Goal: Task Accomplishment & Management: Manage account settings

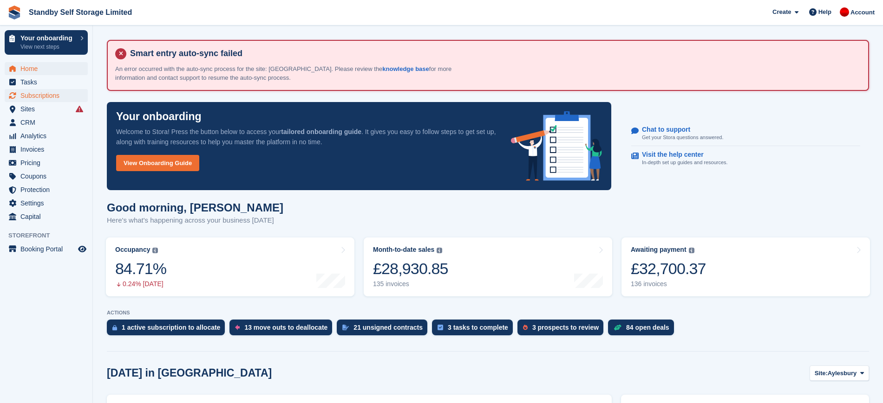
scroll to position [32, 0]
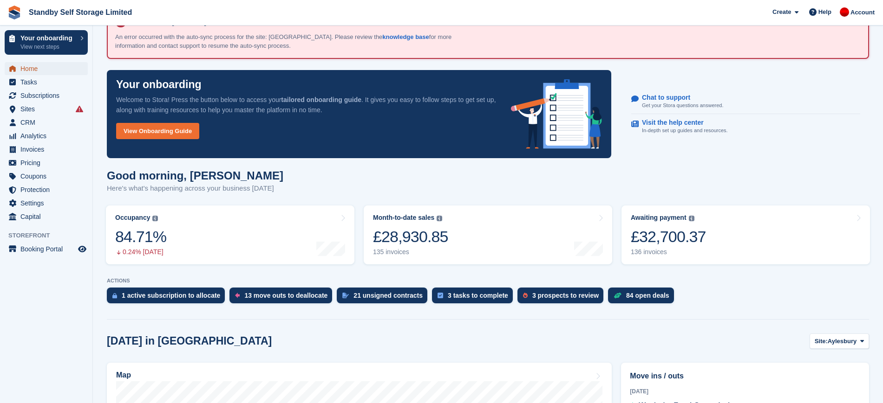
click at [52, 70] on span "Home" at bounding box center [48, 68] width 56 height 13
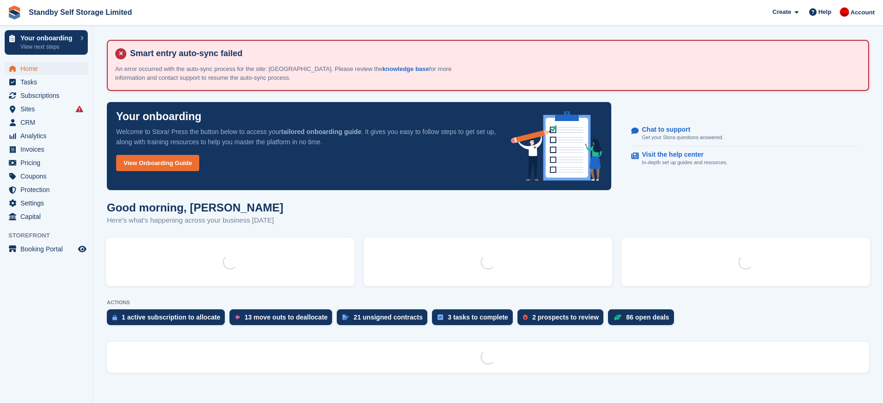
scroll to position [0, 0]
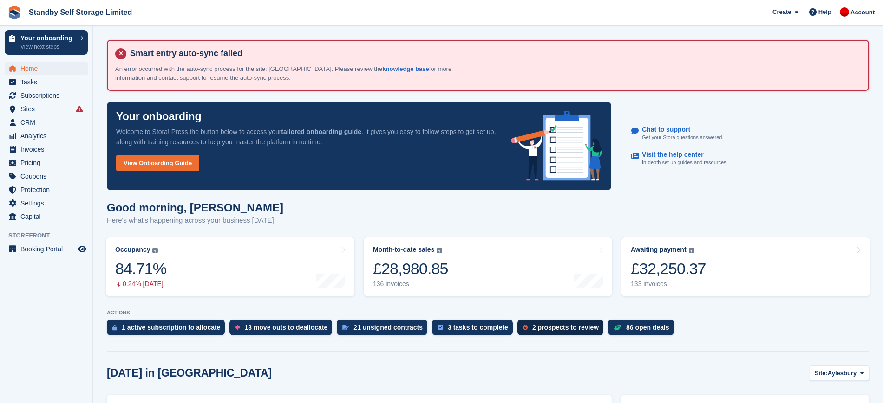
click at [535, 335] on div "2 prospects to review" at bounding box center [560, 328] width 86 height 16
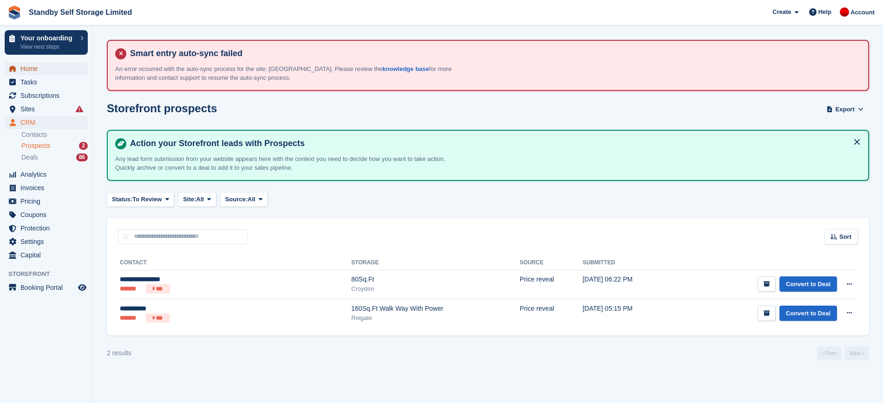
click at [57, 71] on span "Home" at bounding box center [48, 68] width 56 height 13
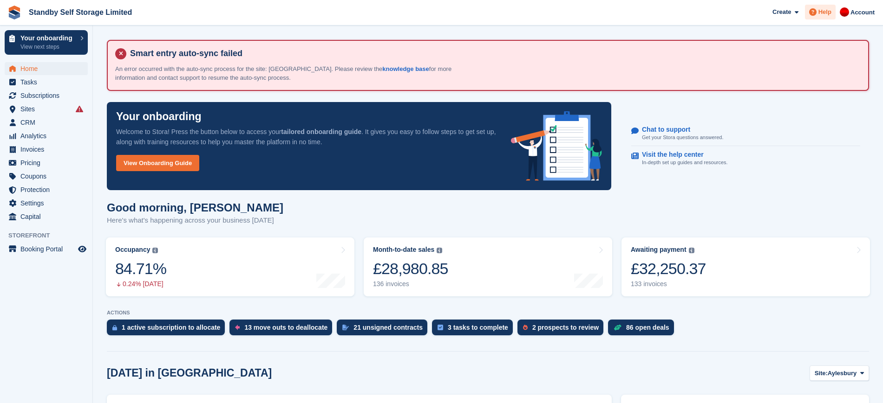
click at [816, 10] on icon at bounding box center [812, 11] width 7 height 7
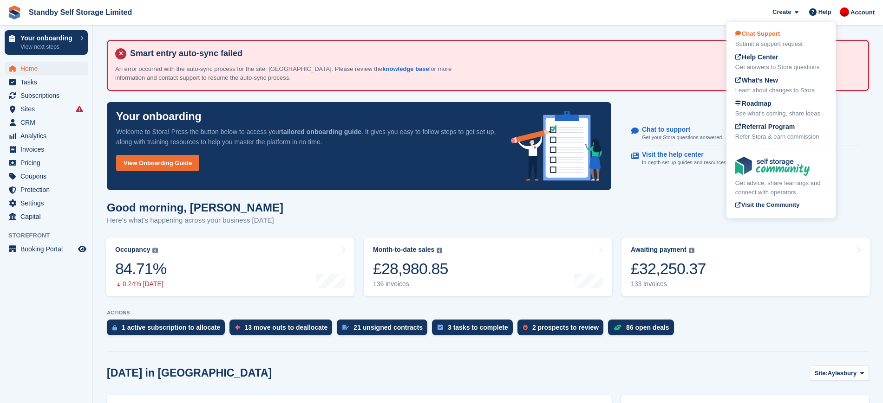
click at [774, 34] on span "Chat Support" at bounding box center [757, 33] width 45 height 7
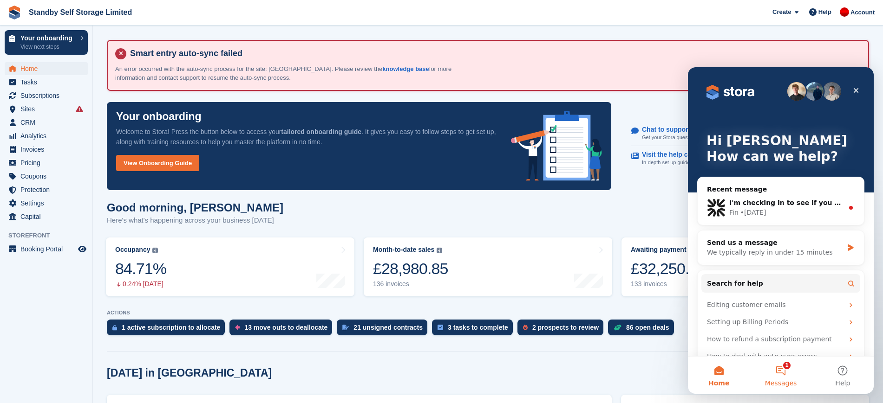
click at [778, 377] on button "1 Messages" at bounding box center [780, 375] width 62 height 37
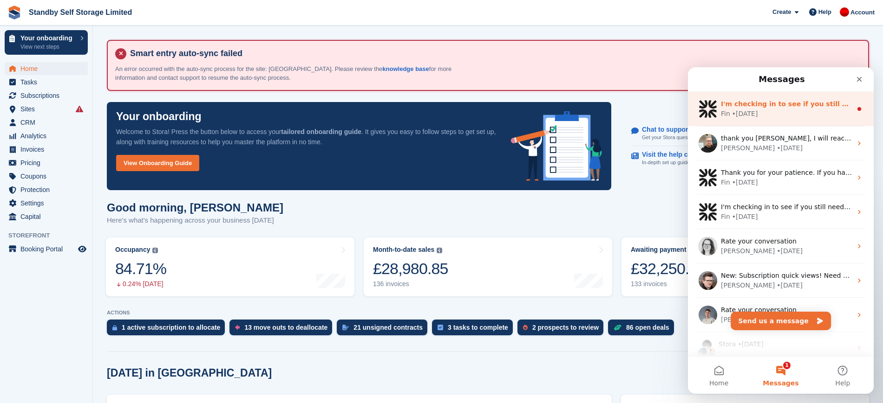
click at [782, 117] on div "Fin • 1d ago" at bounding box center [785, 114] width 131 height 10
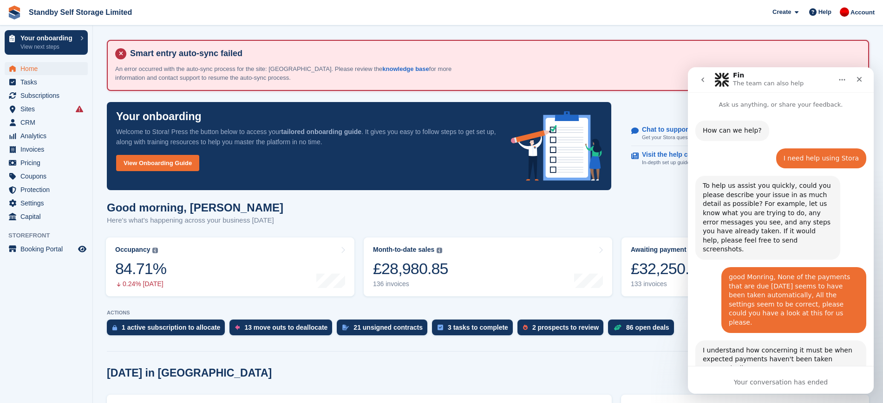
scroll to position [28, 0]
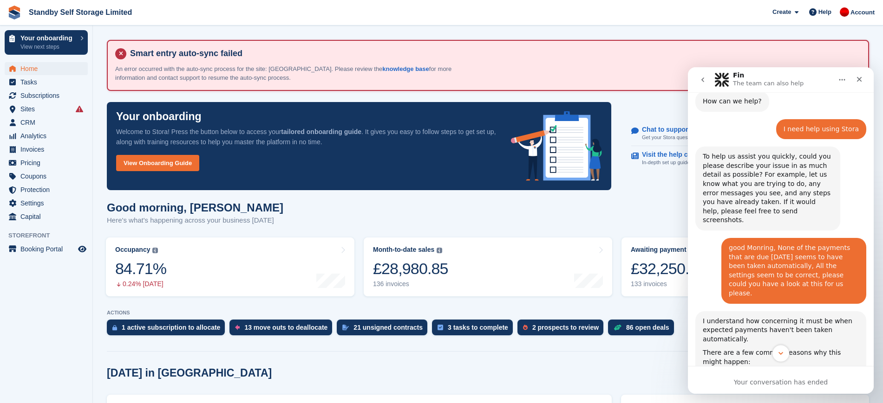
click at [781, 350] on icon "Scroll to bottom" at bounding box center [780, 354] width 8 height 8
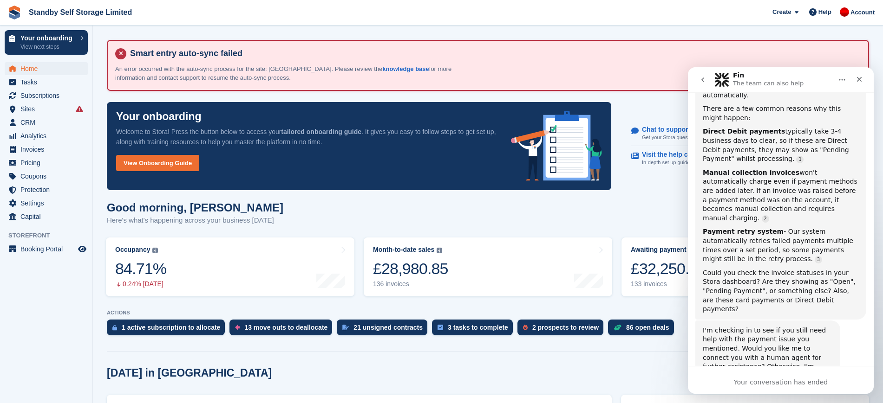
scroll to position [295, 0]
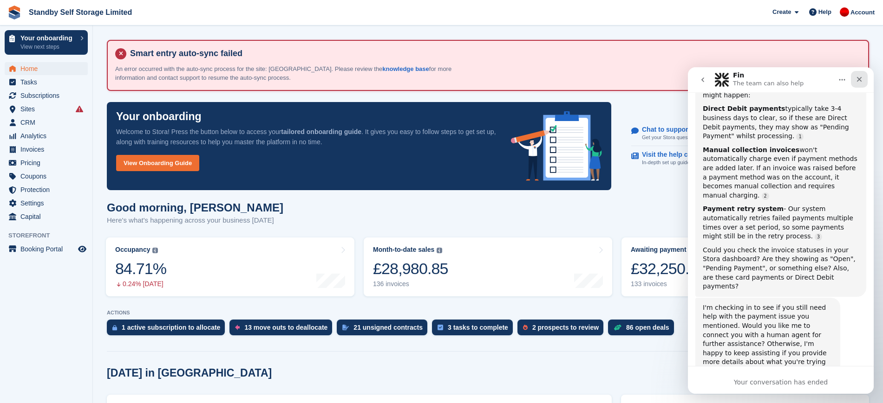
click at [856, 80] on icon "Close" at bounding box center [858, 79] width 7 height 7
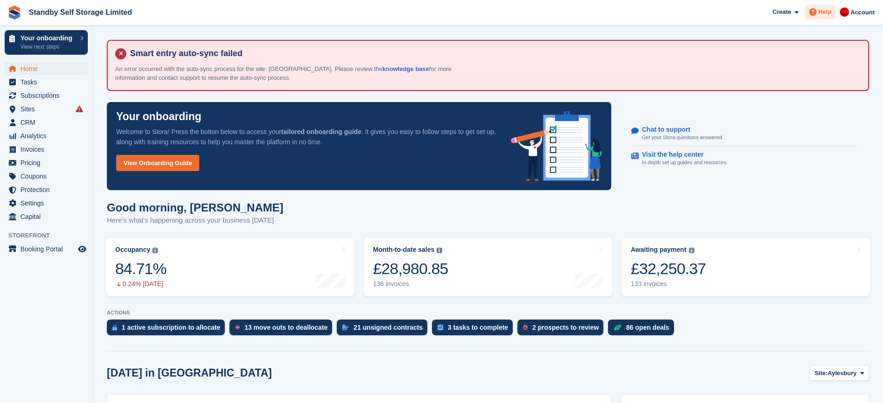
click at [828, 10] on span "Help" at bounding box center [824, 11] width 13 height 9
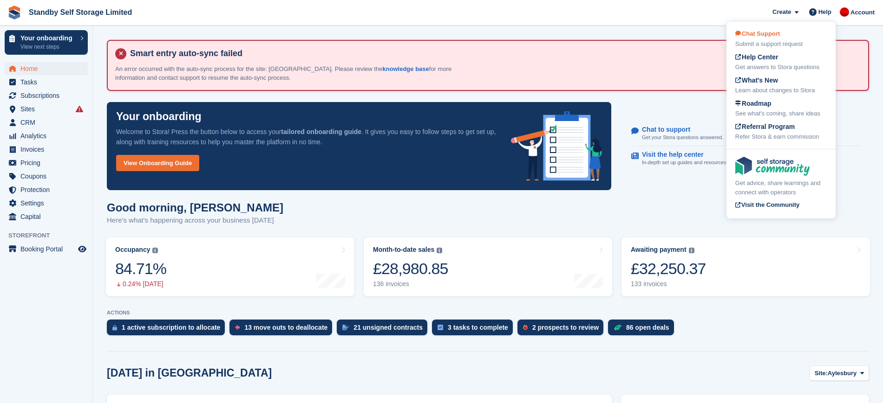
click at [755, 40] on div "Submit a support request" at bounding box center [780, 43] width 91 height 9
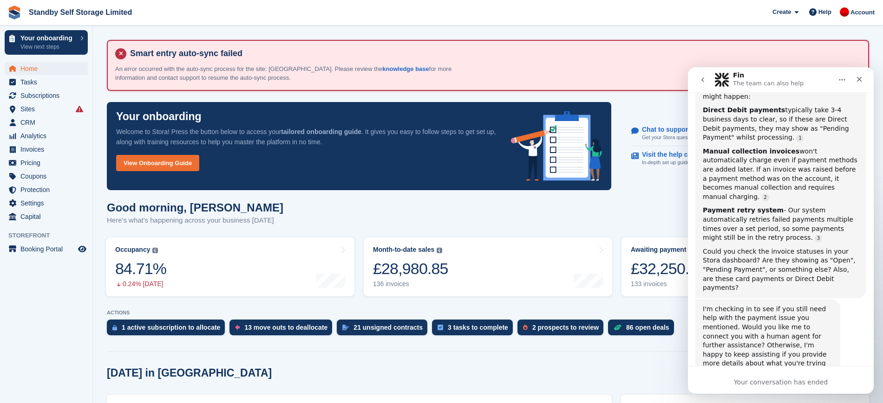
click at [703, 77] on icon "go back" at bounding box center [702, 79] width 7 height 7
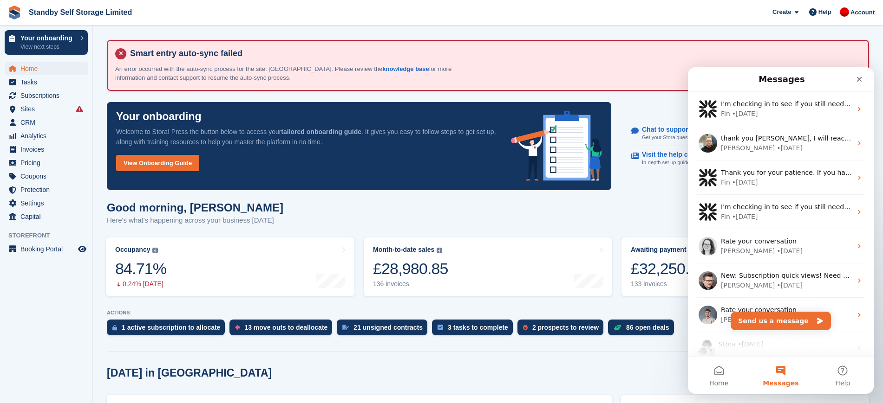
scroll to position [0, 0]
click at [780, 319] on button "Send us a message" at bounding box center [780, 321] width 100 height 19
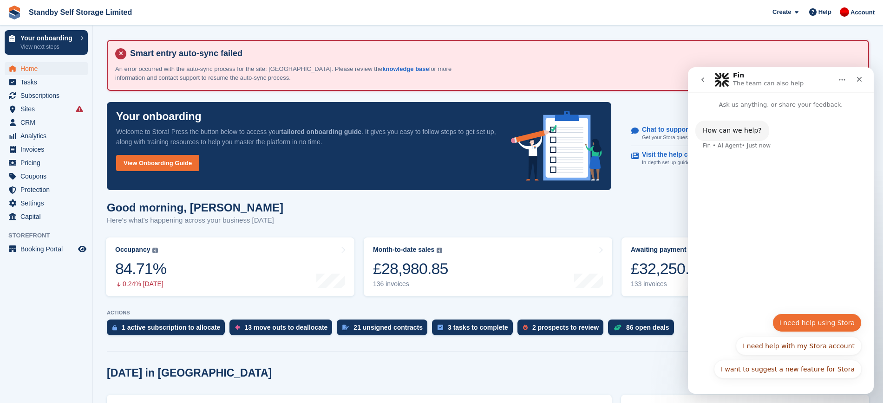
click at [816, 327] on button "I need help using Stora" at bounding box center [816, 323] width 89 height 19
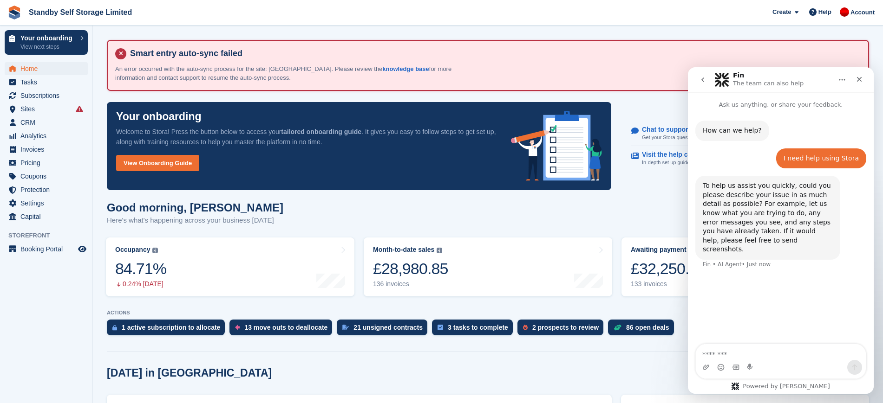
click at [765, 350] on textarea "Message…" at bounding box center [780, 352] width 170 height 16
click at [824, 341] on textarea "**********" at bounding box center [780, 347] width 170 height 25
click at [765, 356] on textarea "**********" at bounding box center [780, 347] width 170 height 25
type textarea "**********"
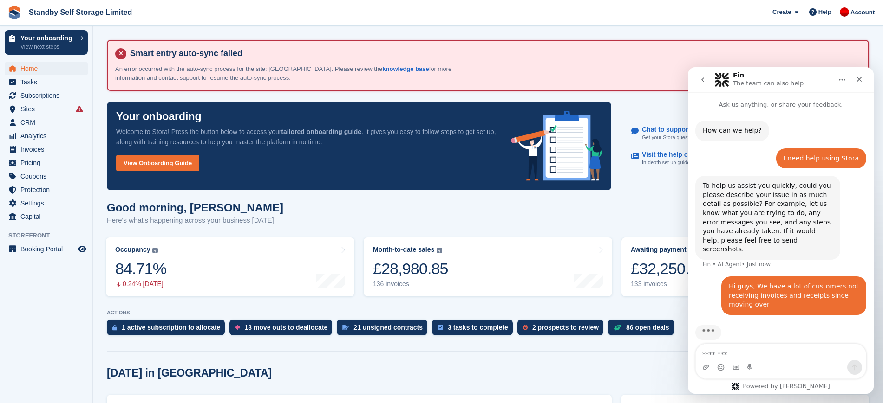
scroll to position [2, 0]
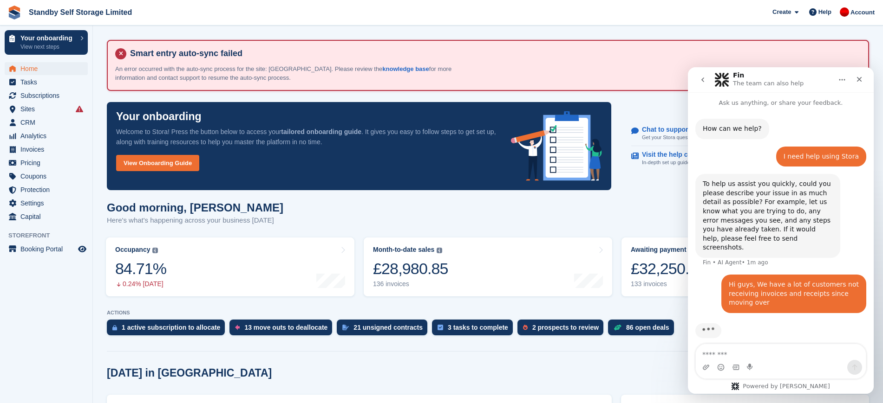
click at [765, 356] on textarea "Message…" at bounding box center [780, 352] width 170 height 16
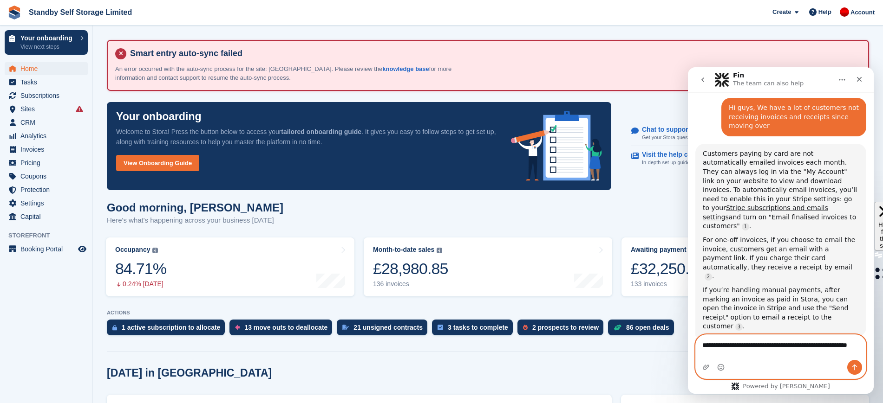
scroll to position [175, 0]
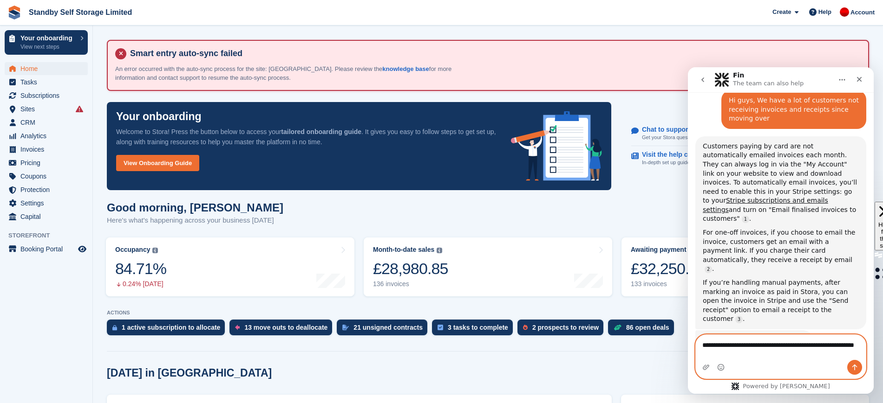
type textarea "**********"
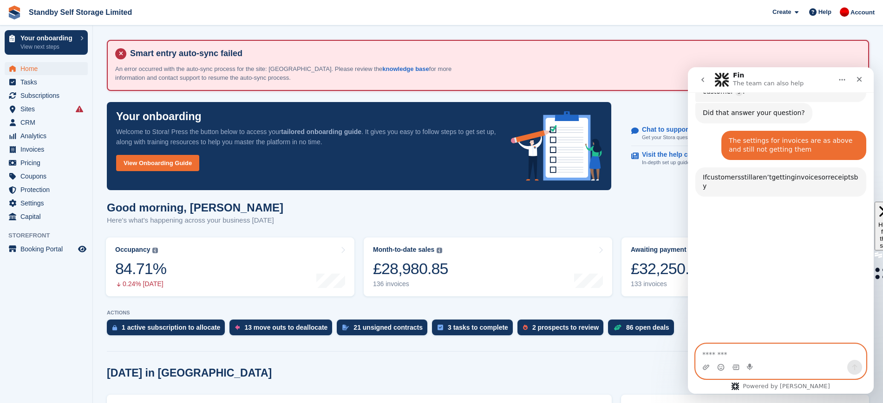
scroll to position [409, 0]
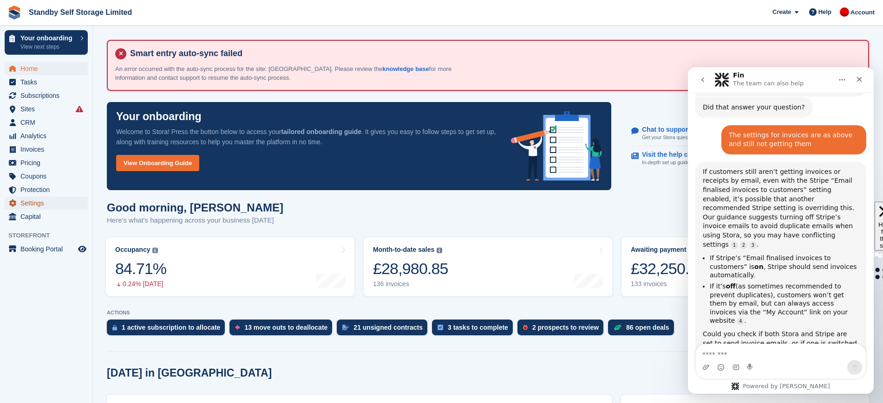
click at [39, 201] on span "Settings" at bounding box center [48, 203] width 56 height 13
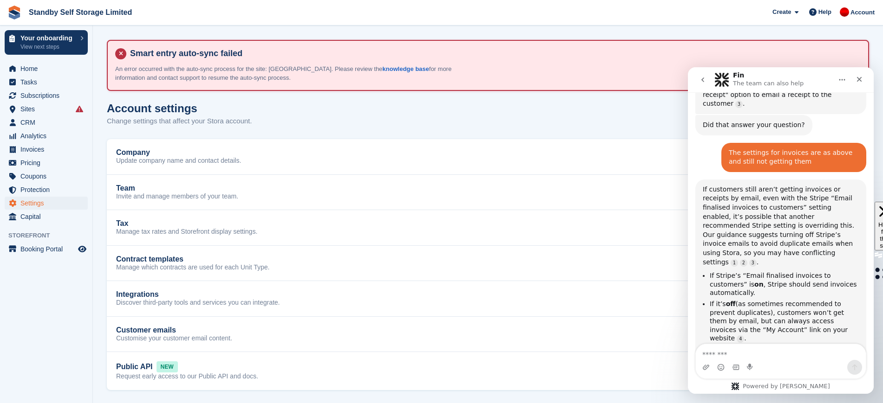
scroll to position [394, 0]
click at [861, 84] on div "Close" at bounding box center [858, 79] width 17 height 17
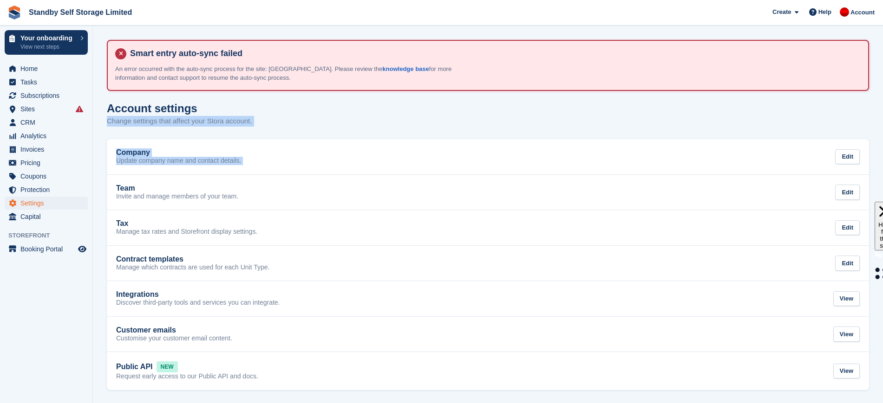
drag, startPoint x: 881, startPoint y: 110, endPoint x: 891, endPoint y: 160, distance: 51.6
click at [882, 160] on html "Standby Self Storage Limited Create Subscription Invoice Contact Deal Discount …" at bounding box center [441, 201] width 883 height 403
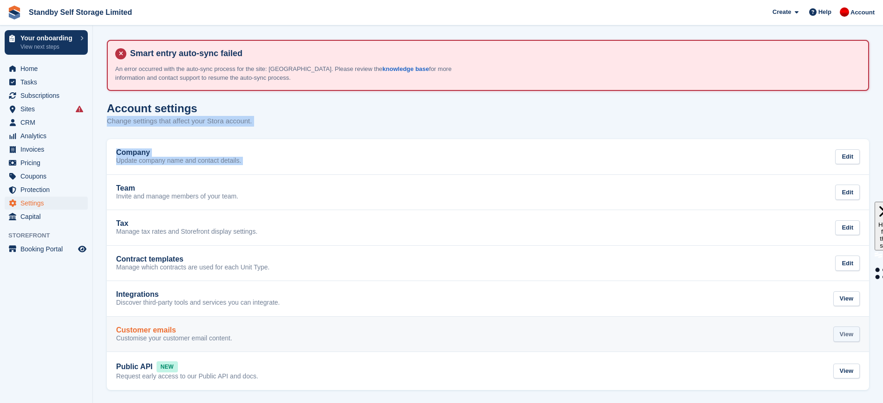
click at [851, 337] on div "View" at bounding box center [846, 334] width 26 height 15
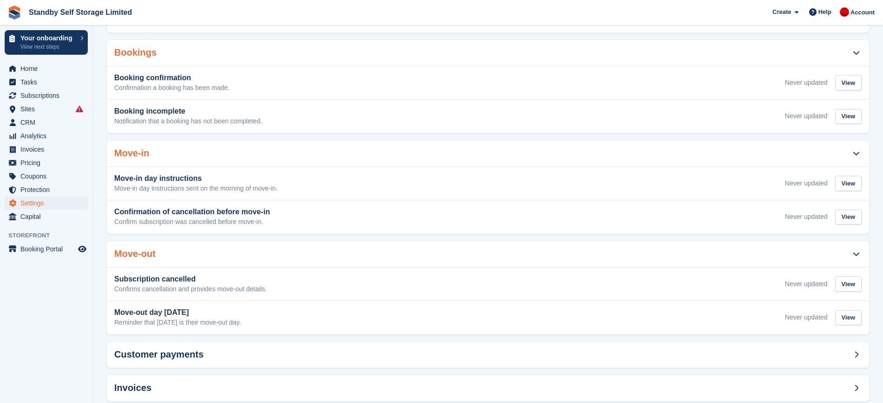
scroll to position [205, 0]
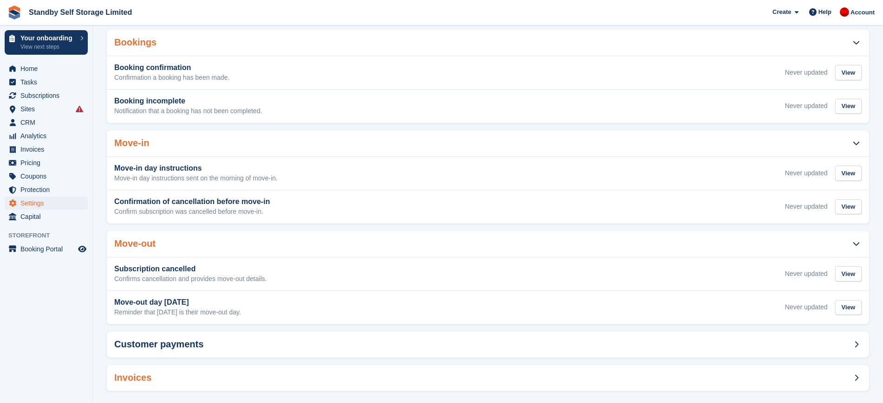
click at [850, 373] on span at bounding box center [855, 378] width 11 height 11
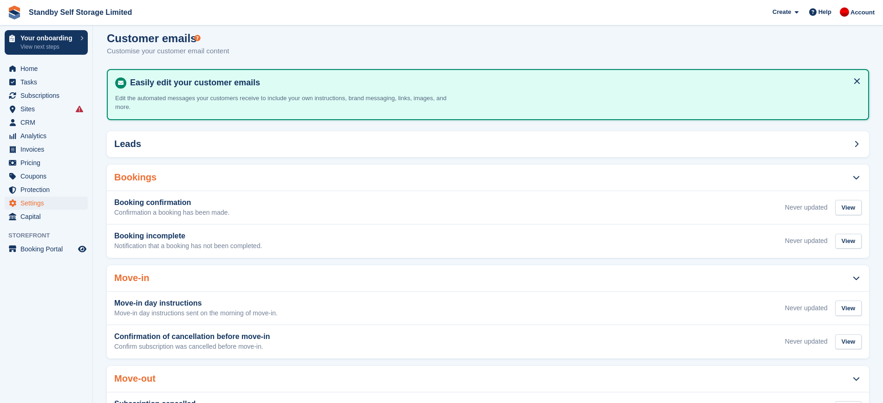
scroll to position [0, 0]
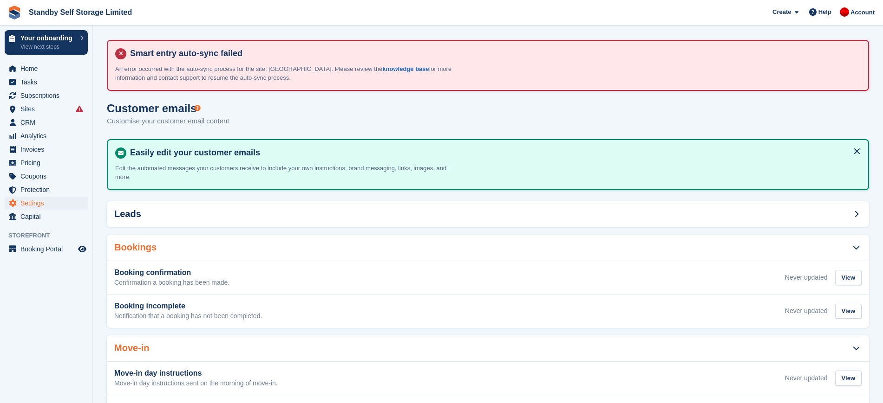
click at [17, 233] on span "Storefront" at bounding box center [50, 235] width 84 height 9
click at [37, 199] on span "Settings" at bounding box center [48, 203] width 56 height 13
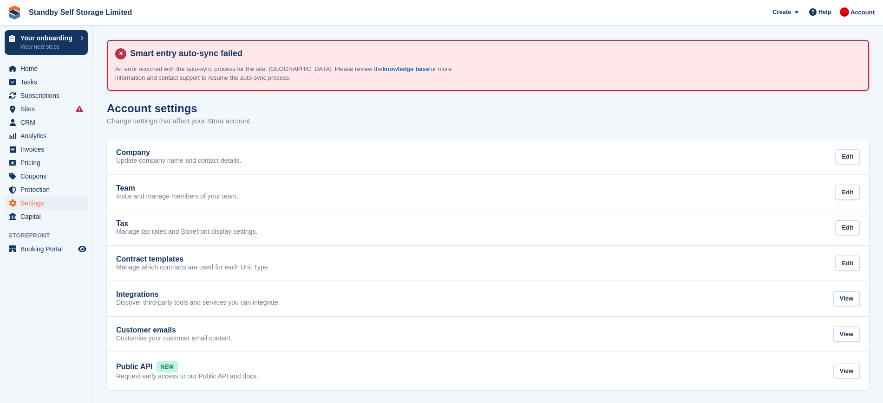
scroll to position [1, 0]
click at [36, 251] on span "Booking Portal" at bounding box center [48, 249] width 56 height 13
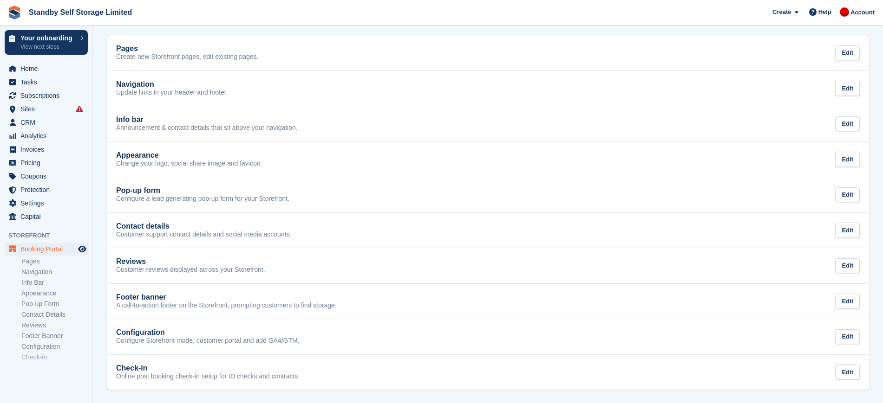
scroll to position [104, 0]
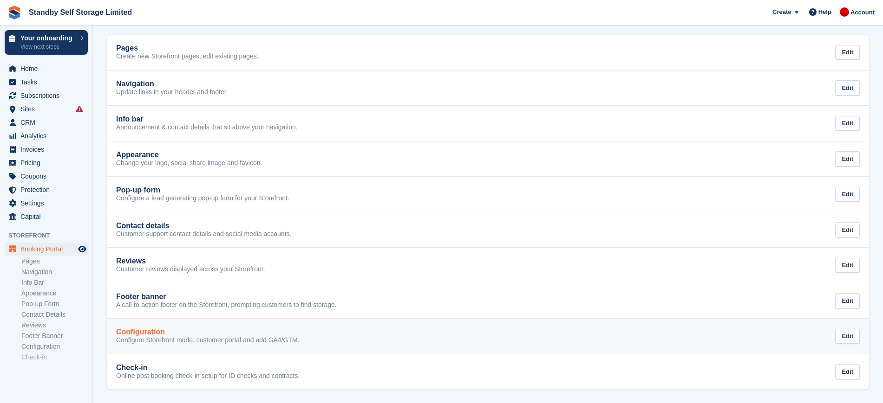
click at [480, 344] on link "Configuration Configure Storefront mode, customer portal and add GA4/GTM. Edit" at bounding box center [488, 336] width 762 height 35
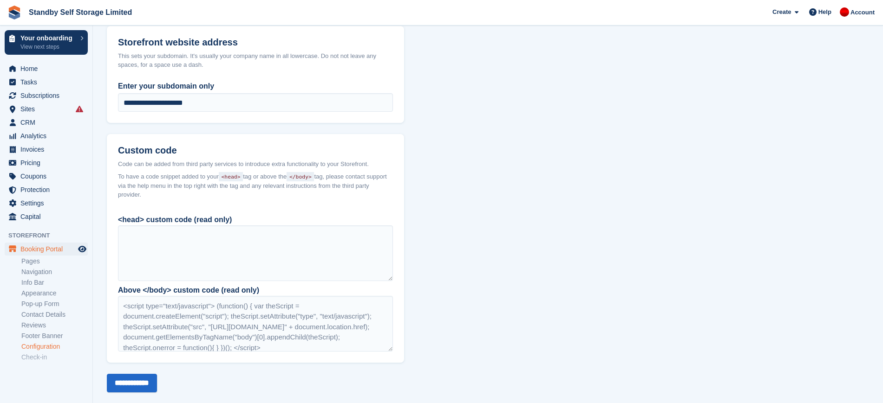
scroll to position [804, 0]
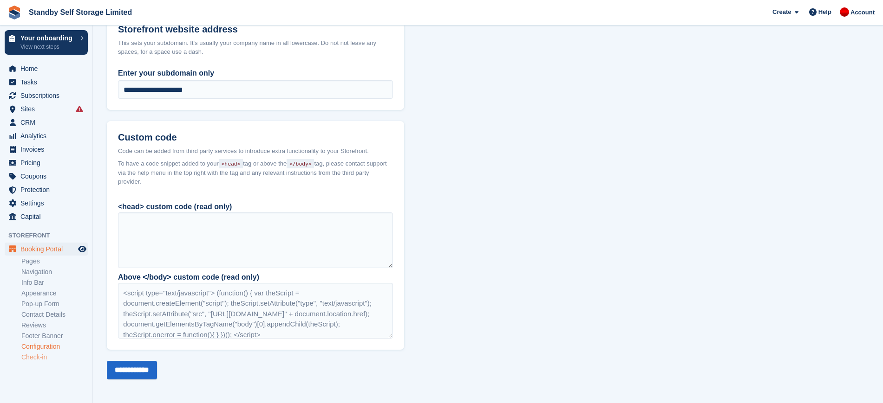
click at [37, 357] on link "Check-in" at bounding box center [54, 357] width 66 height 9
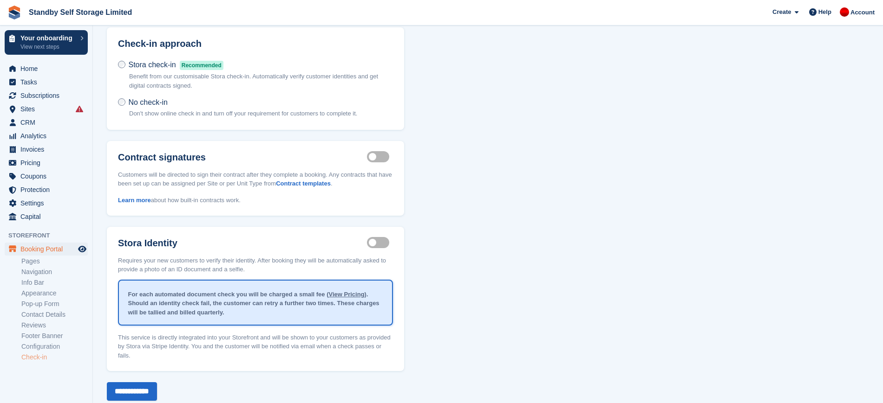
scroll to position [113, 0]
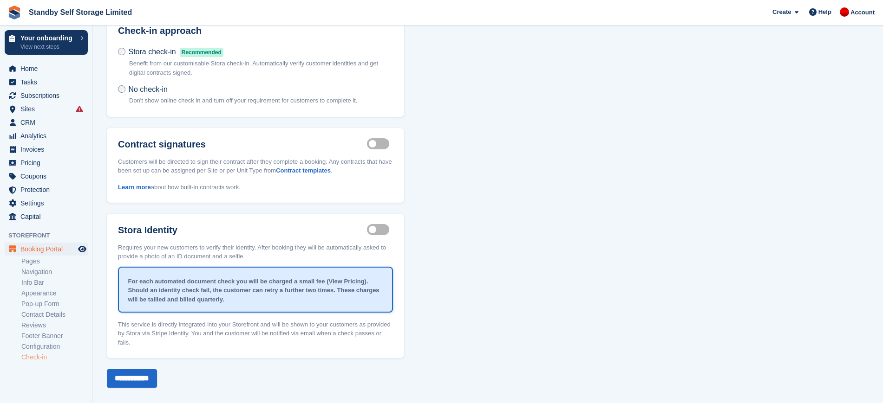
click at [371, 229] on label "Identity proof enabled" at bounding box center [380, 229] width 26 height 1
click at [465, 264] on div "Customer check-in Check-in approach Stora check-in Recommended Benefit from our…" at bounding box center [488, 189] width 762 height 400
click at [134, 371] on input "**********" at bounding box center [132, 379] width 50 height 19
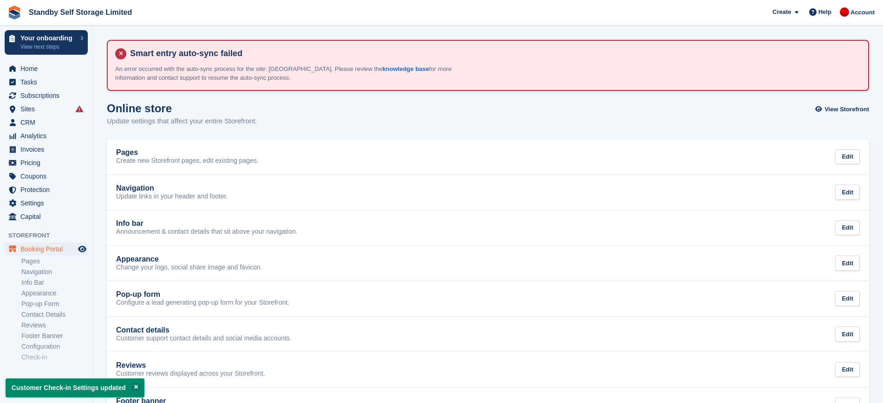
scroll to position [104, 0]
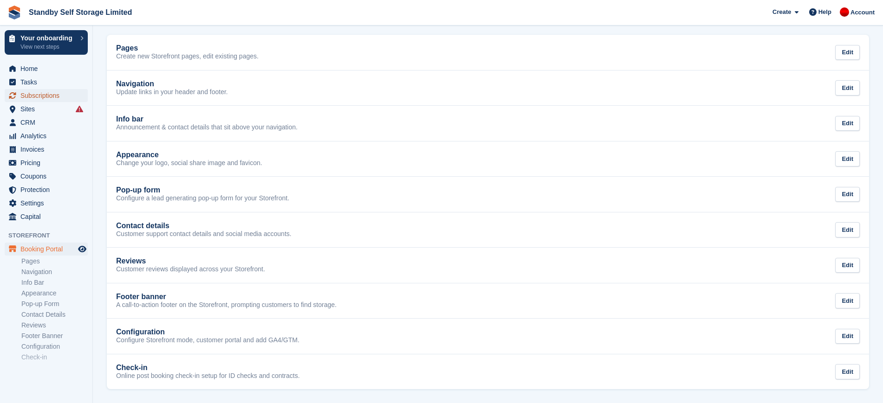
click at [43, 95] on span "Subscriptions" at bounding box center [48, 95] width 56 height 13
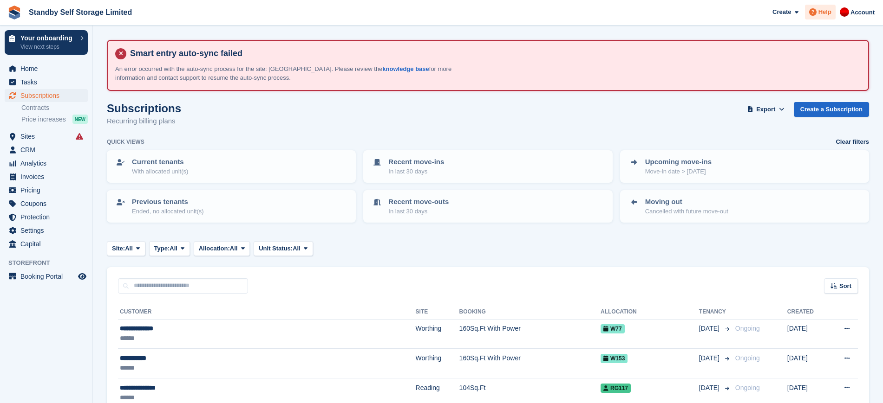
click at [824, 18] on div "Help" at bounding box center [820, 12] width 31 height 15
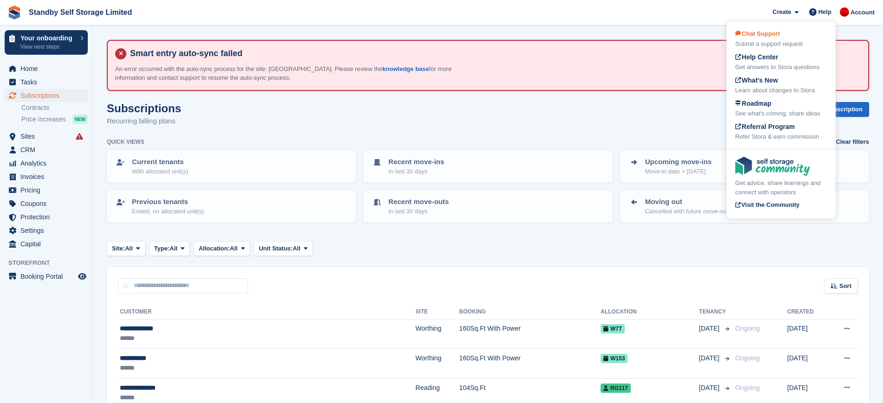
click at [778, 34] on span "Chat Support" at bounding box center [757, 33] width 45 height 7
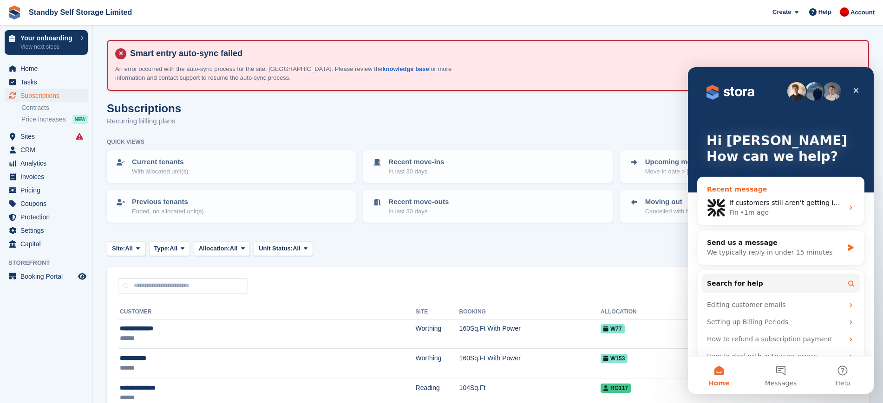
click at [780, 211] on div "Fin • 1m ago" at bounding box center [786, 213] width 114 height 10
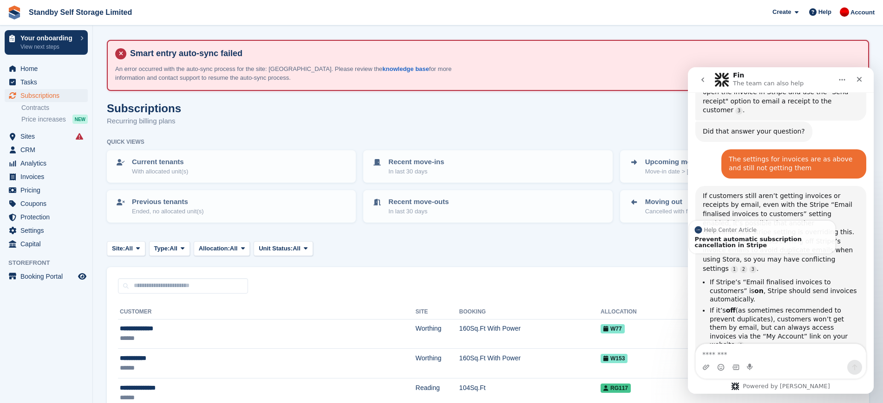
scroll to position [394, 0]
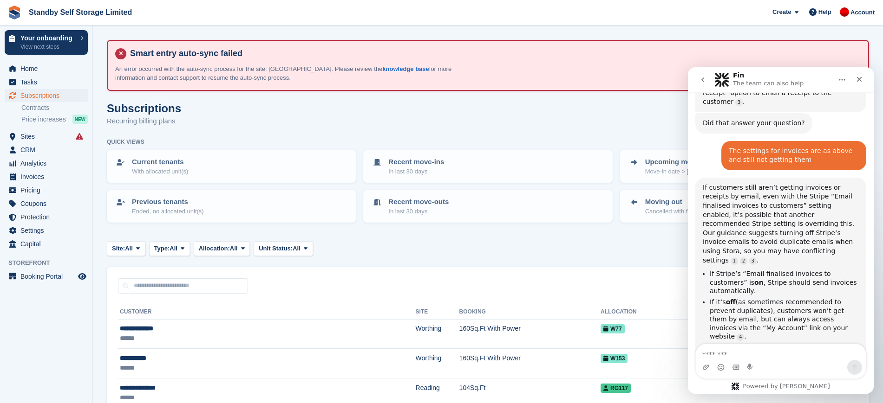
click at [752, 350] on textarea "Message…" at bounding box center [780, 352] width 170 height 16
type textarea "**********"
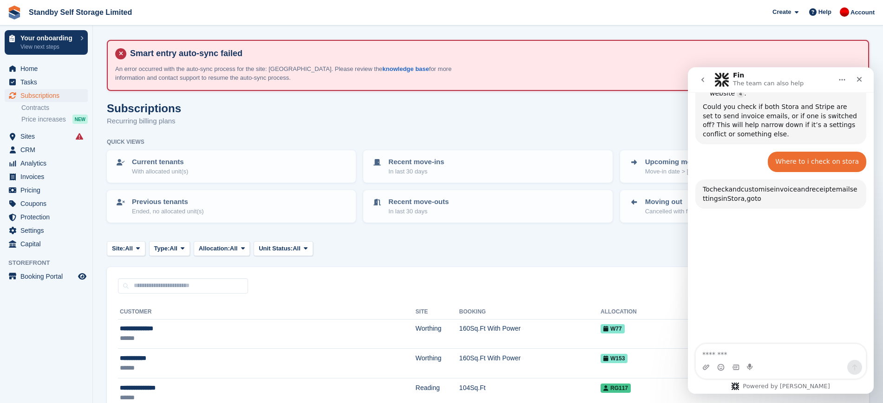
scroll to position [636, 0]
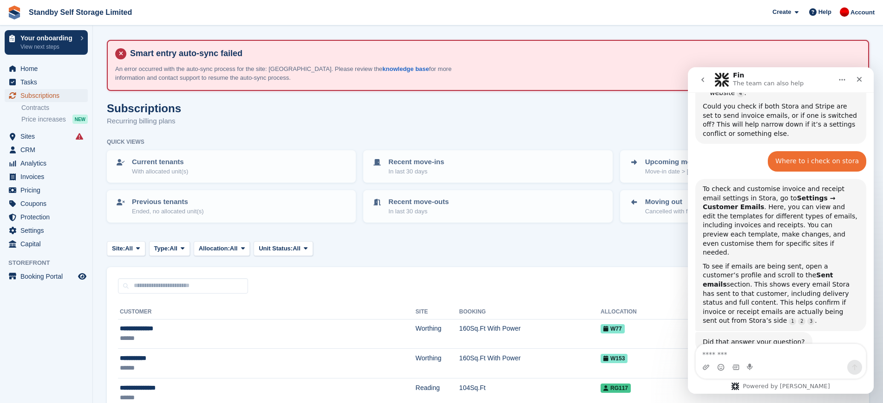
click at [41, 95] on span "Subscriptions" at bounding box center [48, 95] width 56 height 13
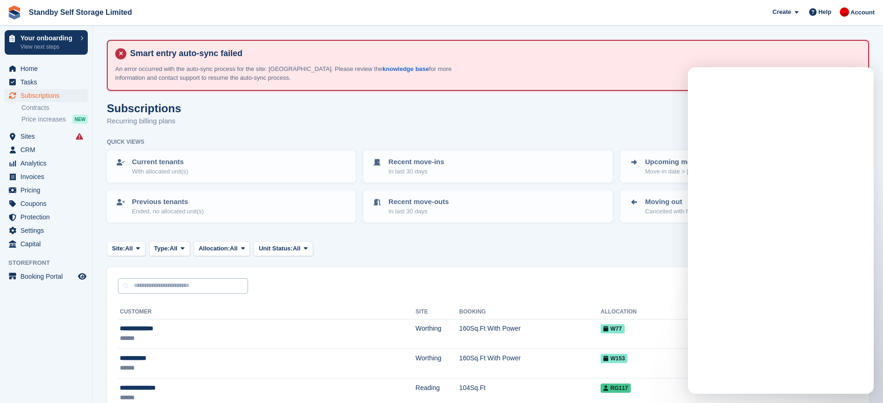
scroll to position [0, 0]
click at [215, 289] on input "text" at bounding box center [183, 286] width 130 height 15
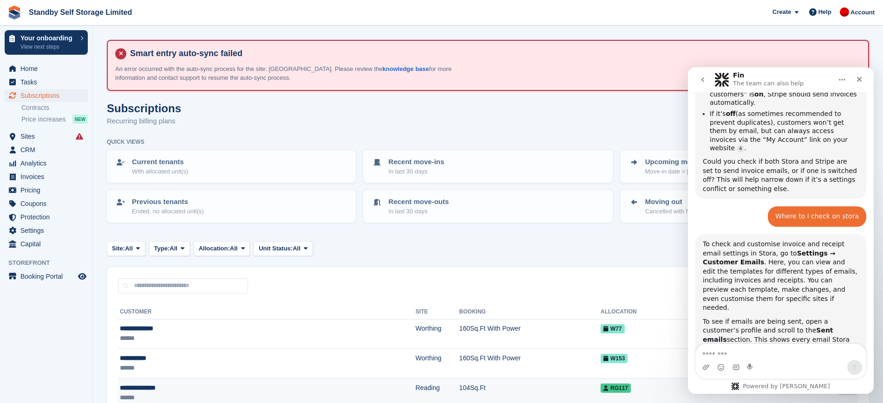
scroll to position [584, 0]
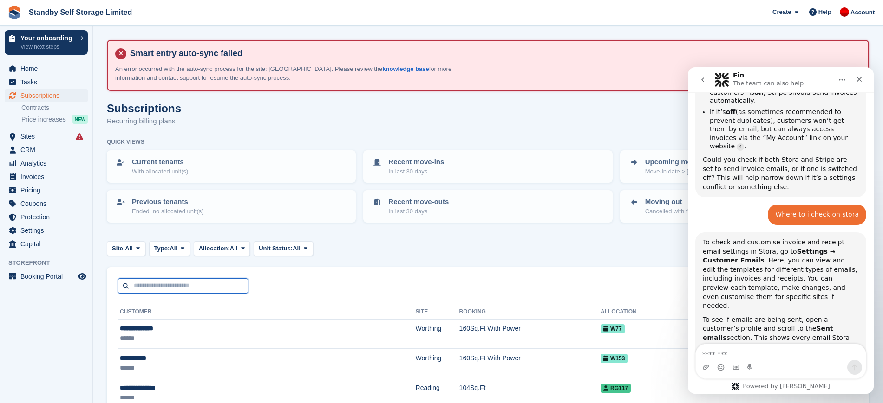
click at [170, 284] on input "text" at bounding box center [183, 286] width 130 height 15
type input "*****"
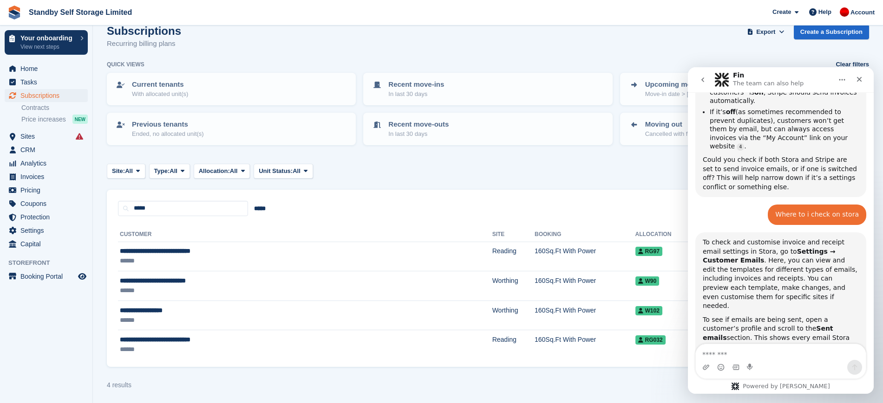
scroll to position [80, 0]
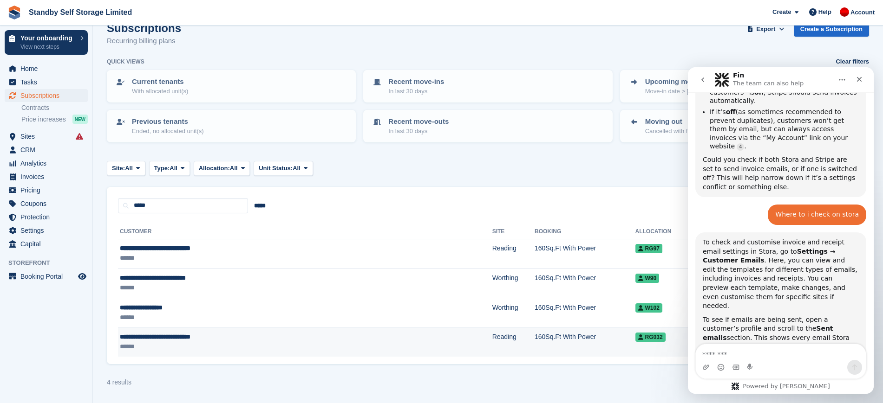
click at [492, 345] on td "Reading" at bounding box center [513, 342] width 42 height 29
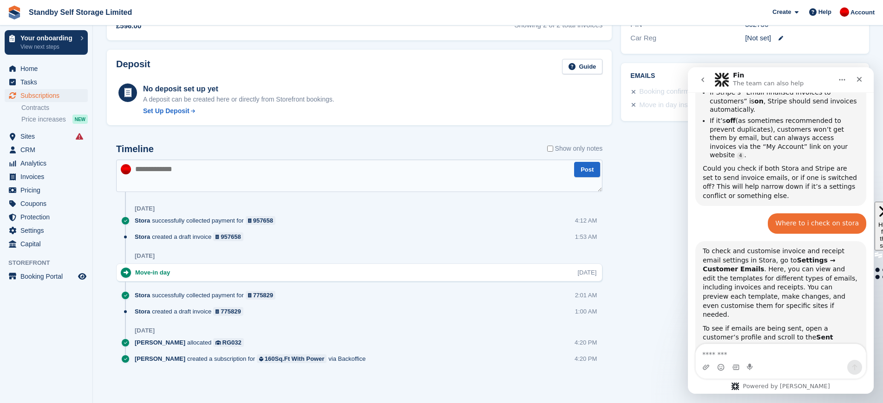
scroll to position [584, 0]
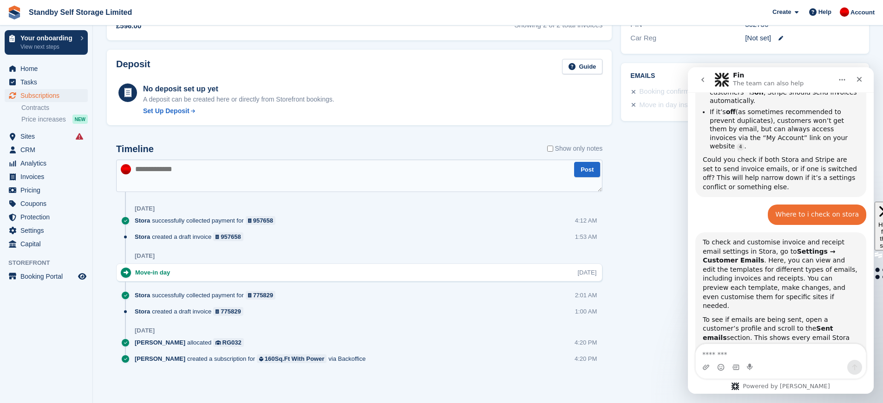
click at [751, 354] on textarea "Message…" at bounding box center [780, 352] width 170 height 16
type textarea "**********"
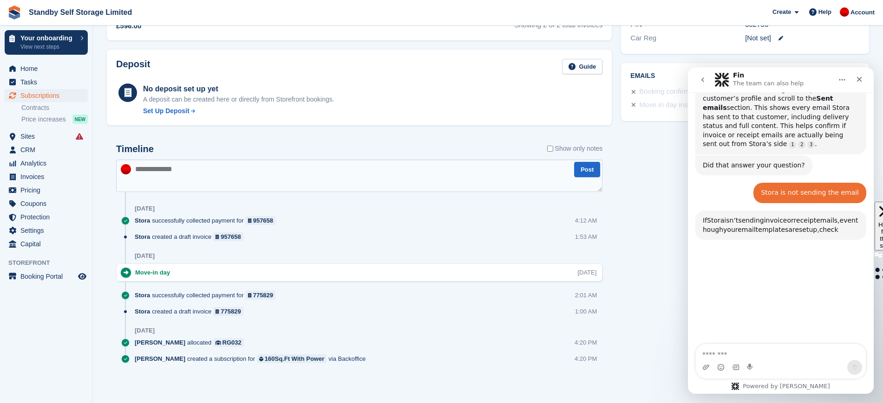
scroll to position [827, 0]
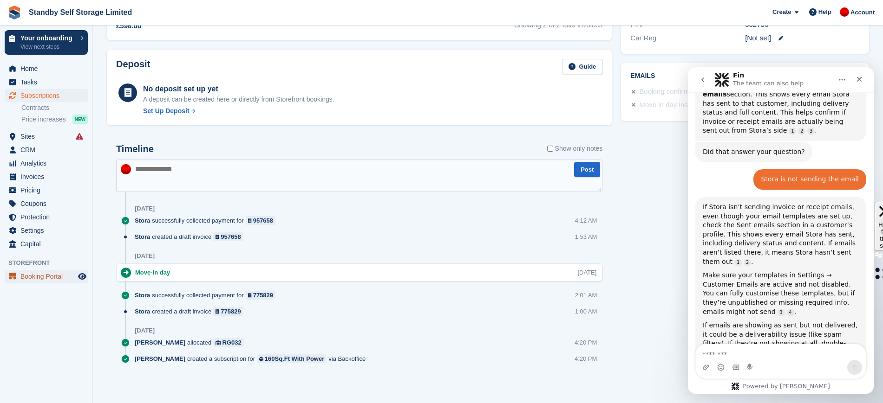
click at [40, 273] on span "Booking Portal" at bounding box center [48, 276] width 56 height 13
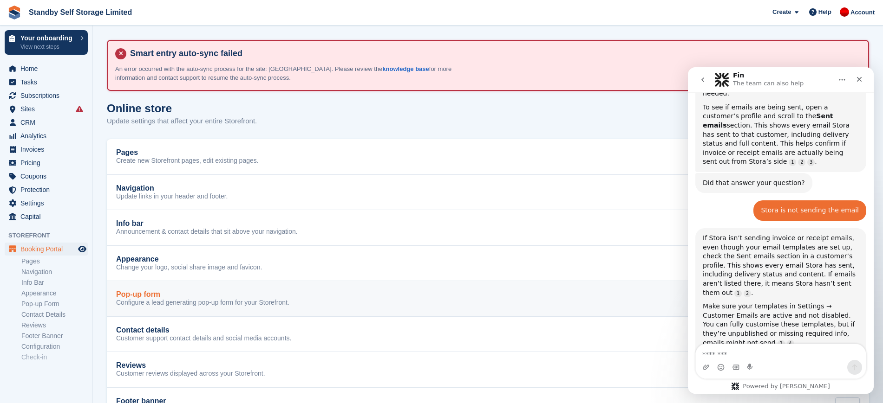
scroll to position [798, 0]
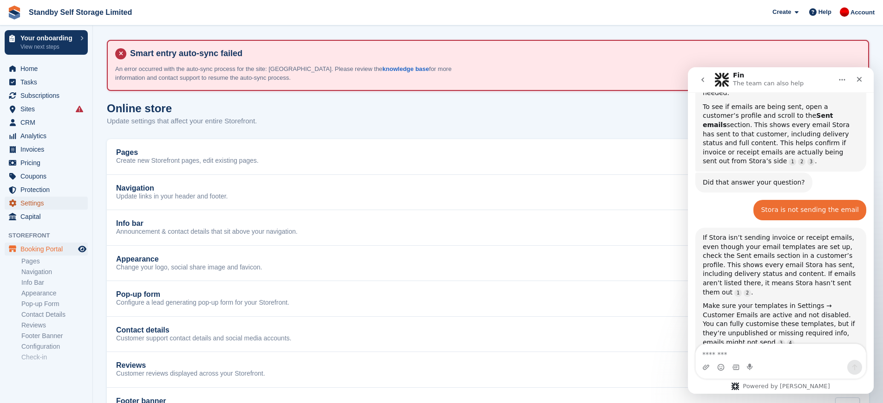
click at [36, 202] on span "Settings" at bounding box center [48, 203] width 56 height 13
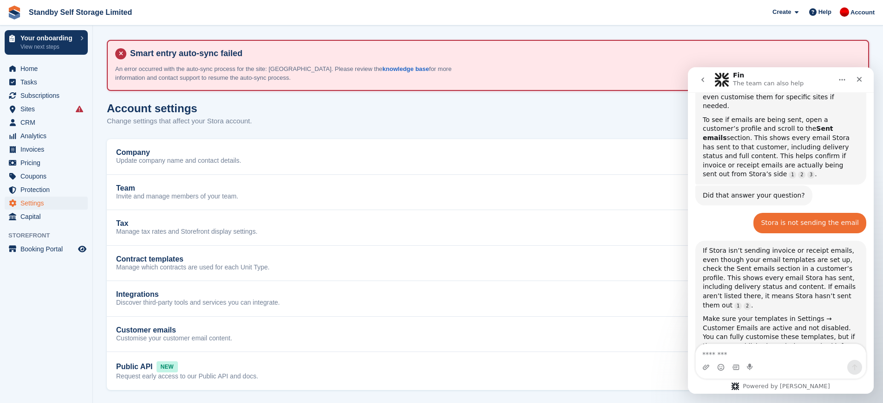
scroll to position [798, 0]
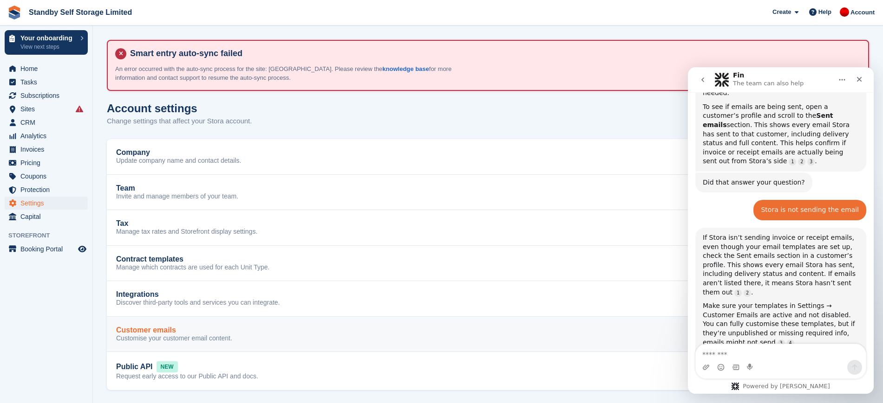
click at [214, 328] on div "Customer emails" at bounding box center [174, 330] width 116 height 8
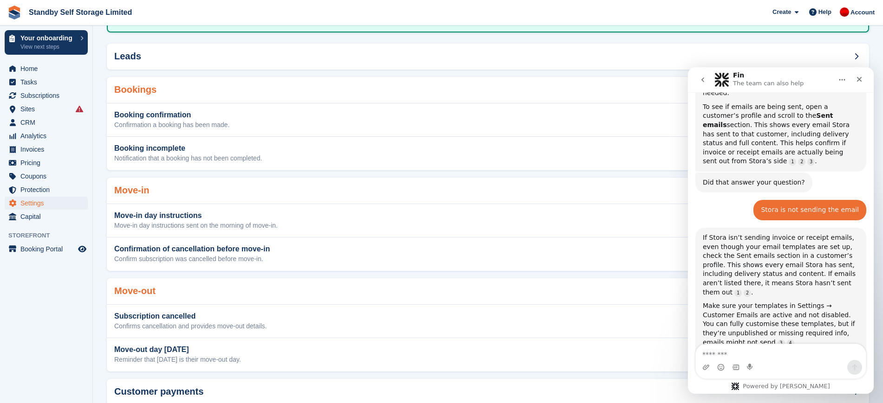
scroll to position [159, 0]
click at [861, 81] on icon "Close" at bounding box center [859, 79] width 5 height 5
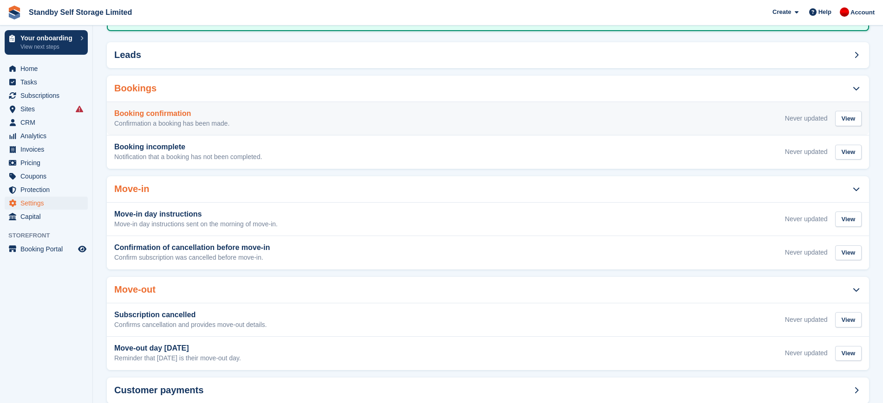
scroll to position [798, 0]
click at [844, 111] on div "View" at bounding box center [848, 118] width 26 height 15
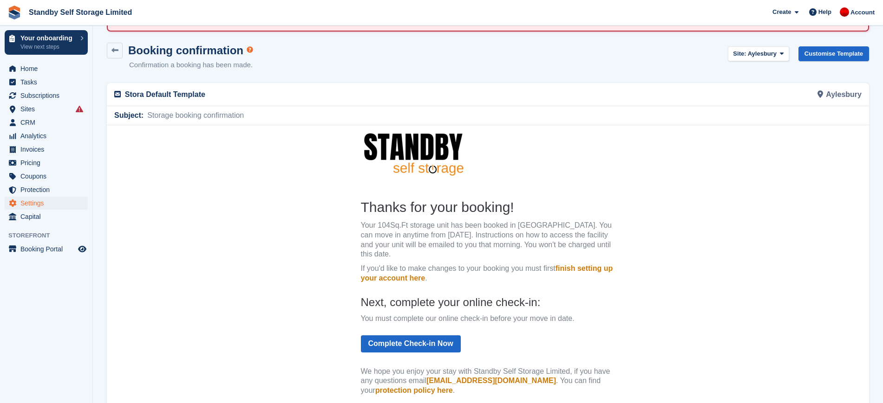
scroll to position [31, 0]
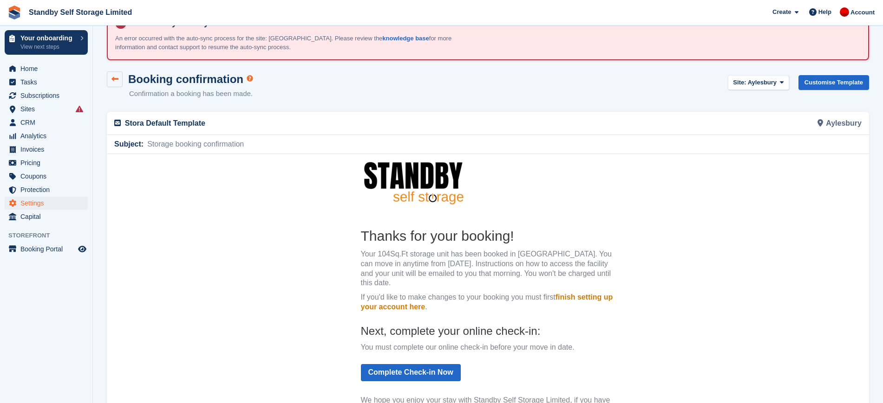
click at [115, 78] on icon at bounding box center [114, 79] width 7 height 7
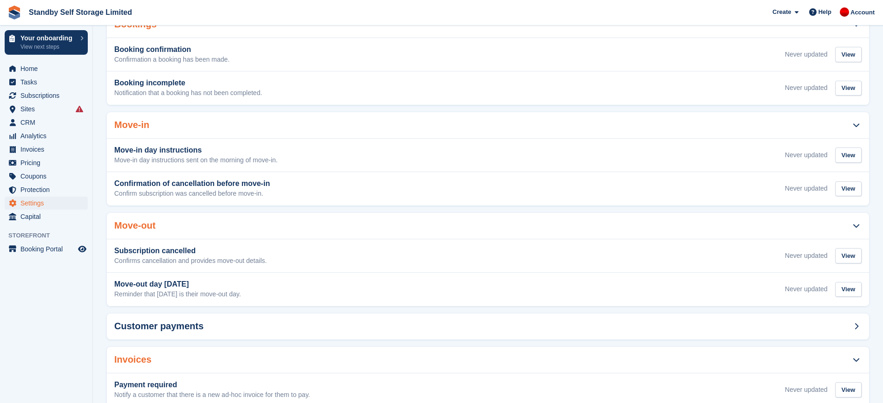
scroll to position [273, 0]
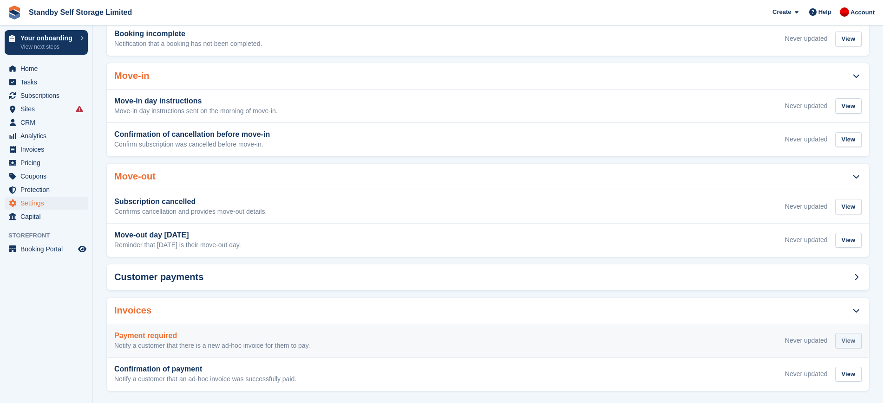
click at [837, 333] on div "View" at bounding box center [848, 340] width 26 height 15
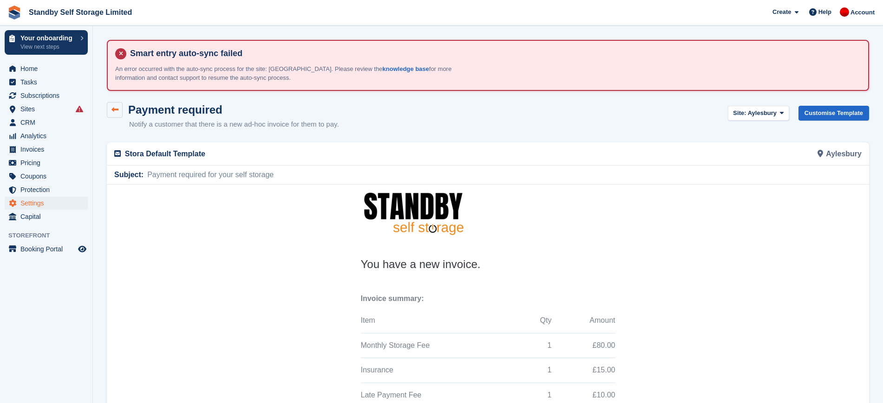
click at [111, 105] on link at bounding box center [115, 110] width 16 height 16
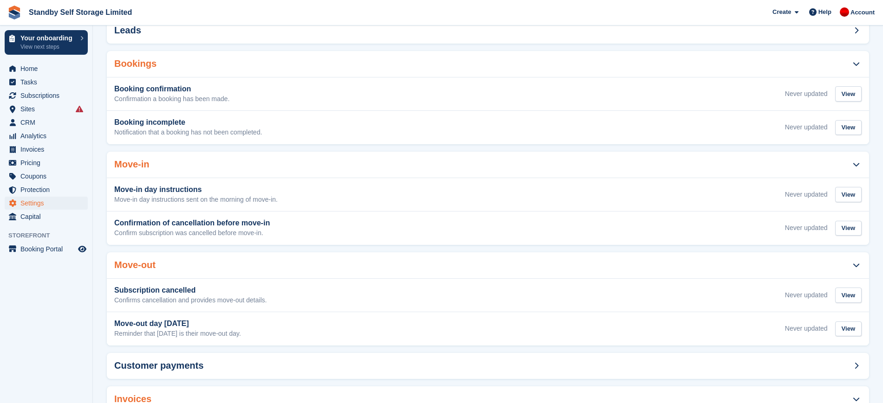
scroll to position [273, 0]
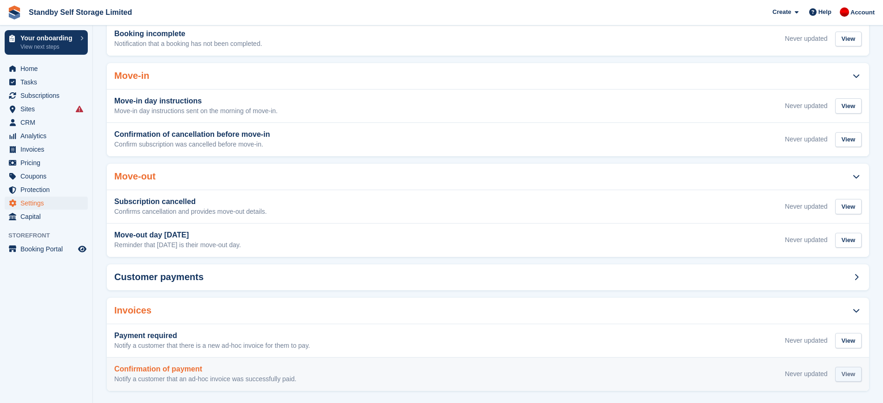
click at [852, 368] on div "View" at bounding box center [848, 374] width 26 height 15
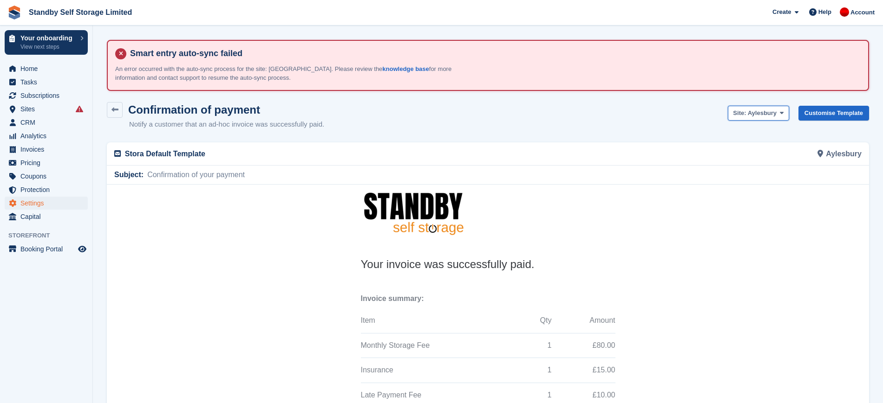
click at [769, 110] on span "Aylesbury" at bounding box center [761, 113] width 29 height 7
click at [644, 113] on div "Confirmation of payment Notify a customer that an ad-hoc invoice was successful…" at bounding box center [488, 121] width 762 height 39
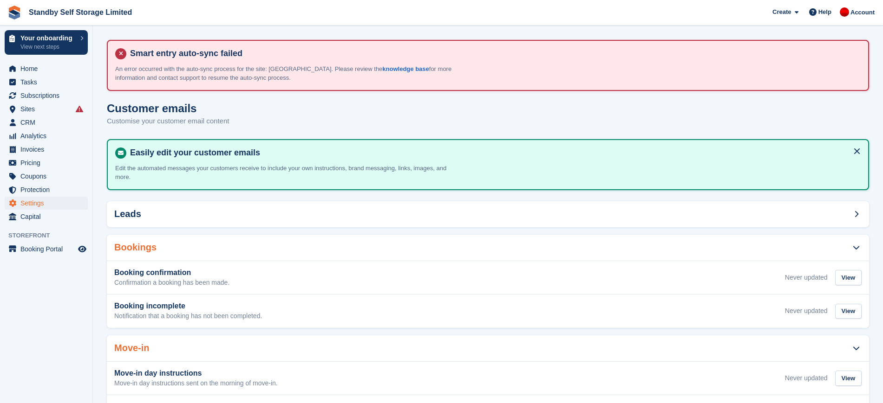
scroll to position [273, 0]
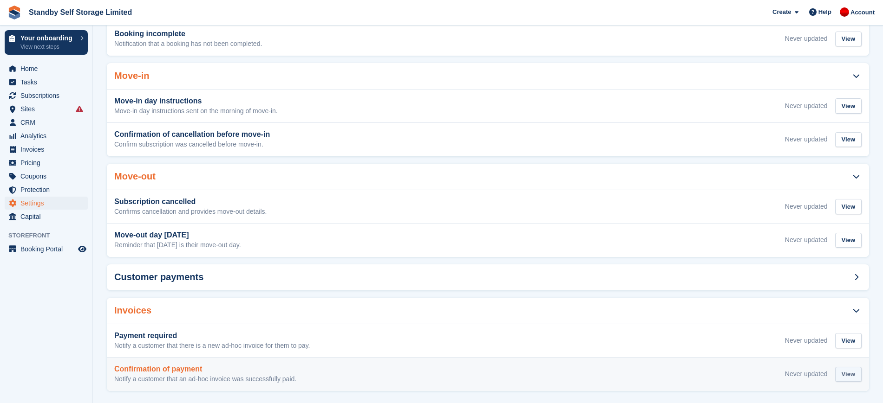
click at [848, 367] on div "View" at bounding box center [848, 374] width 26 height 15
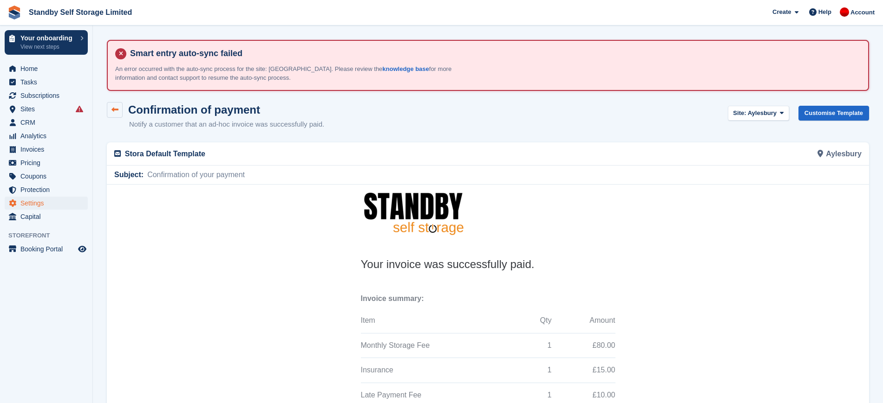
click at [116, 110] on icon at bounding box center [114, 109] width 7 height 7
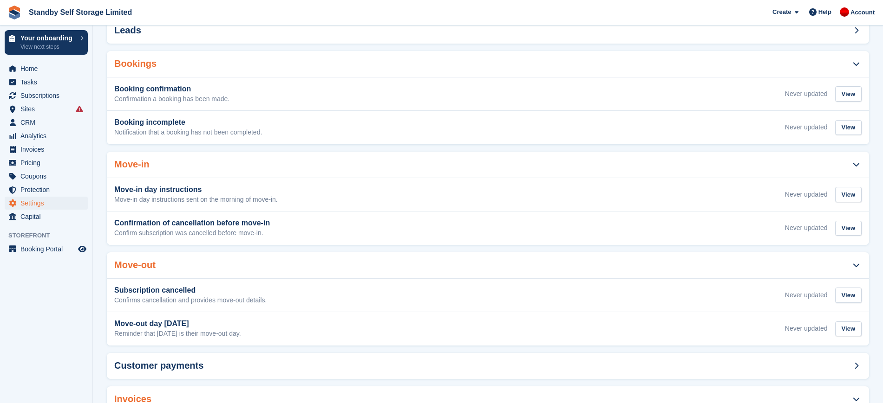
scroll to position [273, 0]
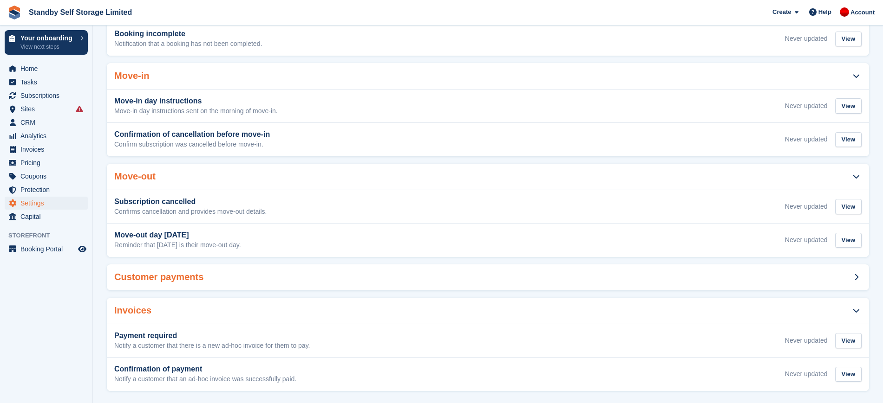
click at [855, 274] on icon at bounding box center [856, 277] width 4 height 7
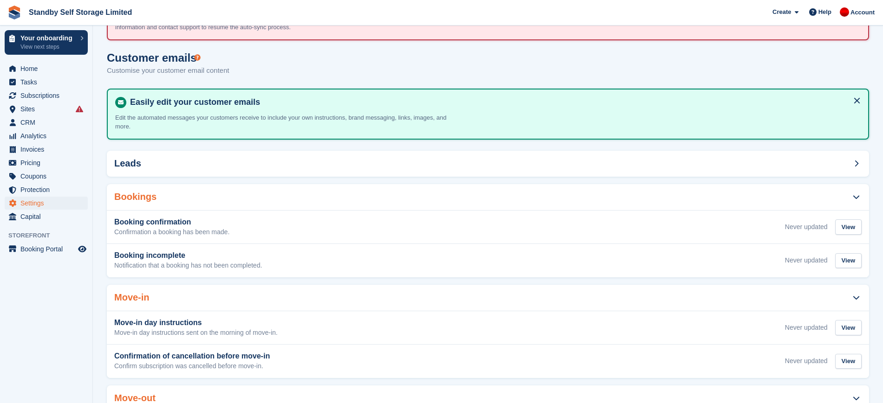
scroll to position [0, 0]
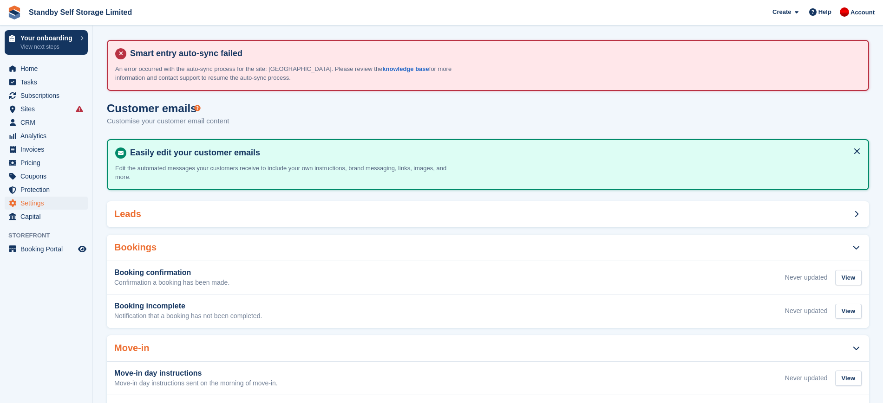
click at [853, 209] on span at bounding box center [855, 214] width 11 height 11
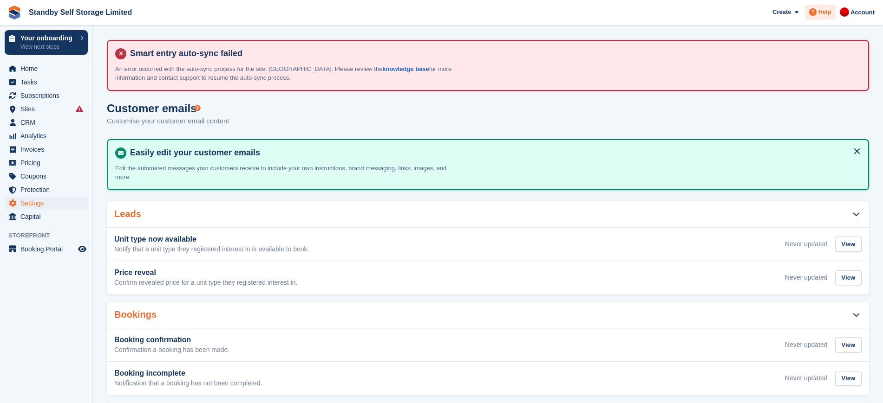
click at [824, 16] on span "Help" at bounding box center [824, 11] width 13 height 9
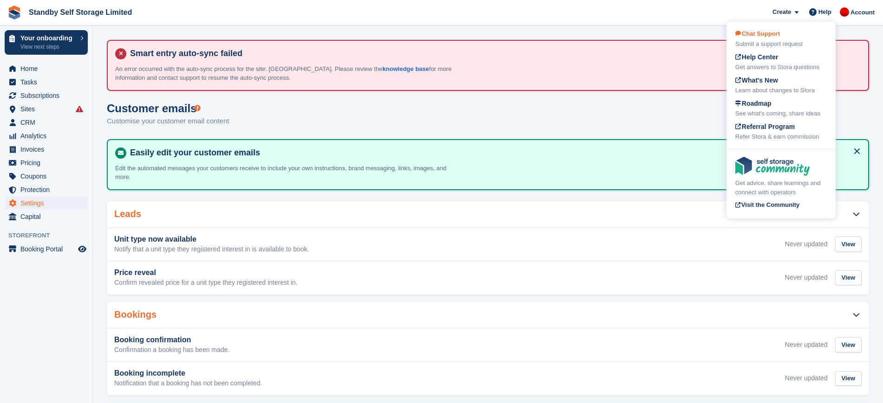
click at [787, 42] on div "Submit a support request" at bounding box center [780, 43] width 91 height 9
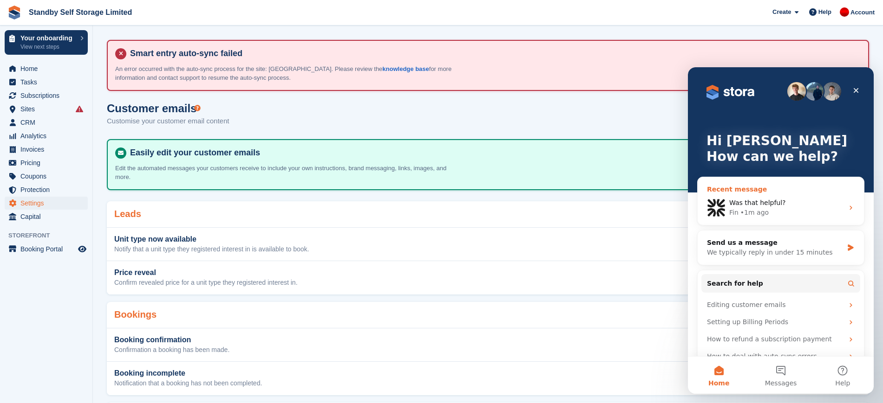
click at [772, 191] on div "Was that helpful? Fin • 1m ago" at bounding box center [780, 208] width 166 height 34
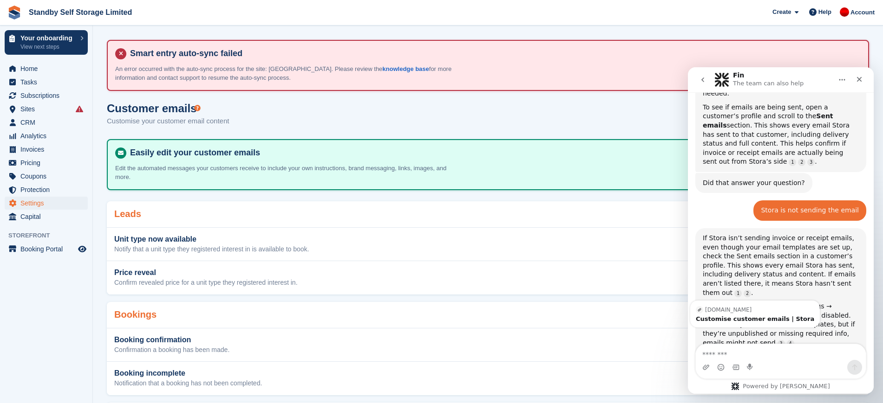
scroll to position [798, 0]
click at [733, 356] on textarea "Message…" at bounding box center [780, 352] width 170 height 16
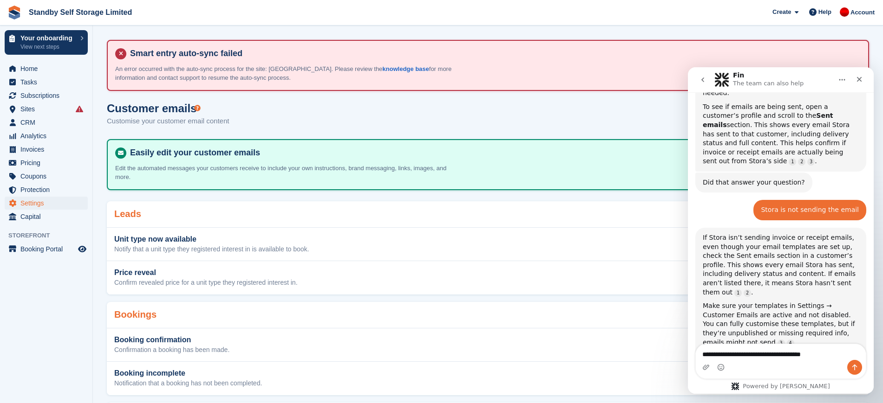
type textarea "**********"
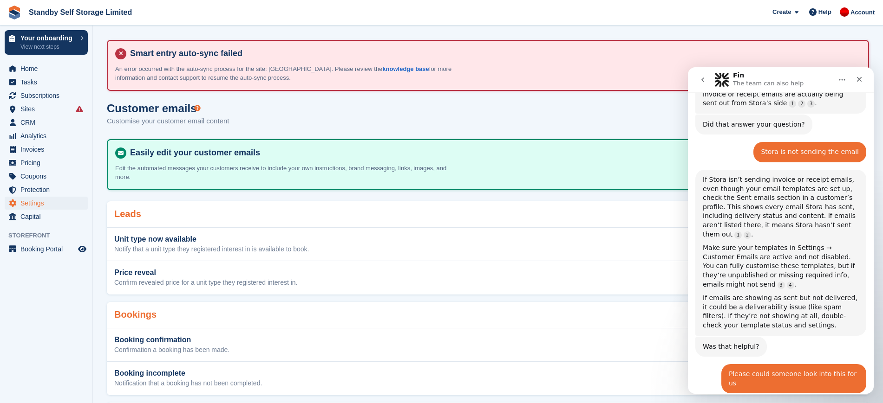
scroll to position [907, 0]
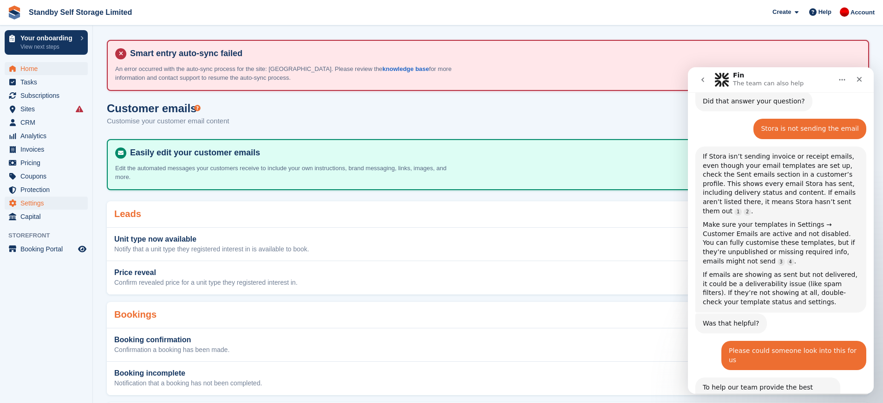
scroll to position [925, 0]
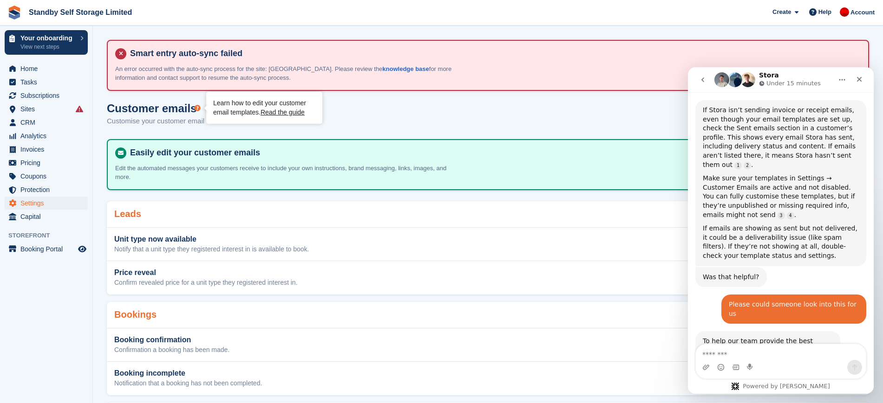
click at [423, 126] on div "Customer emails Customise your customer email content" at bounding box center [488, 120] width 762 height 36
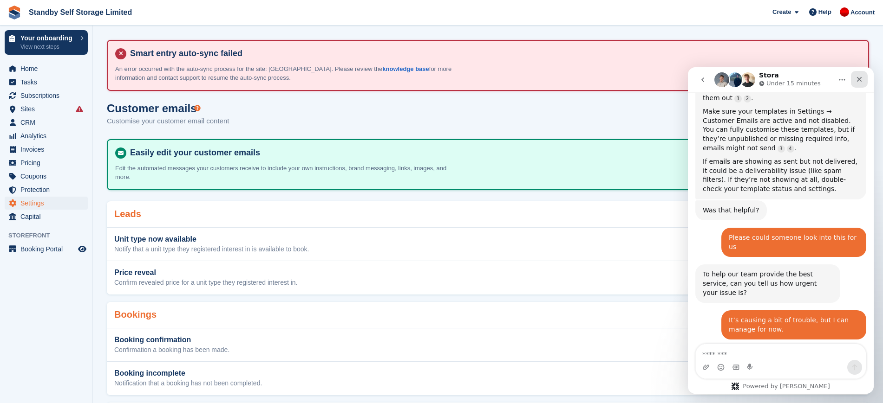
click at [859, 77] on icon "Close" at bounding box center [858, 79] width 7 height 7
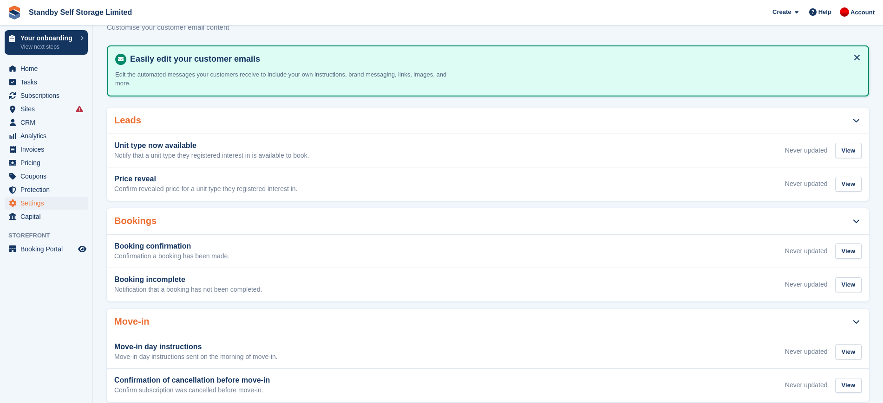
scroll to position [97, 0]
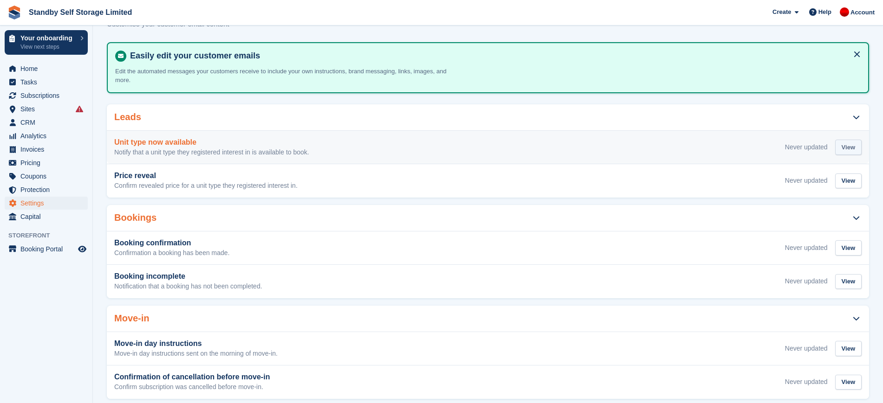
click at [848, 140] on div "View" at bounding box center [848, 147] width 26 height 15
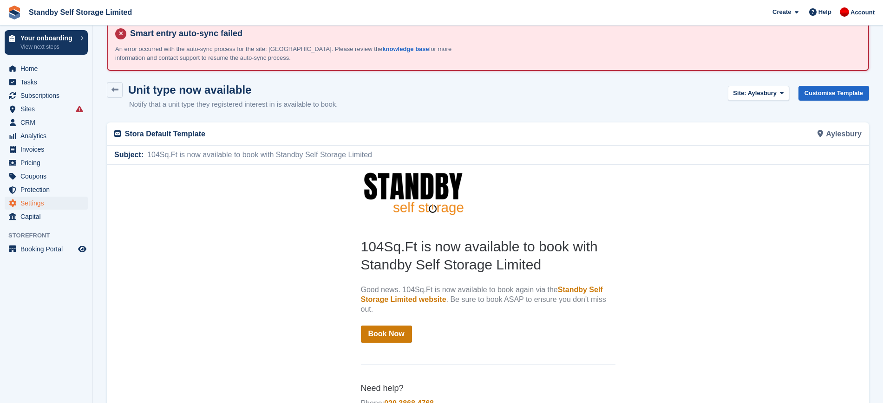
scroll to position [10, 0]
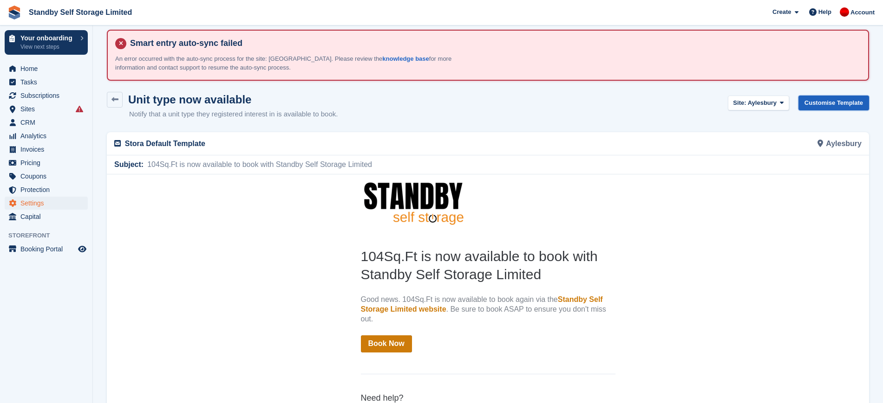
click at [828, 102] on link "Customise Template" at bounding box center [833, 103] width 71 height 15
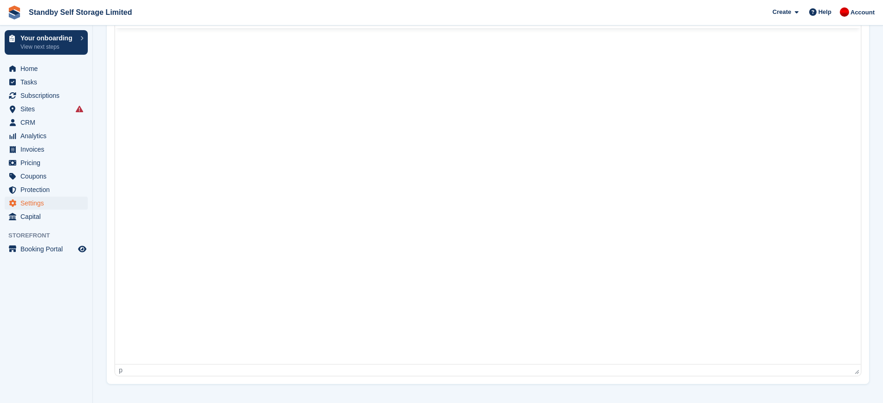
scroll to position [21, 0]
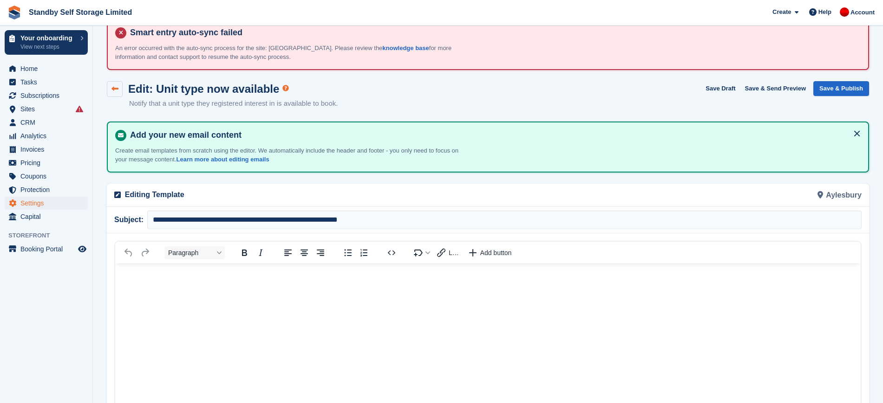
click at [112, 89] on icon at bounding box center [114, 88] width 7 height 7
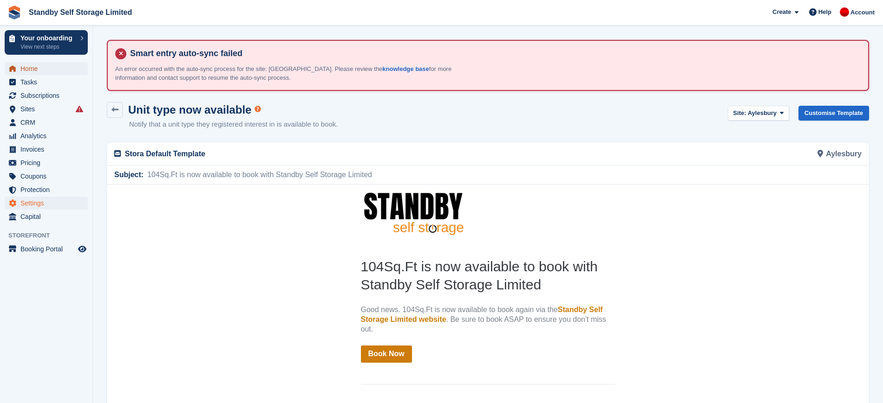
click at [25, 68] on span "Home" at bounding box center [48, 68] width 56 height 13
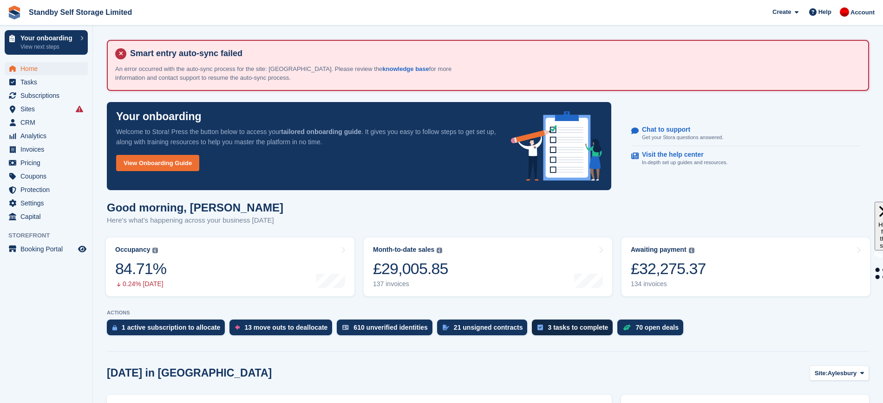
click at [547, 328] on div "3 tasks to complete" at bounding box center [577, 327] width 60 height 7
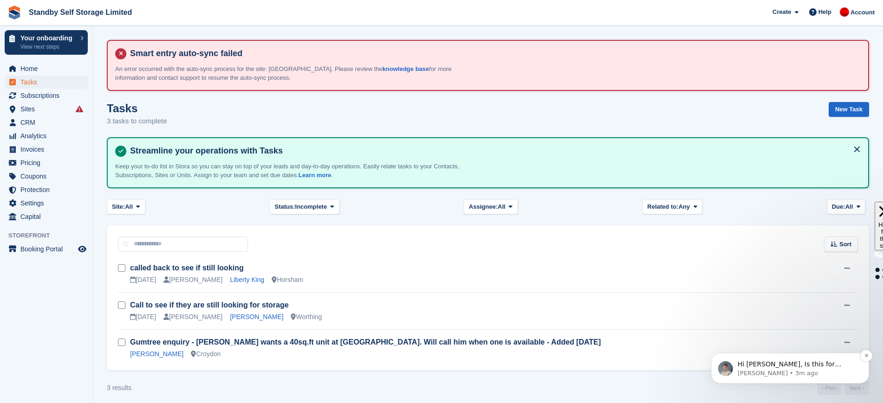
click at [782, 369] on span "Hi [PERSON_NAME], Is this for customers set up on automatic subscriptions (card…" at bounding box center [794, 378] width 115 height 35
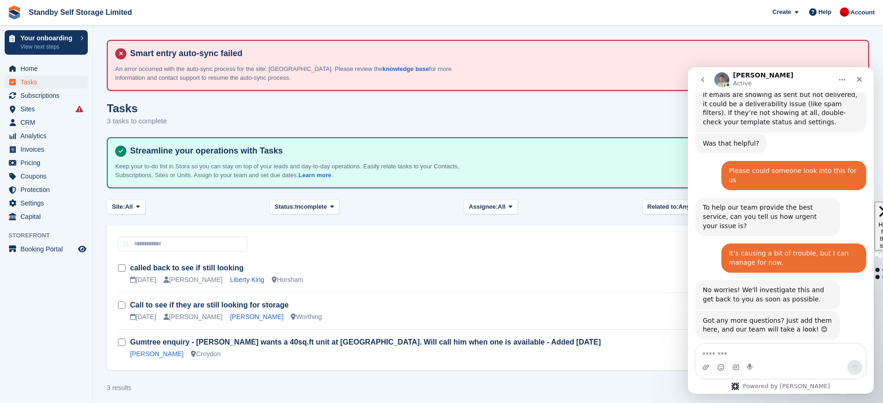
scroll to position [1062, 0]
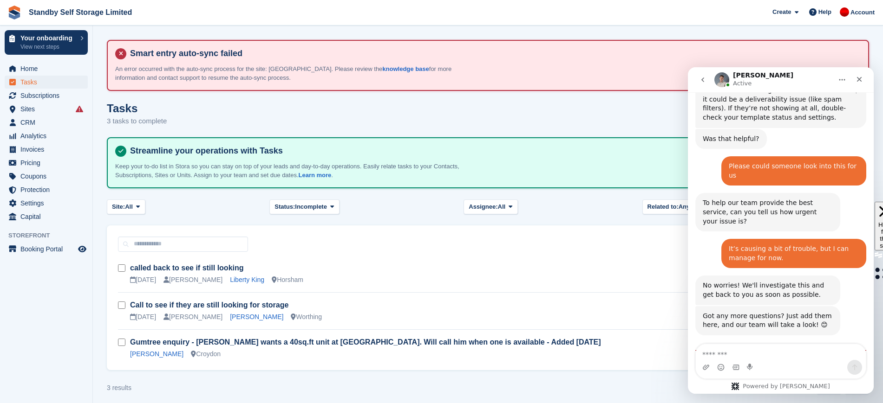
click at [730, 350] on textarea "Message…" at bounding box center [780, 352] width 170 height 16
type textarea "**********"
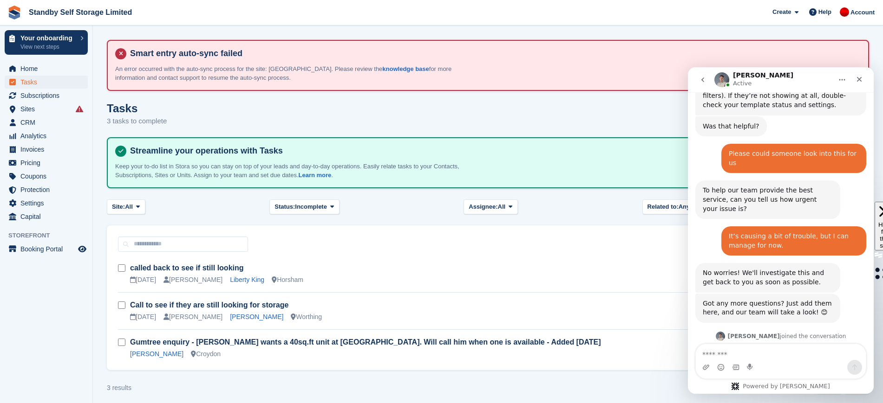
scroll to position [1110, 0]
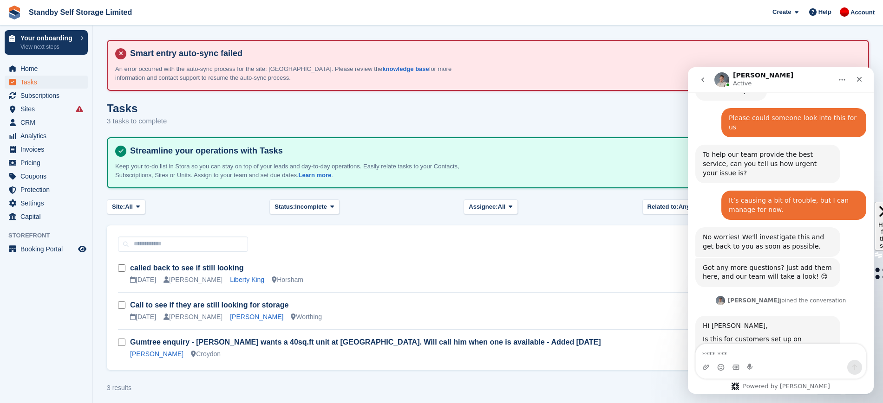
click at [577, 224] on turbo-frame "Tasks 3 tasks to complete New Task Streamline your operations with Tasks Keep y…" at bounding box center [488, 248] width 762 height 293
click at [26, 63] on span "Home" at bounding box center [48, 68] width 56 height 13
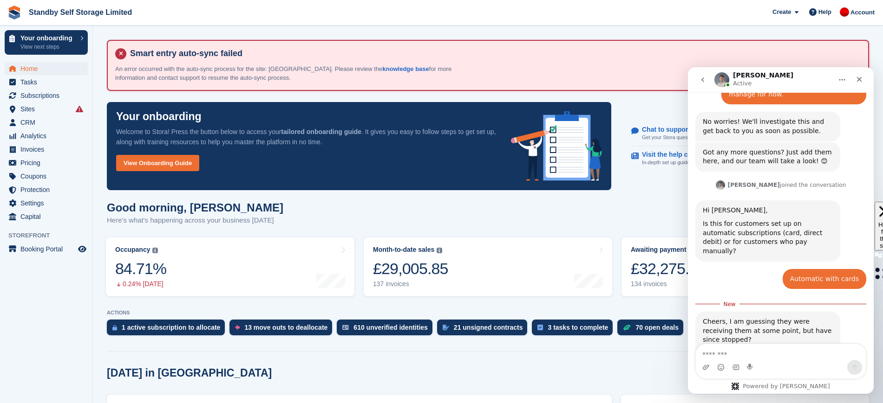
scroll to position [1250, 0]
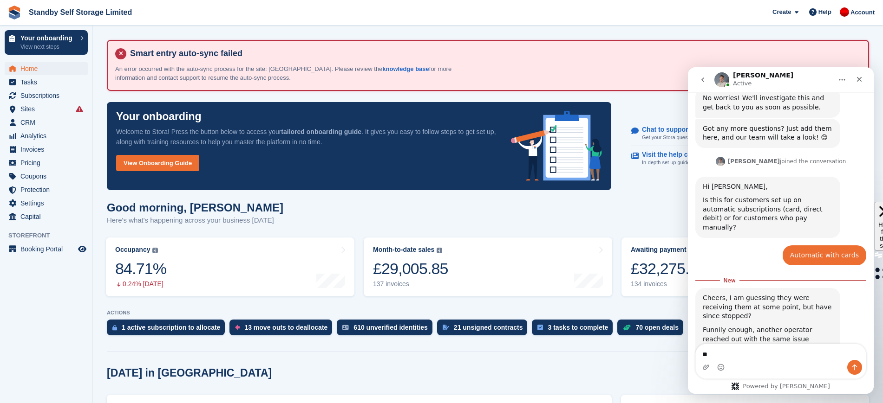
type textarea "*"
type textarea "**********"
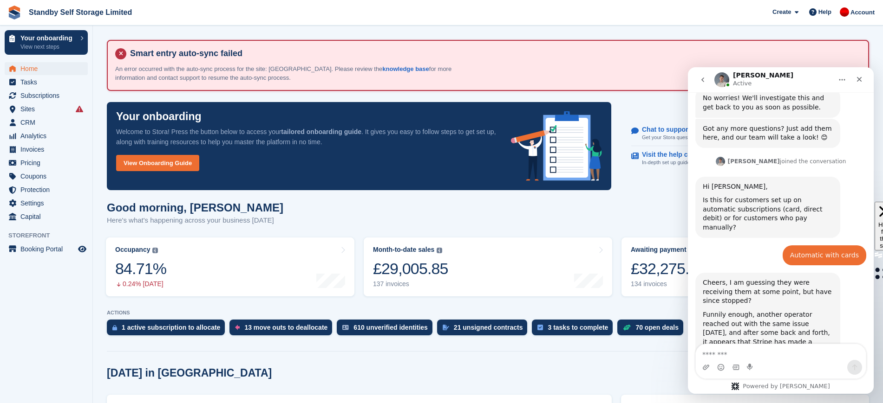
scroll to position [1262, 0]
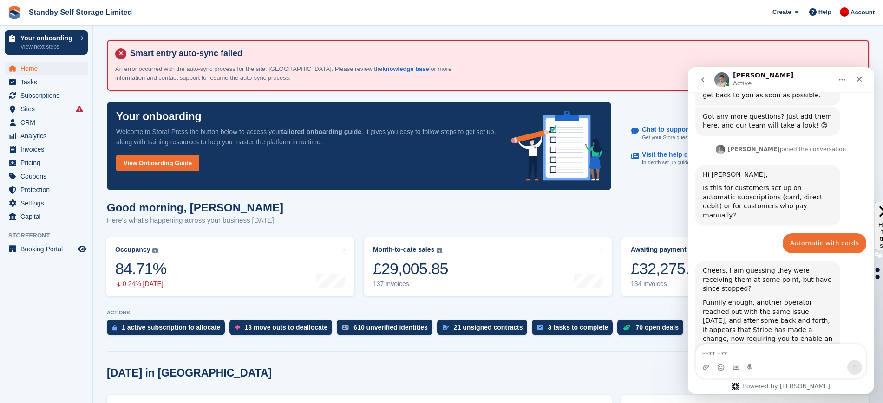
click at [702, 261] on div "Cheers, I am guessing they were receiving them at some point, but have since st…" at bounding box center [767, 351] width 145 height 180
click at [751, 347] on textarea "Message…" at bounding box center [780, 352] width 170 height 16
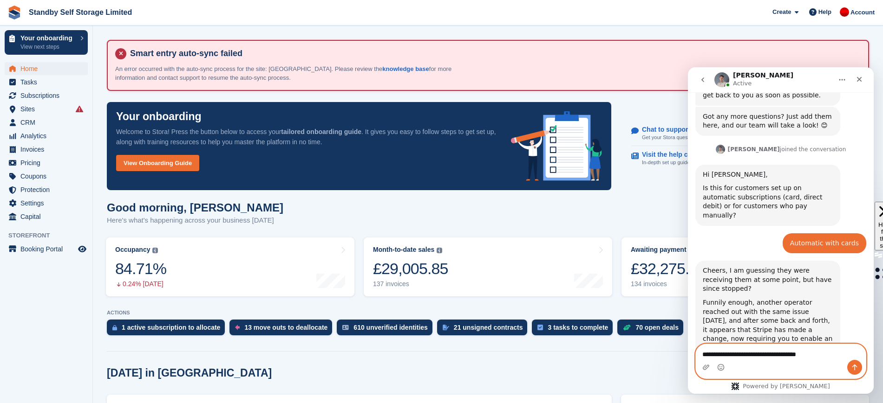
type textarea "**********"
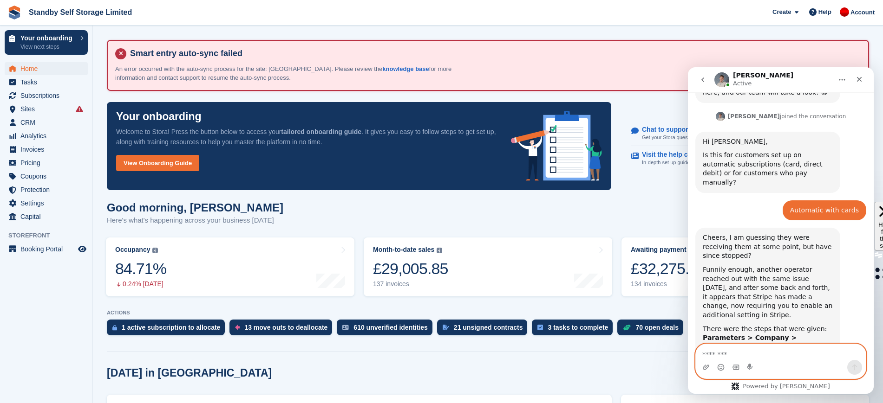
scroll to position [1326, 0]
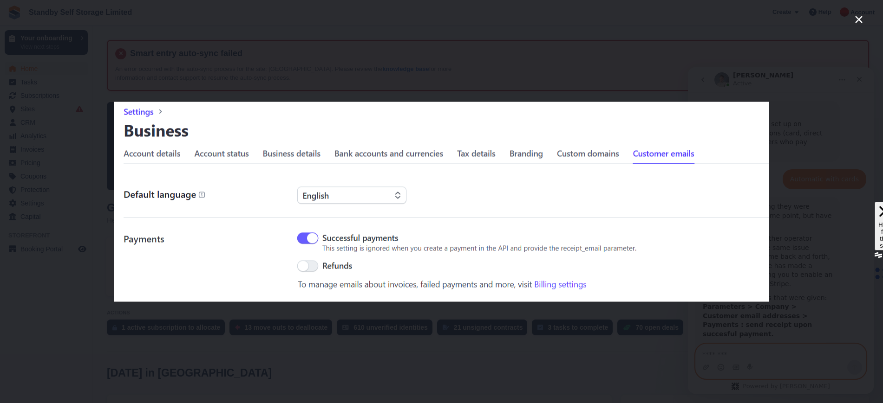
click at [858, 19] on icon "Close" at bounding box center [858, 19] width 7 height 7
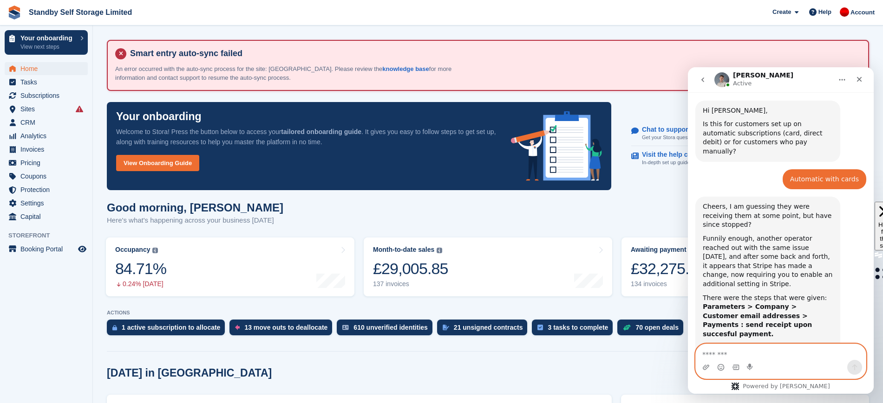
click at [636, 210] on div "Good morning, Aaron Here's what's happening across your business today" at bounding box center [488, 219] width 762 height 36
click at [860, 78] on icon "Close" at bounding box center [858, 79] width 7 height 7
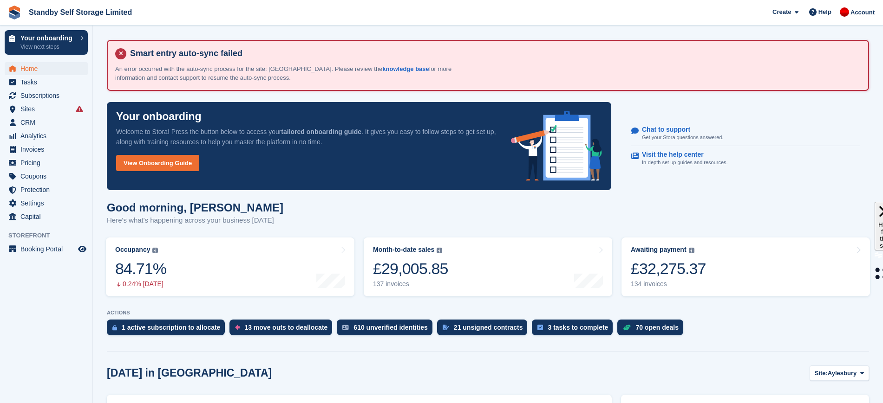
scroll to position [1326, 0]
click at [50, 70] on span "Home" at bounding box center [48, 68] width 56 height 13
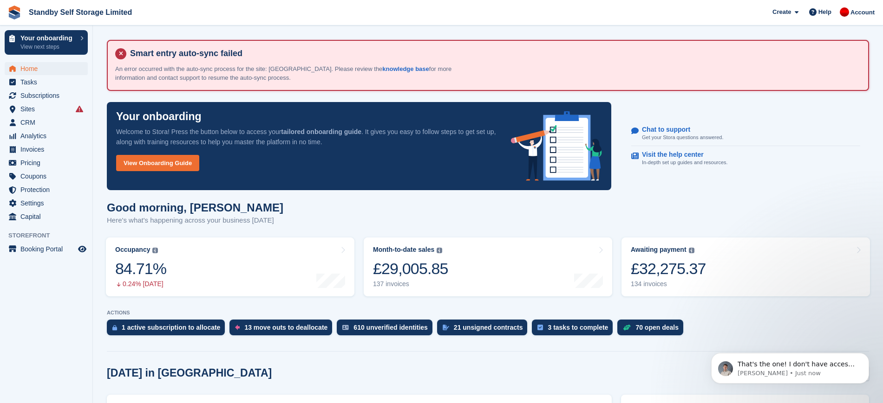
scroll to position [0, 0]
click at [804, 370] on p "Bradley • Just now" at bounding box center [797, 374] width 120 height 8
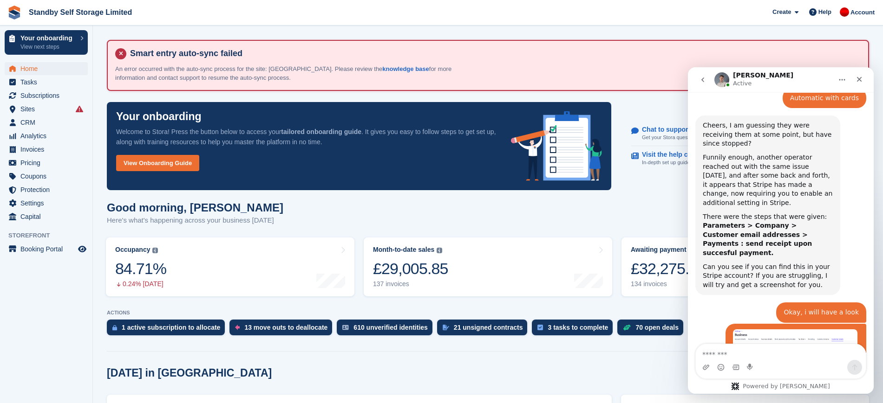
scroll to position [1446, 0]
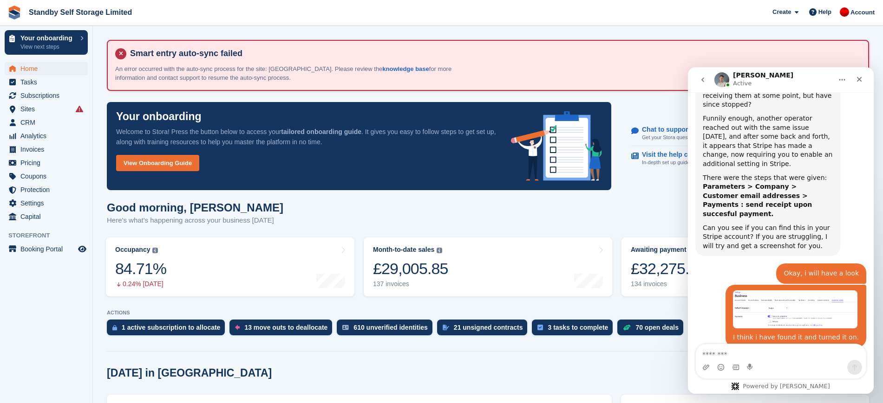
click at [788, 291] on img "Aaron says…" at bounding box center [795, 310] width 124 height 38
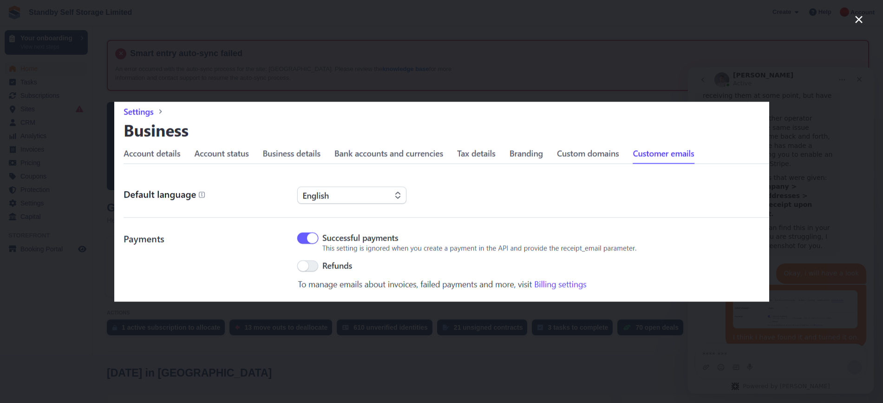
scroll to position [0, 0]
click at [716, 83] on div "Intercom messenger" at bounding box center [441, 201] width 883 height 403
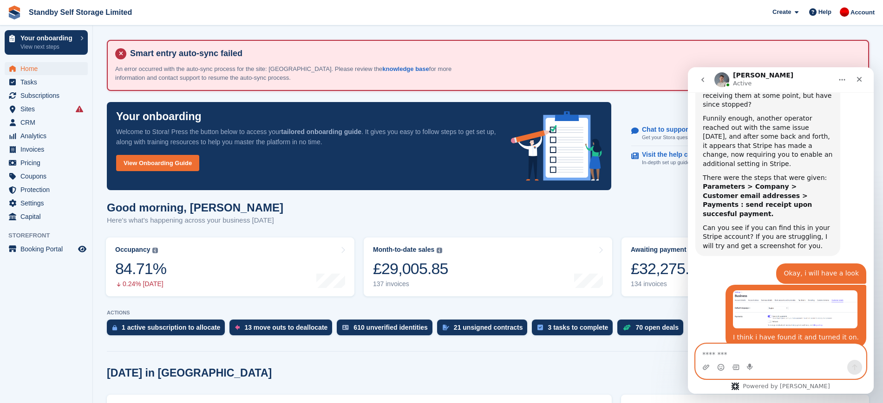
click at [763, 353] on textarea "Message…" at bounding box center [780, 352] width 170 height 16
type textarea "*"
type textarea "**********"
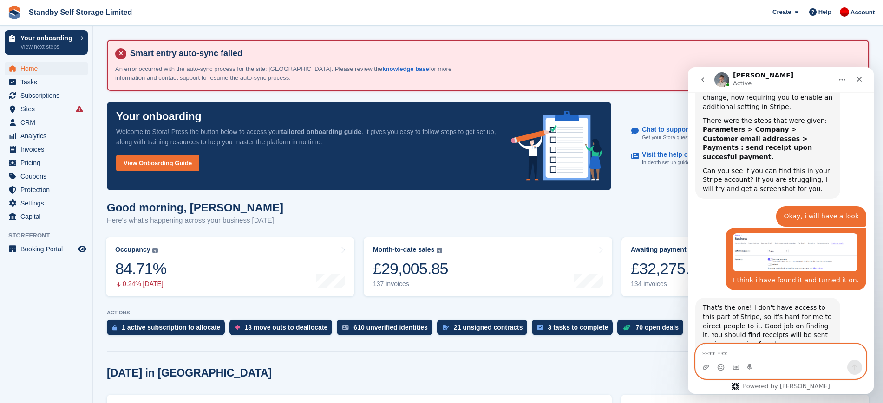
scroll to position [1509, 0]
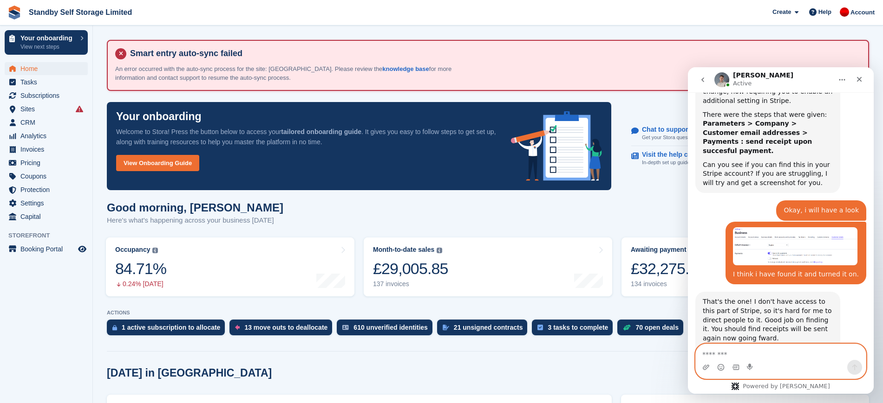
click at [759, 349] on textarea "Message…" at bounding box center [780, 352] width 170 height 16
type textarea "**********"
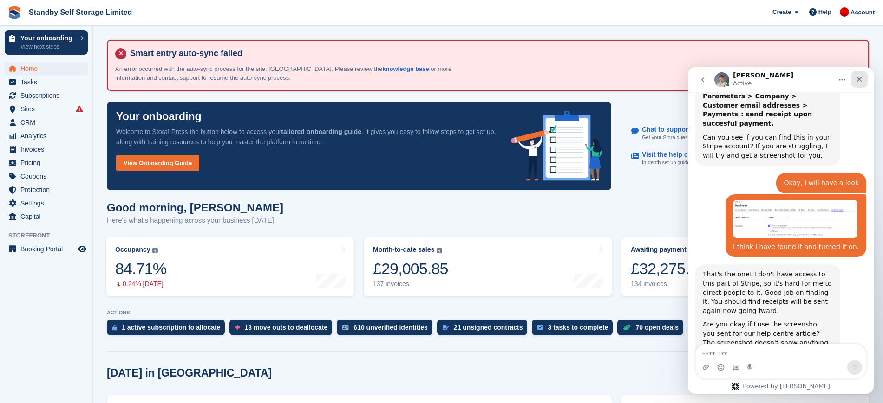
click at [857, 81] on icon "Close" at bounding box center [859, 79] width 5 height 5
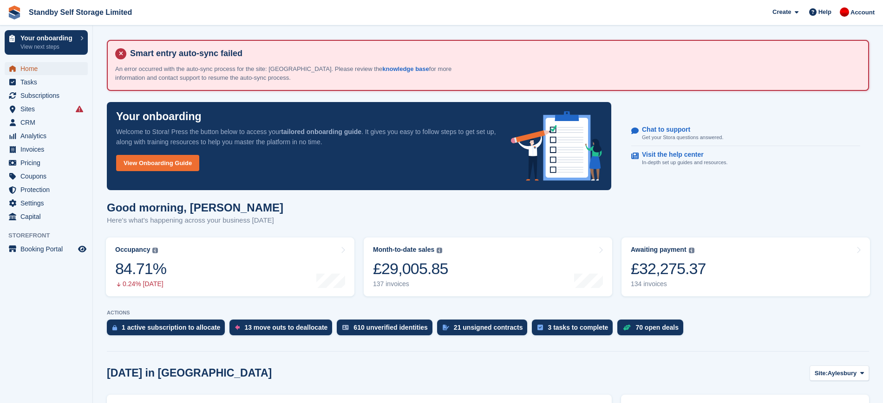
click at [45, 69] on span "Home" at bounding box center [48, 68] width 56 height 13
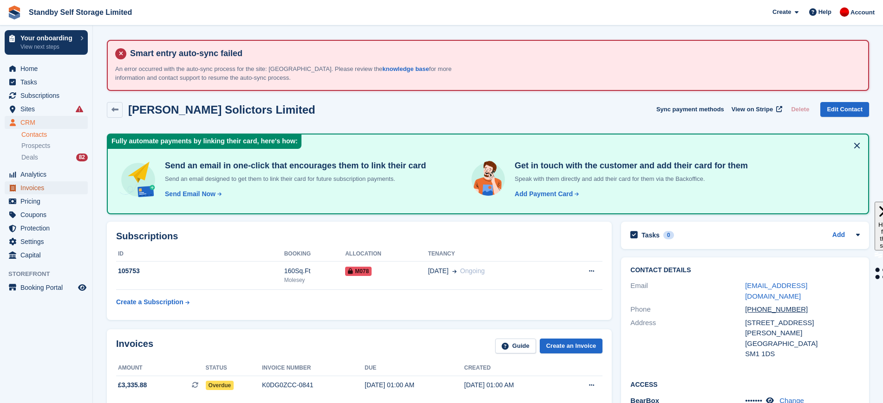
click at [38, 189] on span "Invoices" at bounding box center [48, 188] width 56 height 13
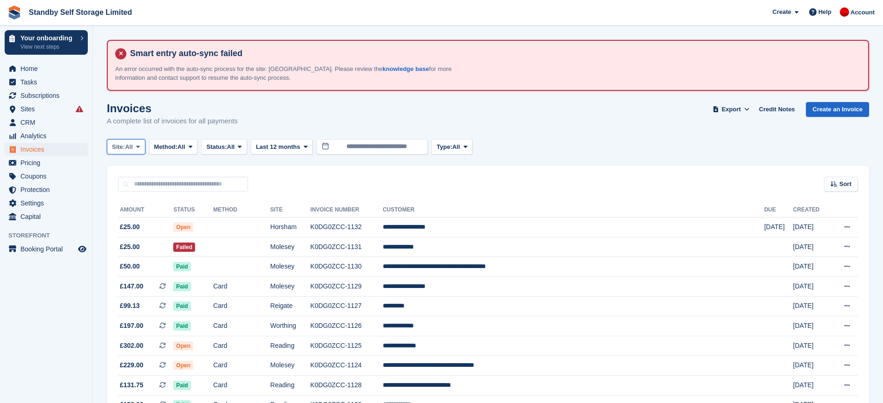
click at [136, 152] on button "Site: All" at bounding box center [126, 146] width 39 height 15
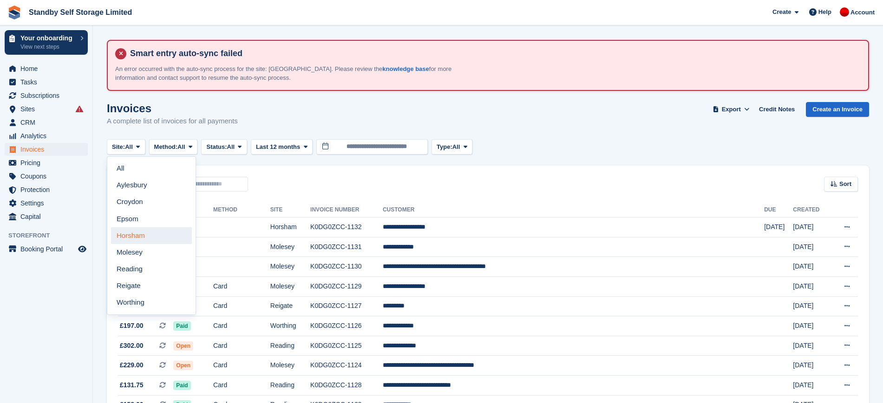
click at [142, 229] on link "Horsham" at bounding box center [151, 235] width 81 height 17
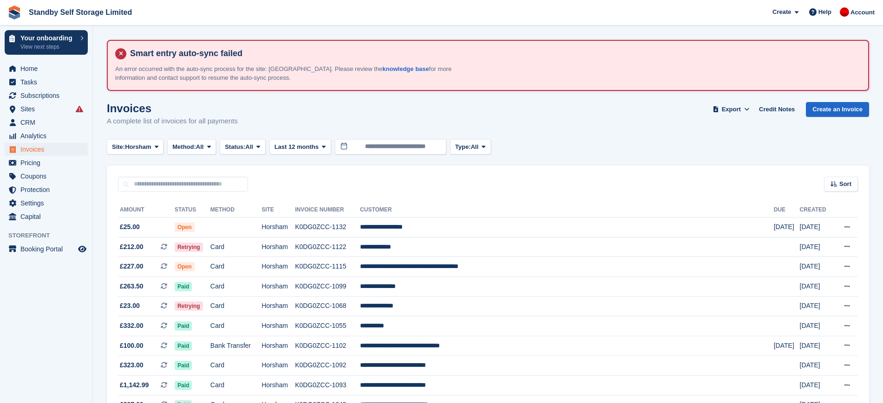
click at [569, 131] on div "Invoices A complete list of invoices for all payments Export Export Invoices Ex…" at bounding box center [488, 120] width 762 height 36
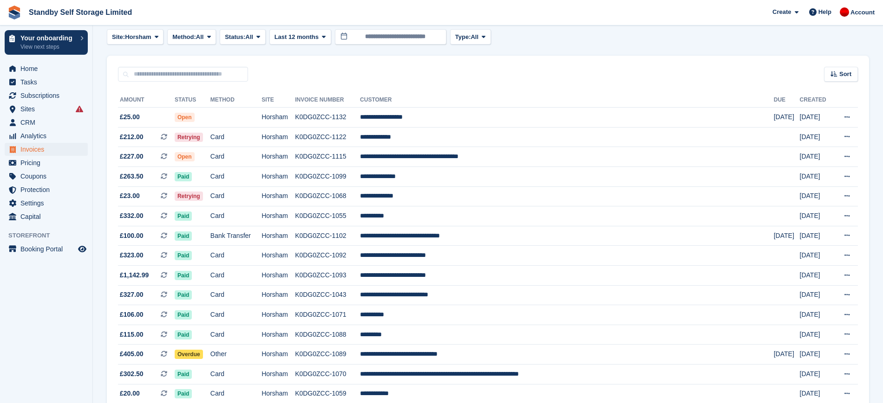
scroll to position [28, 0]
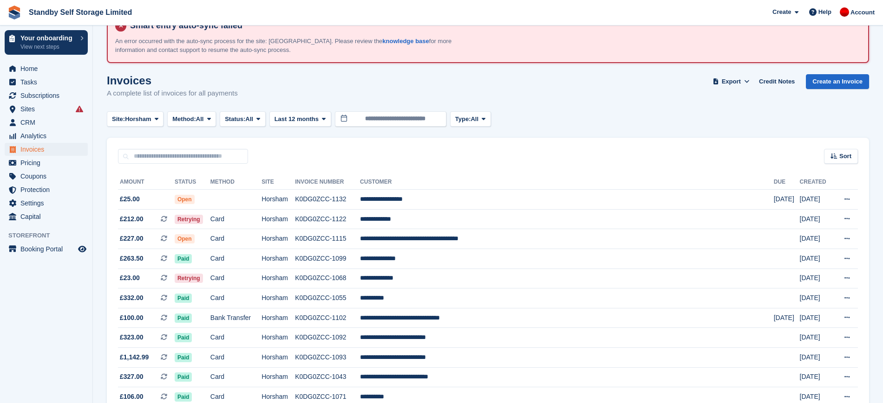
click at [247, 124] on button "Status: All" at bounding box center [242, 118] width 45 height 15
click at [260, 196] on link "Open" at bounding box center [264, 191] width 81 height 17
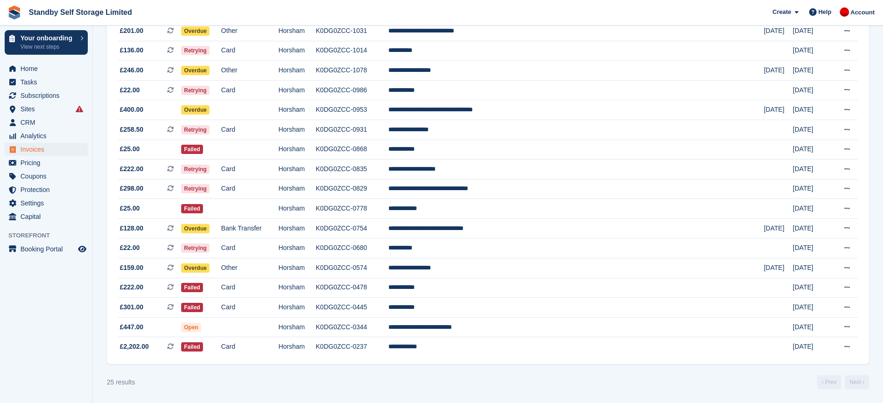
scroll to position [327, 0]
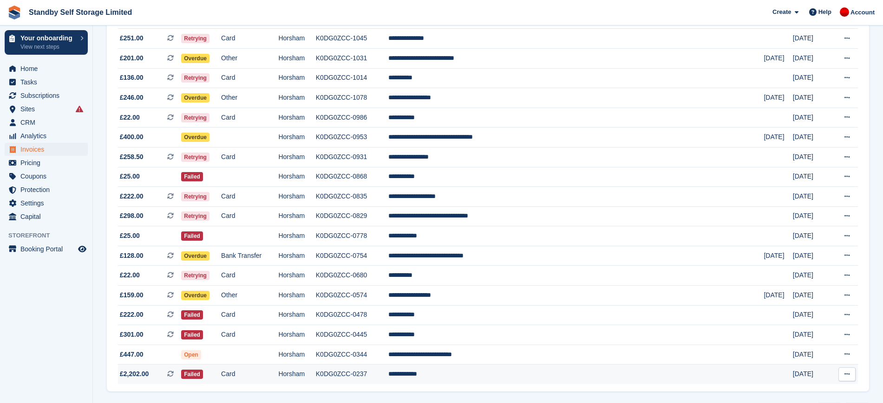
click at [480, 374] on td "**********" at bounding box center [575, 374] width 375 height 19
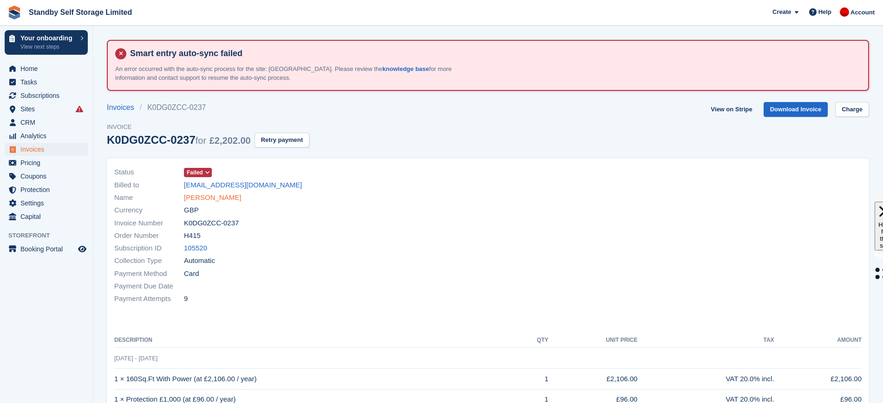
click at [205, 194] on link "[PERSON_NAME]" at bounding box center [212, 198] width 57 height 11
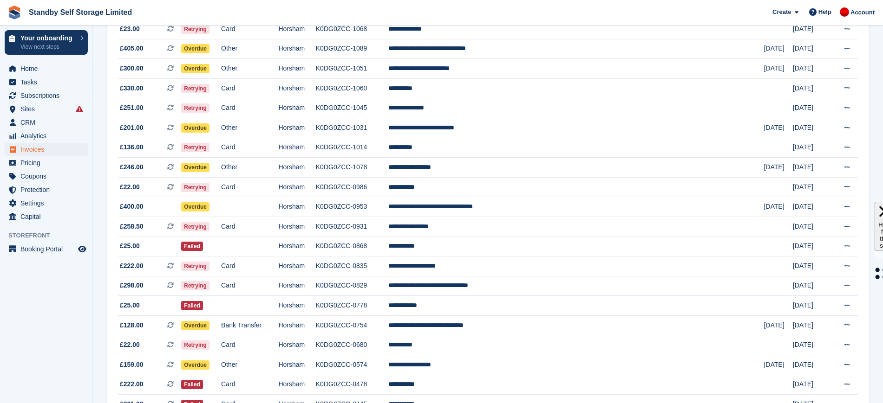
scroll to position [257, 0]
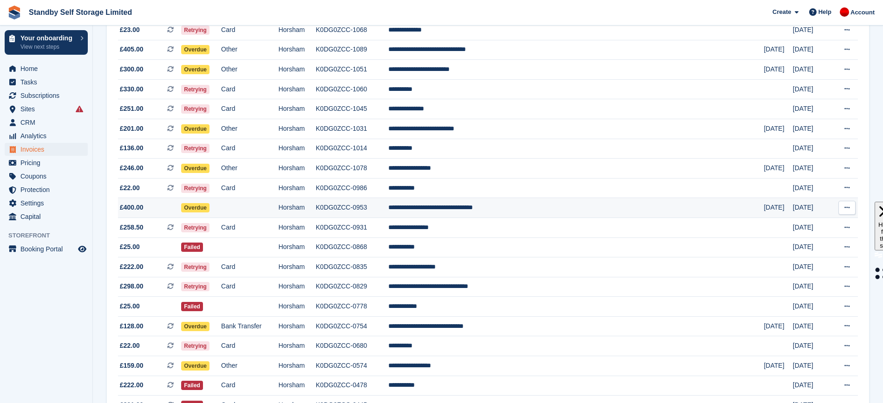
click at [561, 210] on td "**********" at bounding box center [575, 208] width 375 height 20
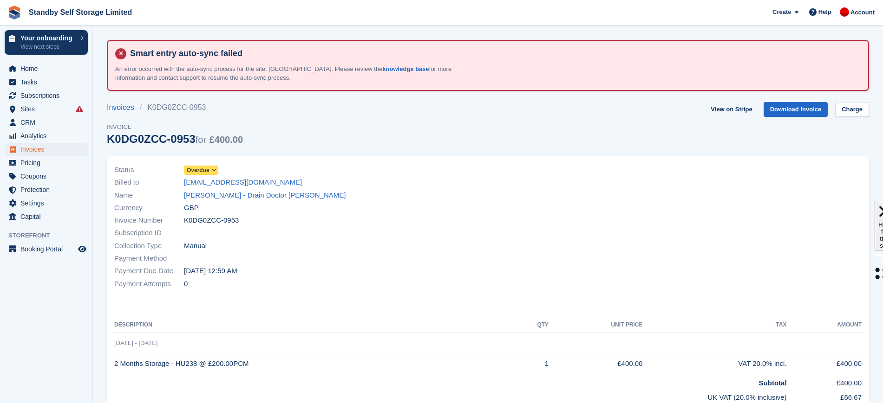
click at [474, 111] on div "Invoices K0DG0ZCC-0953 Invoice K0DG0ZCC-0953 for £400.00 View on Stripe Downloa…" at bounding box center [488, 129] width 762 height 54
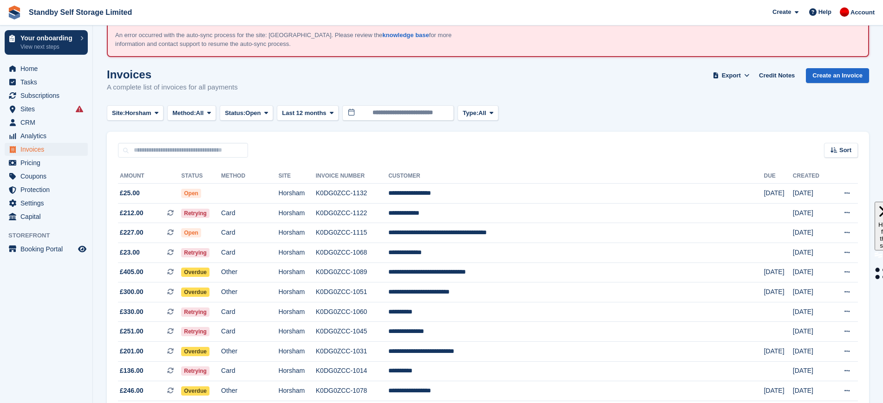
scroll to position [31, 0]
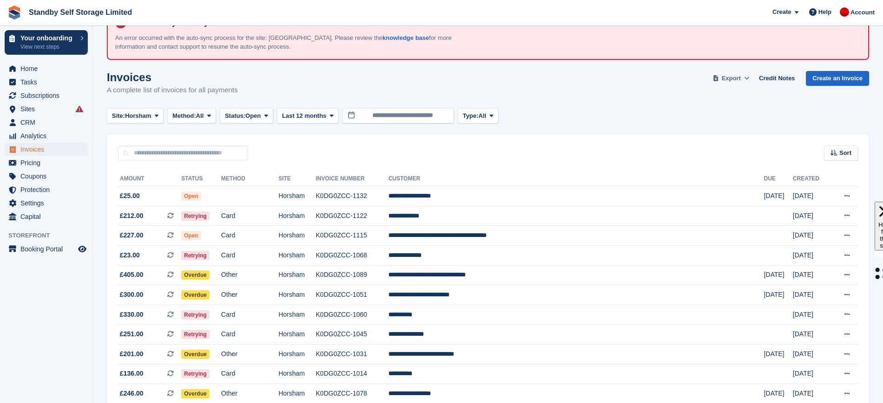
click at [733, 80] on span "Export" at bounding box center [730, 78] width 19 height 9
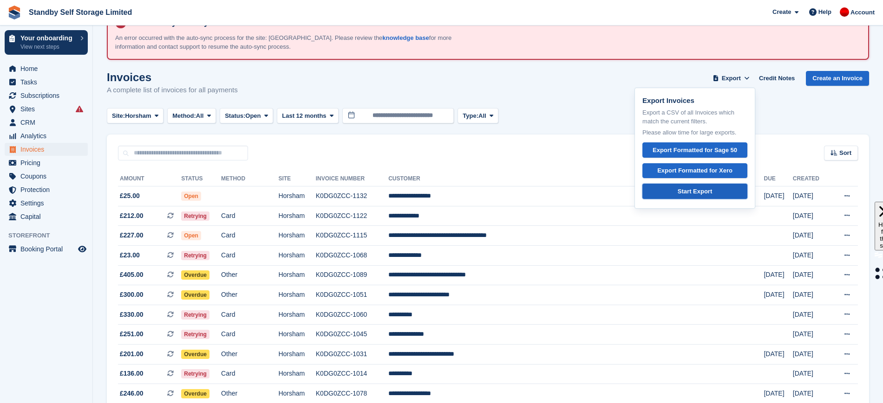
click at [703, 189] on div "Start Export" at bounding box center [694, 191] width 34 height 9
click at [567, 92] on div "Invoices A complete list of invoices for all payments Export Export Invoices Ex…" at bounding box center [488, 89] width 762 height 36
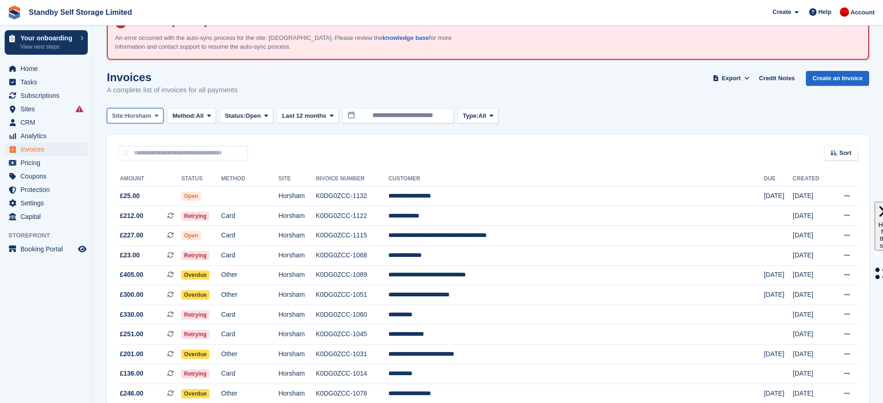
click at [148, 117] on span "Horsham" at bounding box center [138, 115] width 26 height 9
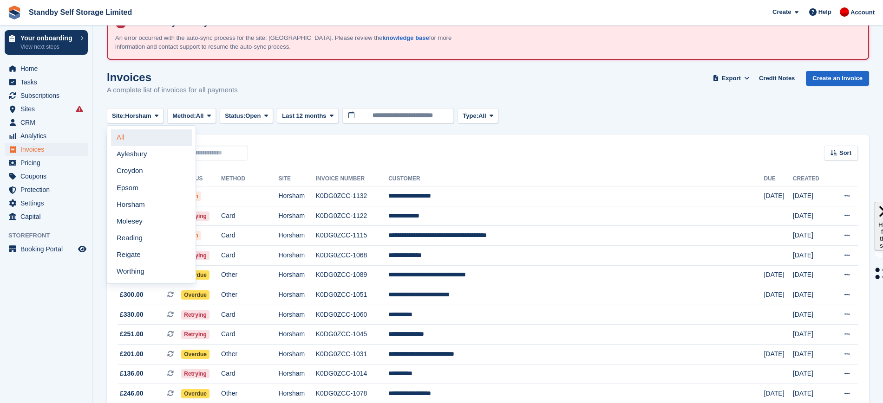
click at [147, 133] on link "All" at bounding box center [151, 138] width 81 height 17
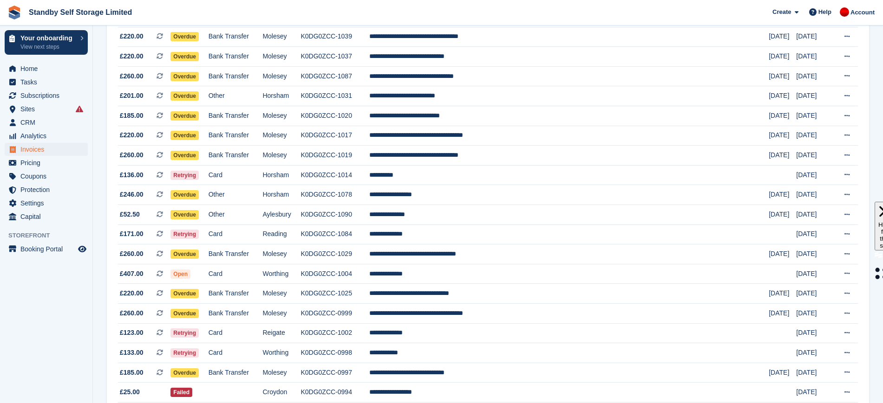
scroll to position [849, 0]
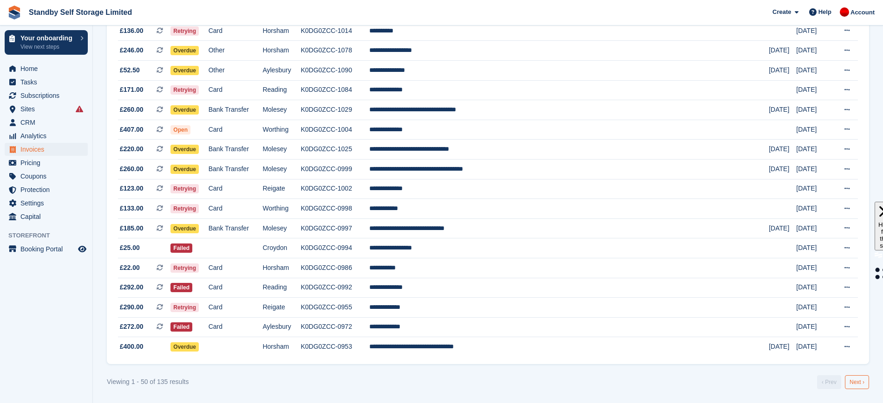
click at [857, 380] on link "Next ›" at bounding box center [856, 383] width 24 height 14
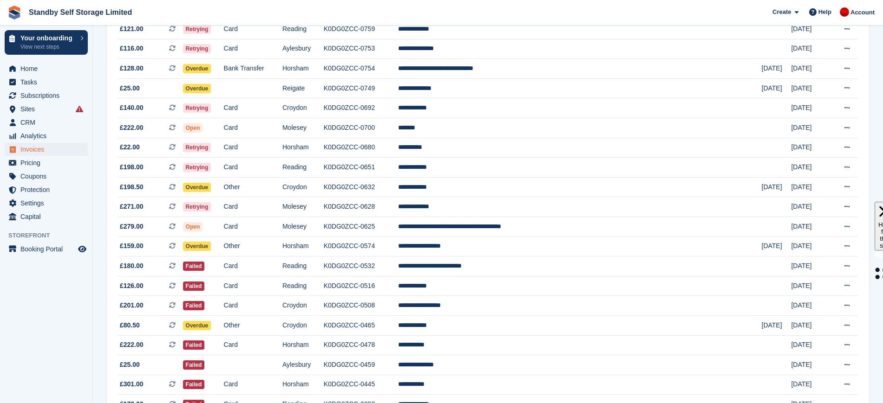
scroll to position [849, 0]
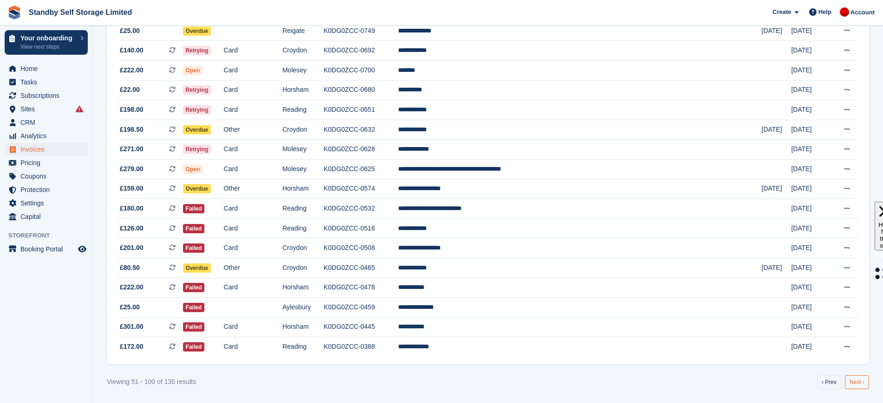
click at [856, 382] on link "Next ›" at bounding box center [856, 383] width 24 height 14
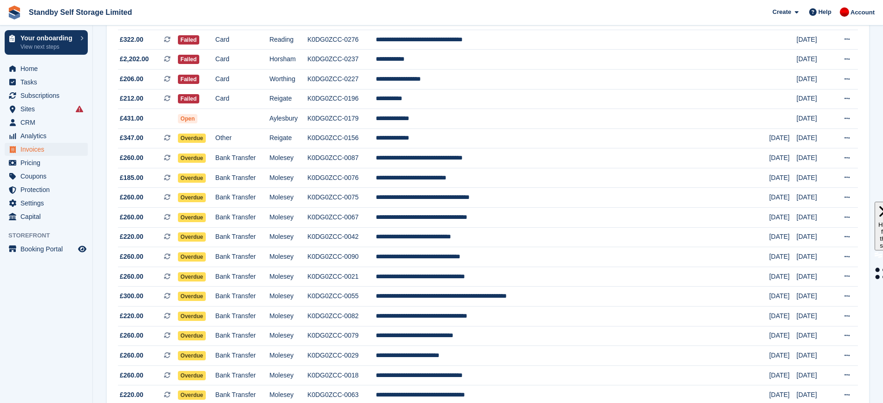
scroll to position [552, 0]
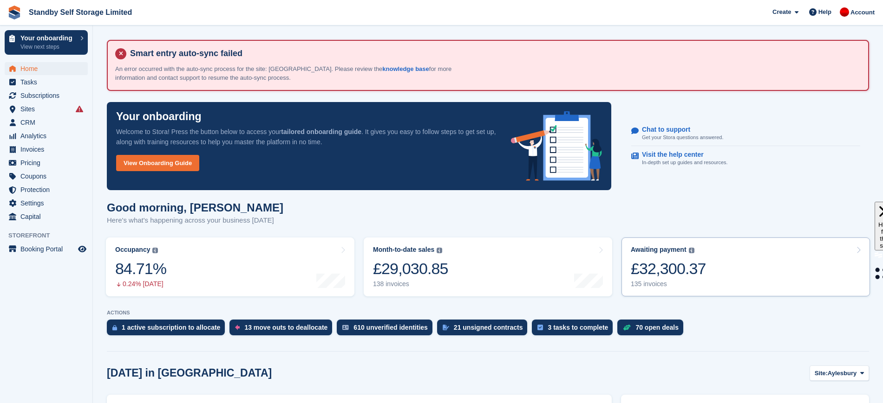
click at [692, 280] on div "135 invoices" at bounding box center [667, 284] width 75 height 8
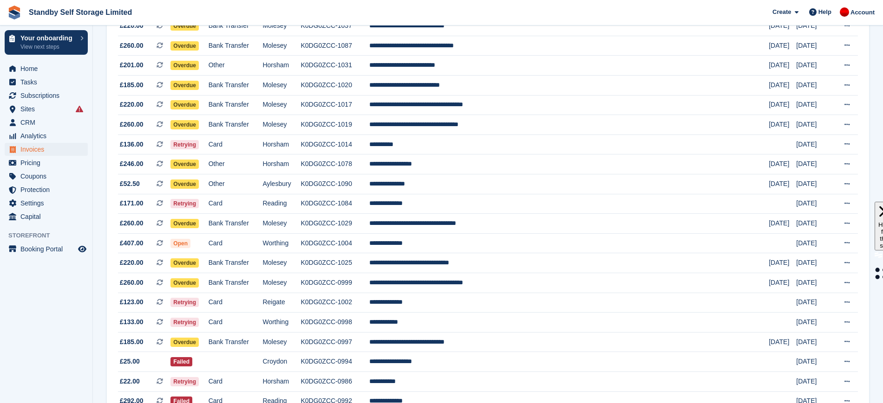
scroll to position [849, 0]
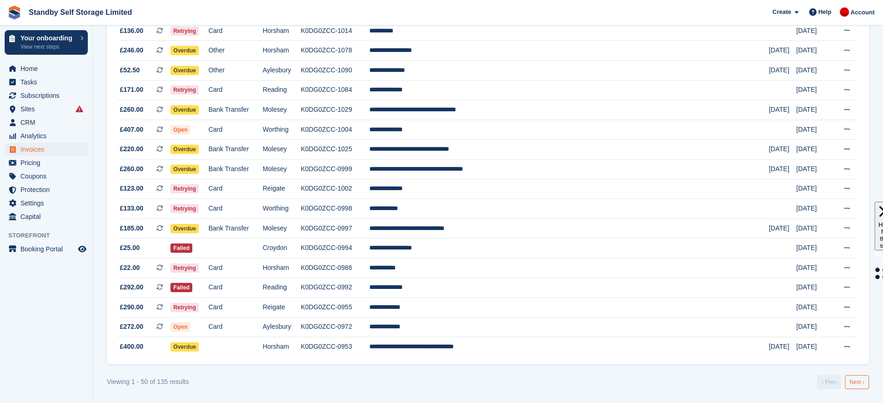
click at [853, 387] on link "Next ›" at bounding box center [856, 383] width 24 height 14
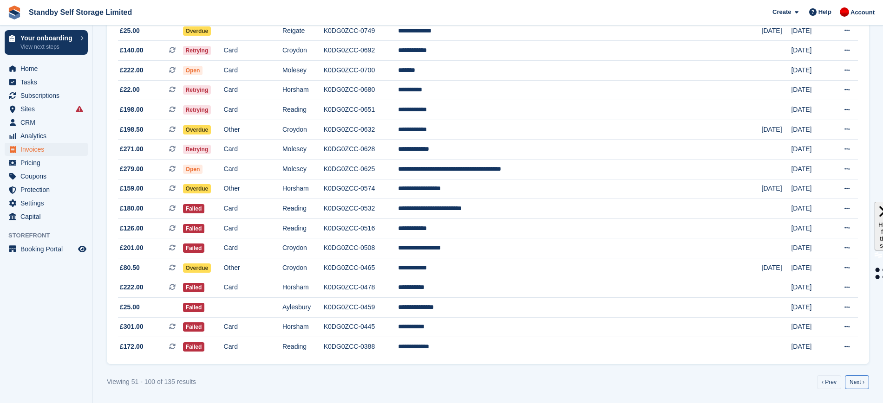
click at [853, 387] on link "Next ›" at bounding box center [856, 383] width 24 height 14
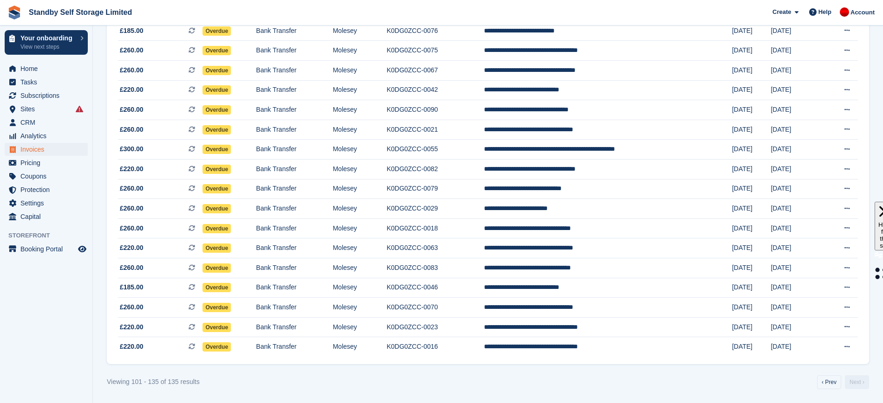
scroll to position [552, 0]
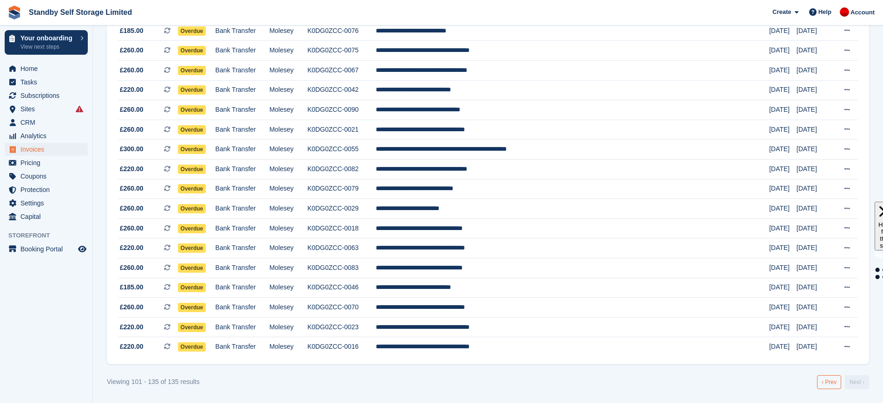
click at [828, 385] on link "‹ Prev" at bounding box center [829, 383] width 24 height 14
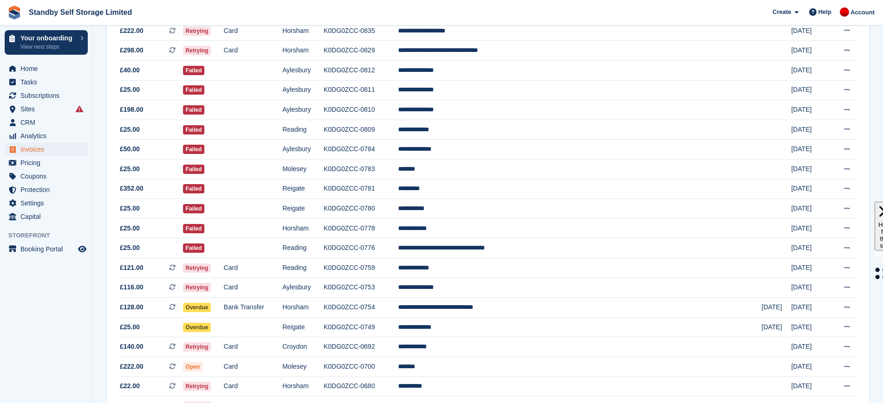
click at [829, 385] on td "Download PDF View on Stripe View Customer View Subscription" at bounding box center [843, 387] width 28 height 20
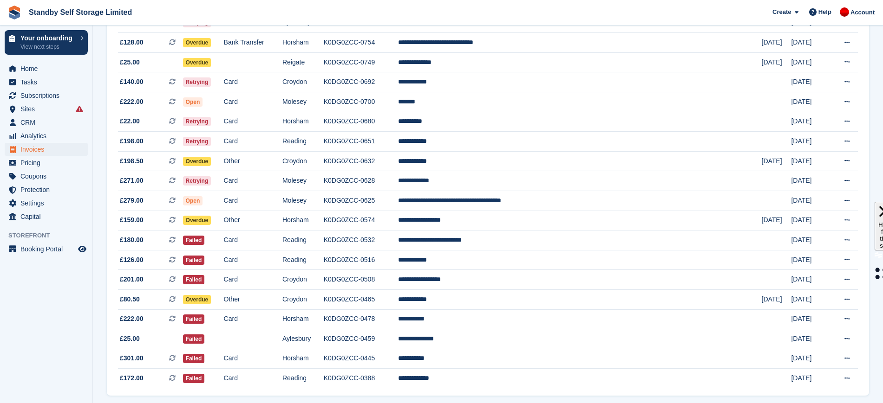
scroll to position [849, 0]
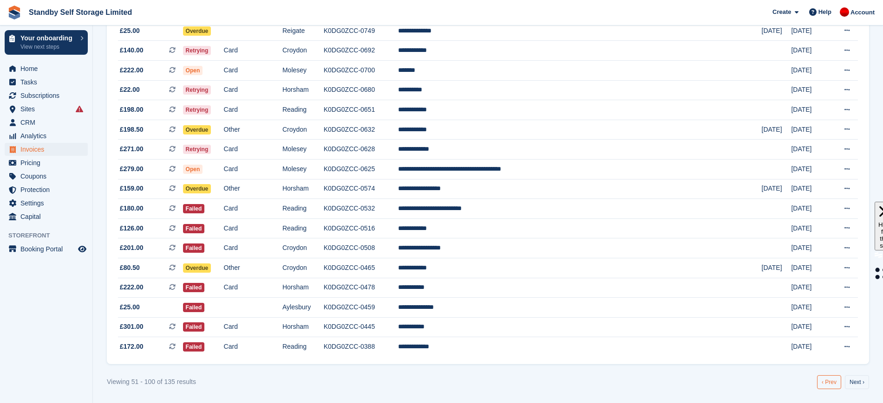
click at [825, 382] on link "‹ Prev" at bounding box center [829, 383] width 24 height 14
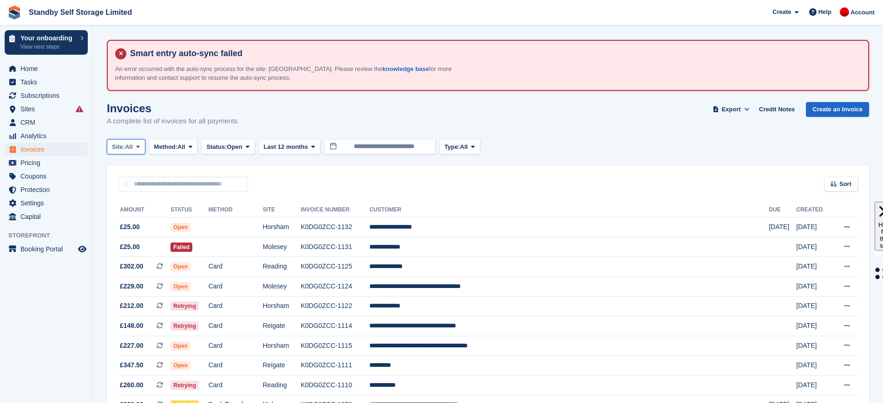
click at [142, 149] on span at bounding box center [137, 146] width 7 height 7
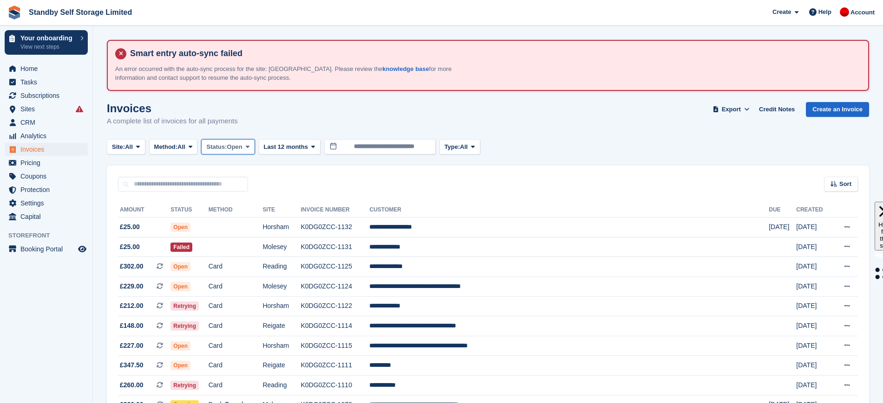
click at [241, 141] on button "Status: Open" at bounding box center [227, 146] width 53 height 15
click at [243, 164] on link "All" at bounding box center [245, 169] width 81 height 17
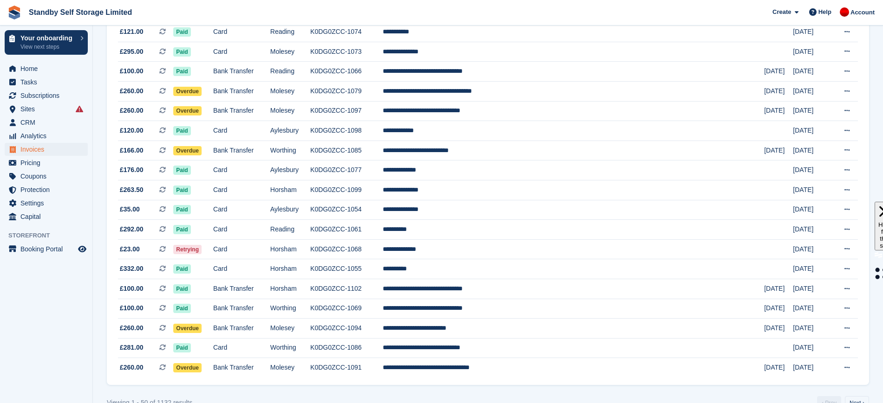
scroll to position [849, 0]
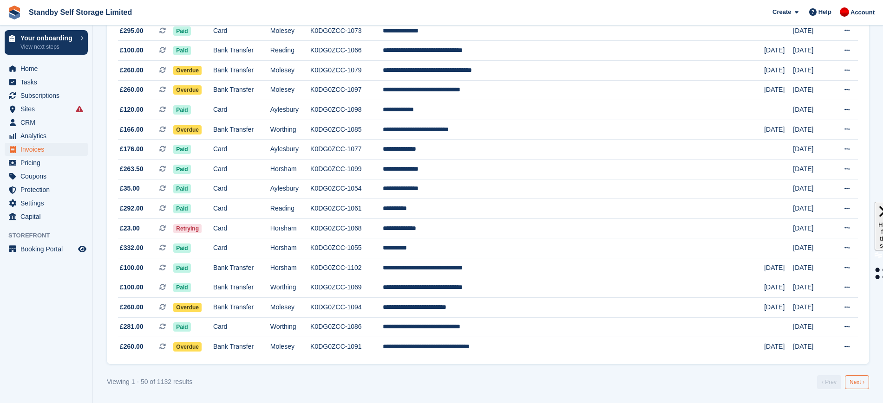
click at [848, 385] on link "Next ›" at bounding box center [856, 383] width 24 height 14
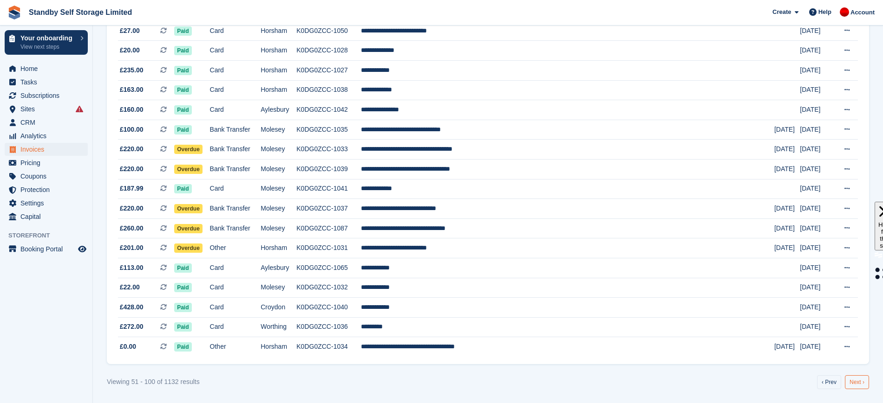
click at [849, 385] on link "Next ›" at bounding box center [856, 383] width 24 height 14
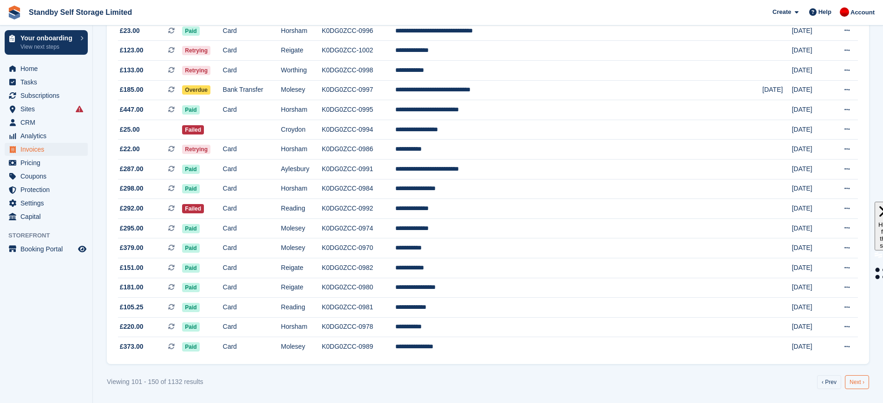
click at [854, 384] on link "Next ›" at bounding box center [856, 383] width 24 height 14
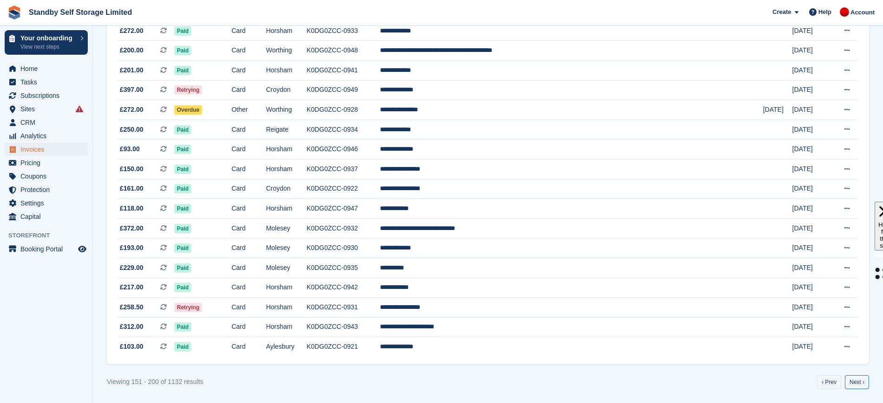
click at [854, 384] on link "Next ›" at bounding box center [856, 383] width 24 height 14
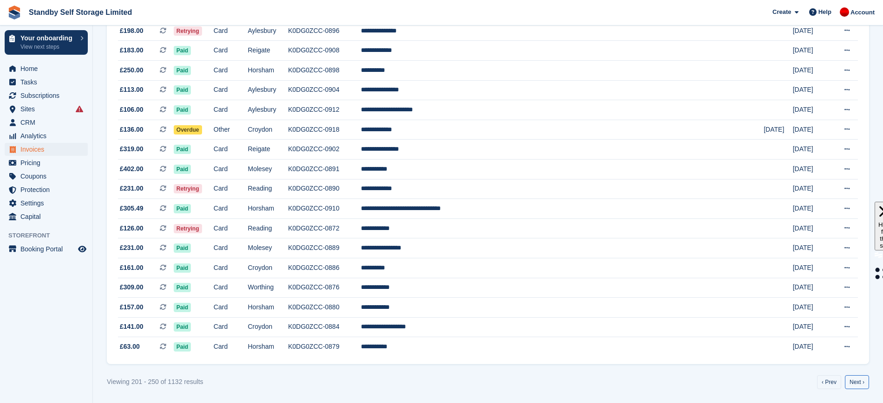
click at [854, 384] on link "Next ›" at bounding box center [856, 383] width 24 height 14
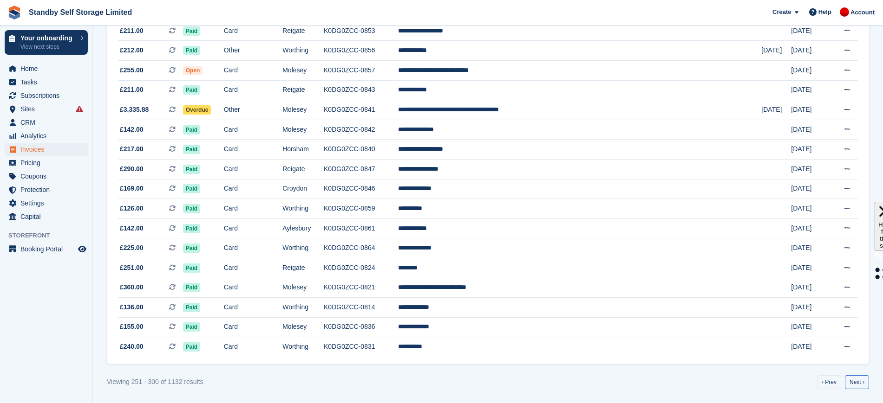
click at [854, 384] on link "Next ›" at bounding box center [856, 383] width 24 height 14
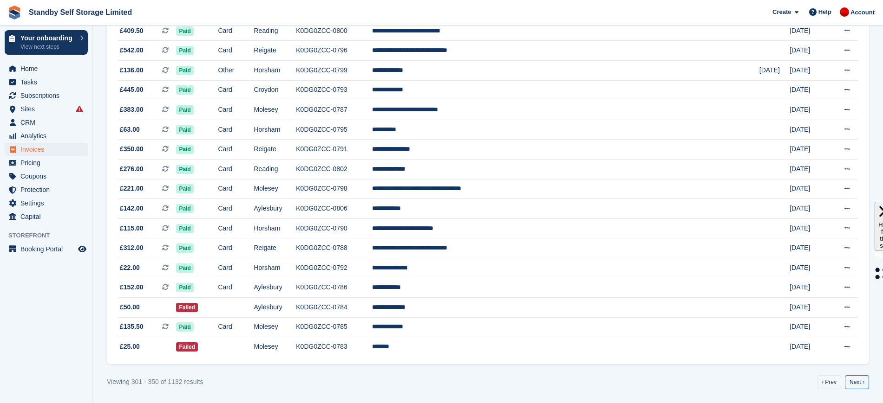
click at [854, 384] on link "Next ›" at bounding box center [856, 383] width 24 height 14
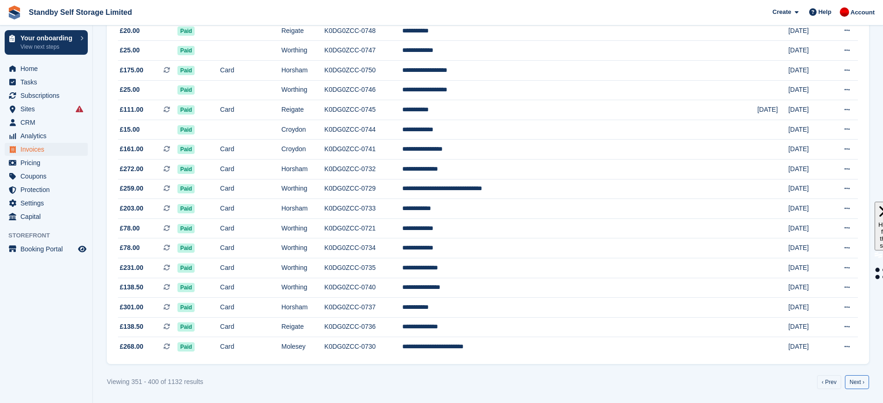
click at [854, 384] on link "Next ›" at bounding box center [856, 383] width 24 height 14
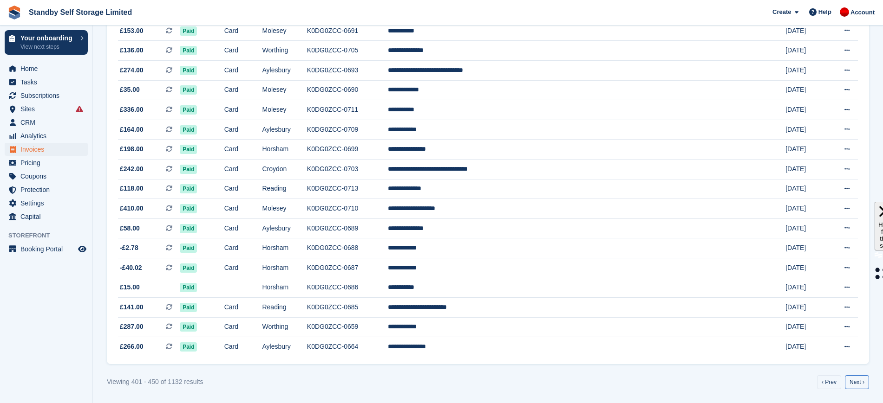
click at [854, 384] on link "Next ›" at bounding box center [856, 383] width 24 height 14
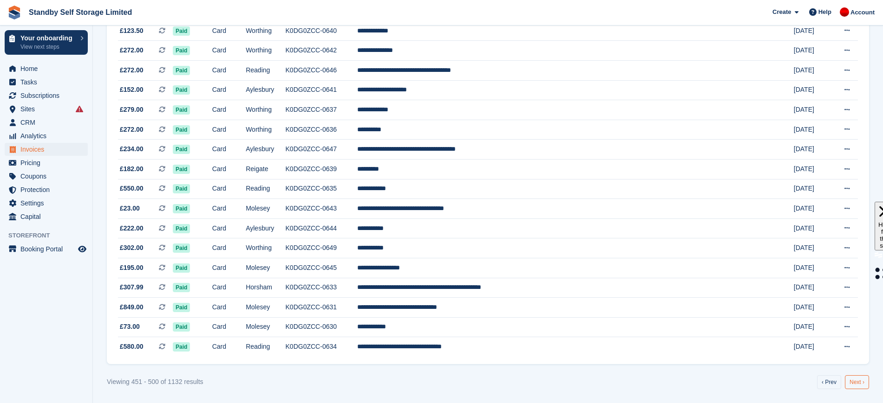
click at [854, 384] on link "Next ›" at bounding box center [856, 383] width 24 height 14
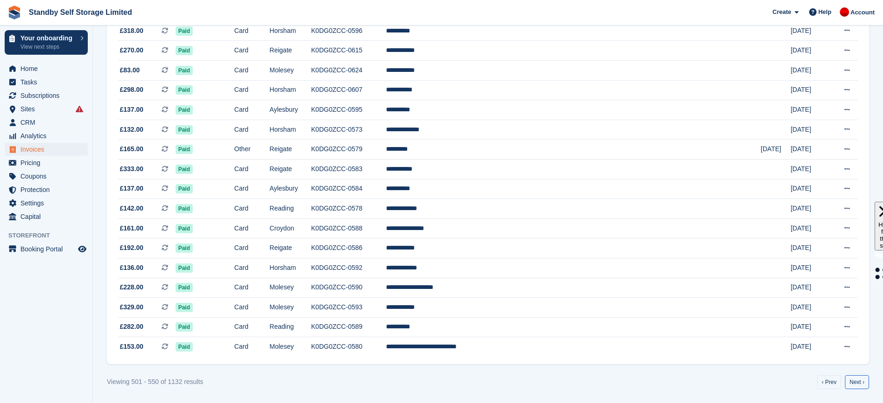
click at [854, 384] on link "Next ›" at bounding box center [856, 383] width 24 height 14
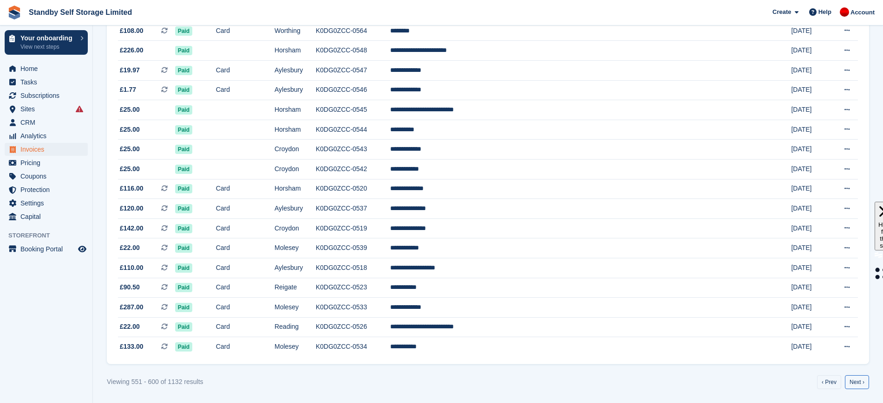
click at [854, 384] on link "Next ›" at bounding box center [856, 383] width 24 height 14
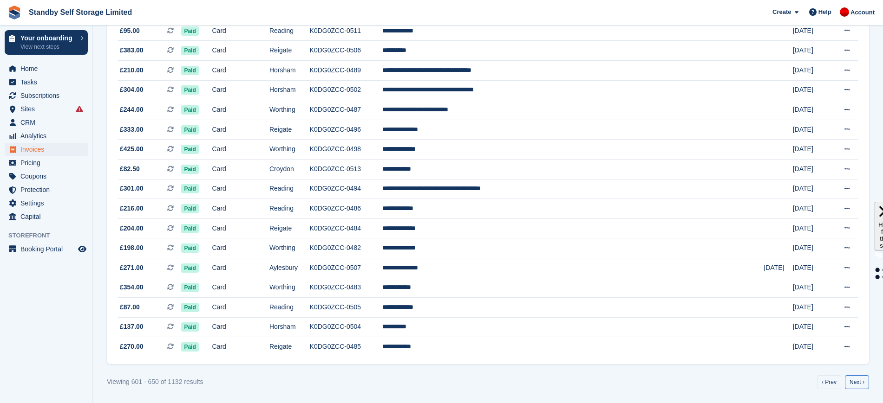
click at [854, 384] on link "Next ›" at bounding box center [856, 383] width 24 height 14
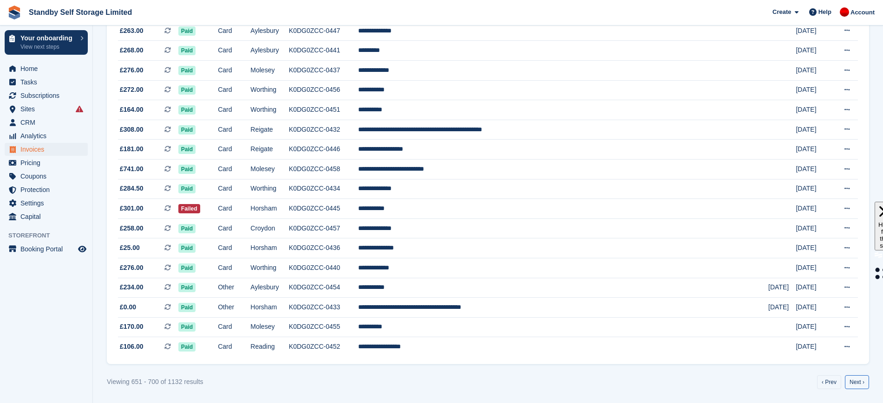
click at [854, 384] on link "Next ›" at bounding box center [856, 383] width 24 height 14
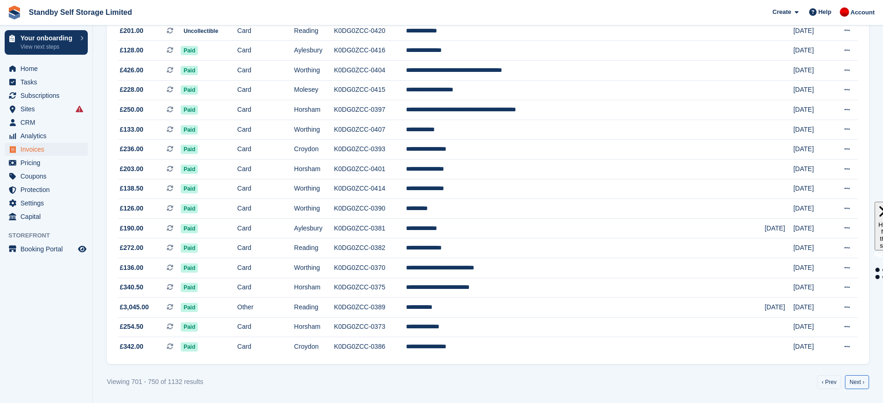
click at [854, 384] on link "Next ›" at bounding box center [856, 383] width 24 height 14
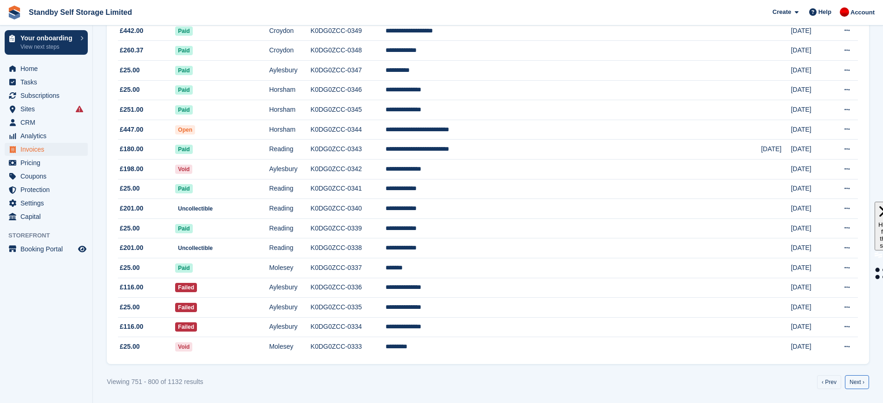
click at [854, 384] on link "Next ›" at bounding box center [856, 383] width 24 height 14
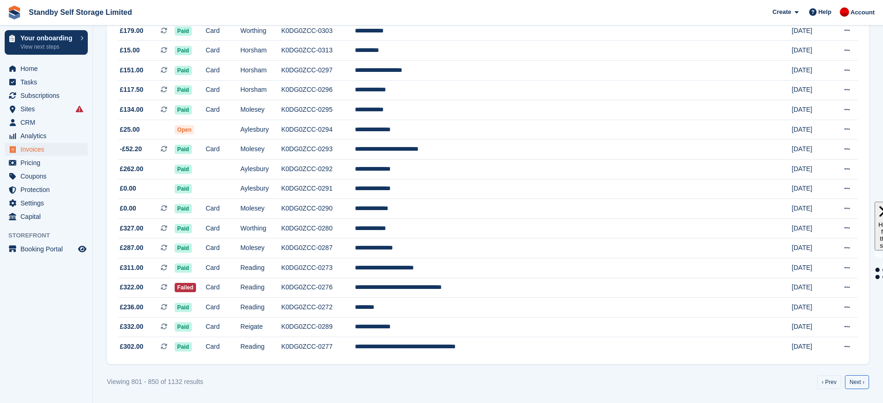
click at [854, 384] on link "Next ›" at bounding box center [856, 383] width 24 height 14
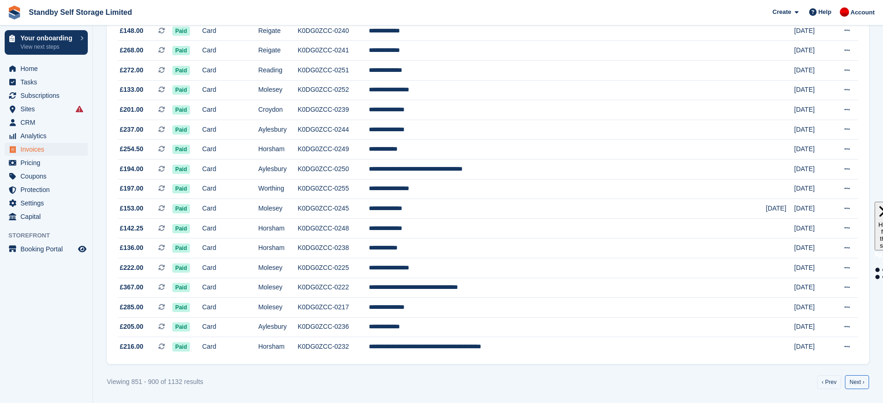
click at [854, 384] on link "Next ›" at bounding box center [856, 383] width 24 height 14
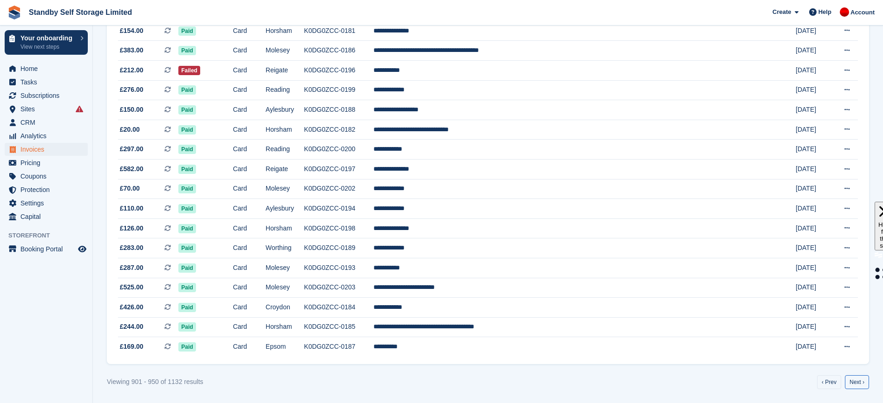
click at [854, 384] on link "Next ›" at bounding box center [856, 383] width 24 height 14
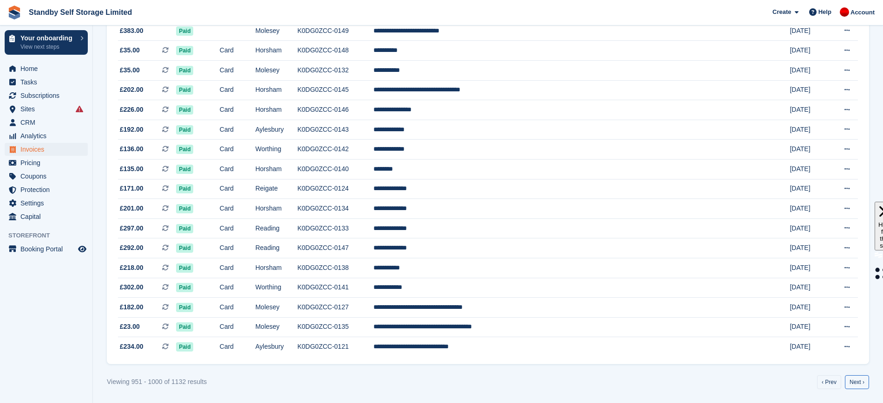
click at [854, 384] on link "Next ›" at bounding box center [856, 383] width 24 height 14
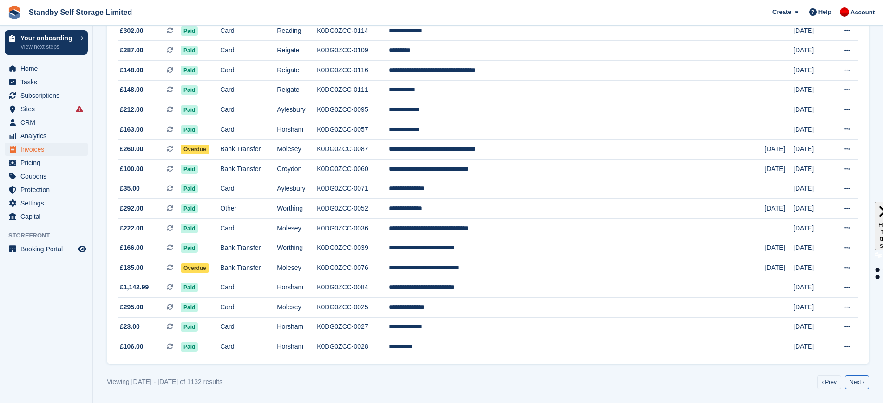
click at [854, 384] on link "Next ›" at bounding box center [856, 383] width 24 height 14
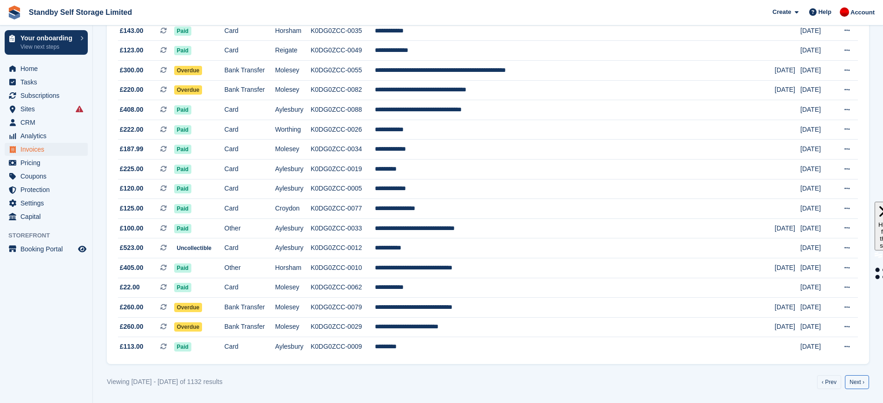
click at [854, 384] on link "Next ›" at bounding box center [856, 383] width 24 height 14
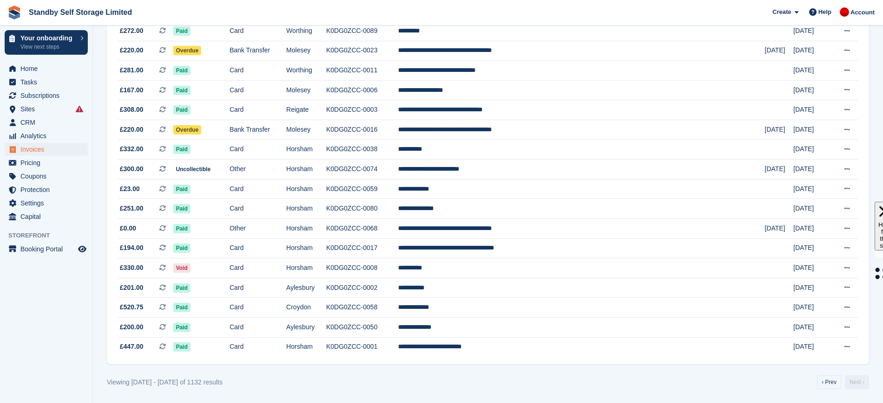
scroll to position [493, 0]
click at [854, 384] on link "Next ›" at bounding box center [856, 383] width 24 height 14
click at [825, 383] on link "‹ Prev" at bounding box center [829, 383] width 24 height 14
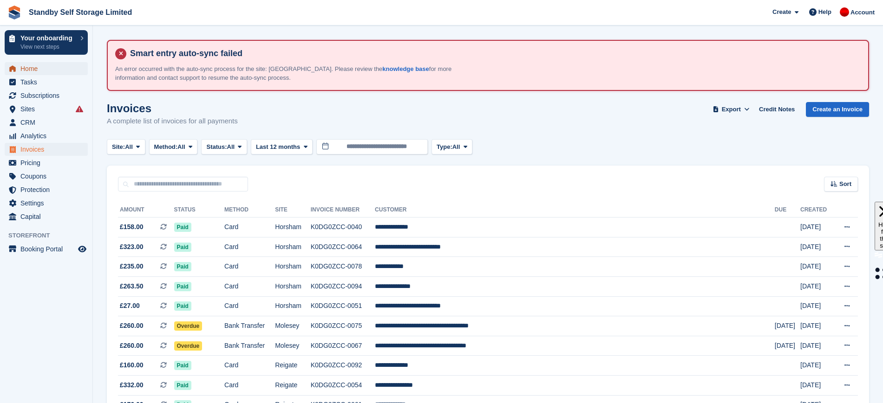
click at [47, 69] on span "Home" at bounding box center [48, 68] width 56 height 13
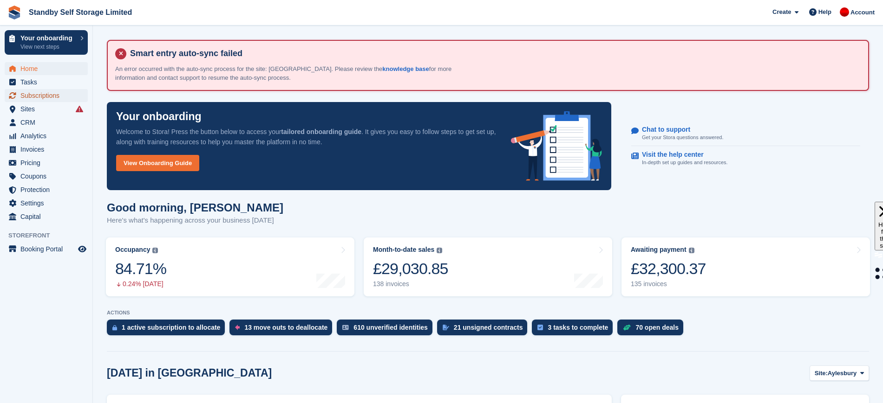
click at [56, 94] on span "Subscriptions" at bounding box center [48, 95] width 56 height 13
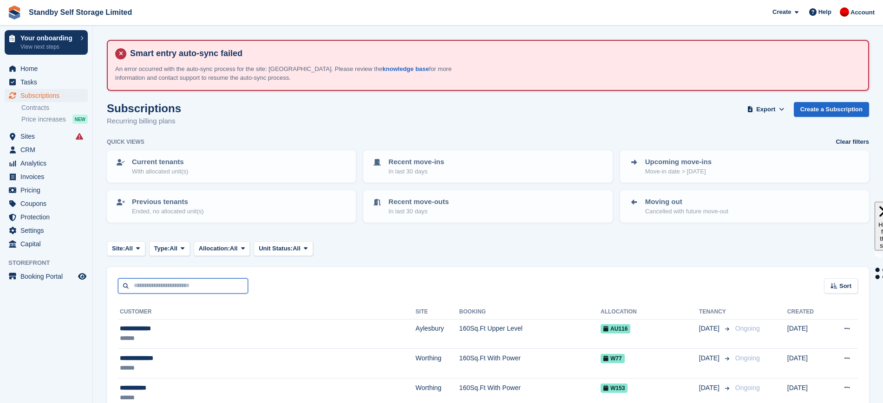
click at [204, 291] on input "text" at bounding box center [183, 286] width 130 height 15
paste input "********"
type input "********"
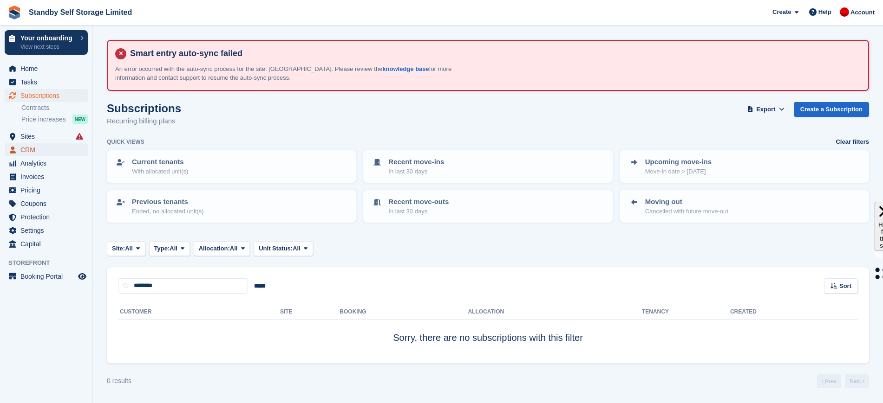
click at [58, 147] on span "CRM" at bounding box center [48, 149] width 56 height 13
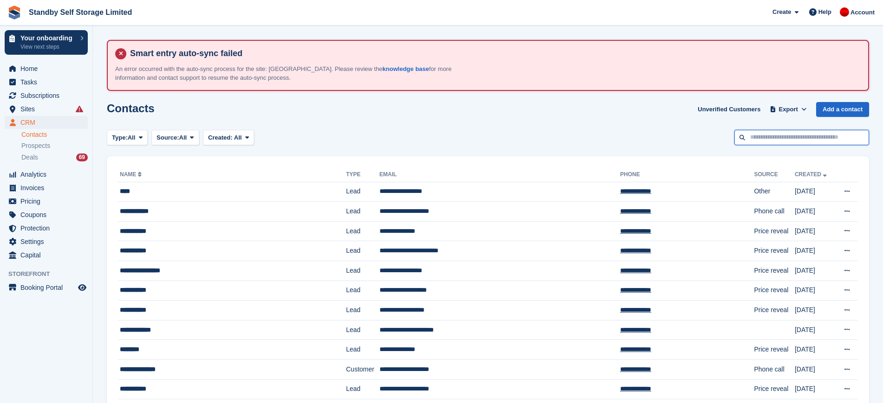
click at [750, 130] on input "text" at bounding box center [801, 137] width 135 height 15
paste input "********"
type input "********"
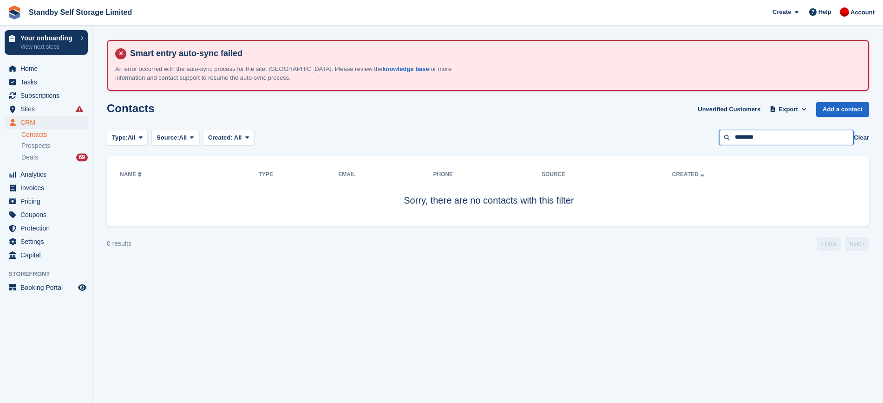
drag, startPoint x: 765, startPoint y: 137, endPoint x: 684, endPoint y: 128, distance: 81.3
click at [684, 128] on section "Smart entry auto-sync failed An error occurred with the auto-sync process for t…" at bounding box center [488, 201] width 790 height 403
type input "********"
drag, startPoint x: 785, startPoint y: 144, endPoint x: 710, endPoint y: 134, distance: 75.4
click at [710, 134] on div "Type: All All Lead Customer Source: All All Storefront Backoffice Pre-Opening i…" at bounding box center [488, 137] width 762 height 15
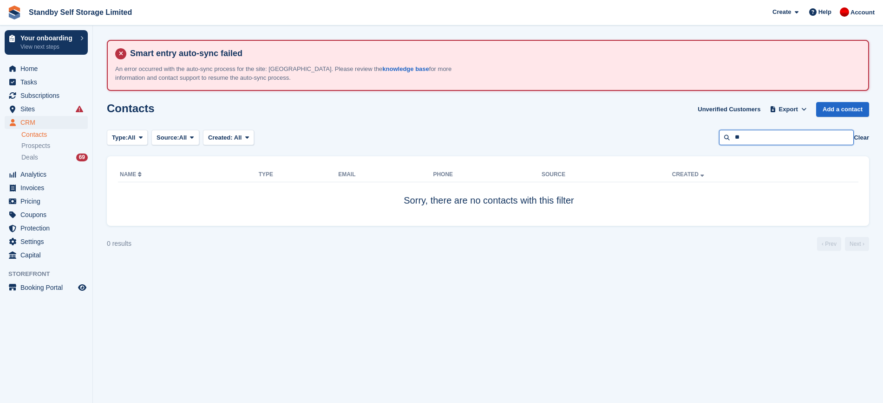
type input "*"
click at [760, 141] on input "text" at bounding box center [786, 137] width 135 height 15
click at [37, 96] on span "Subscriptions" at bounding box center [48, 95] width 56 height 13
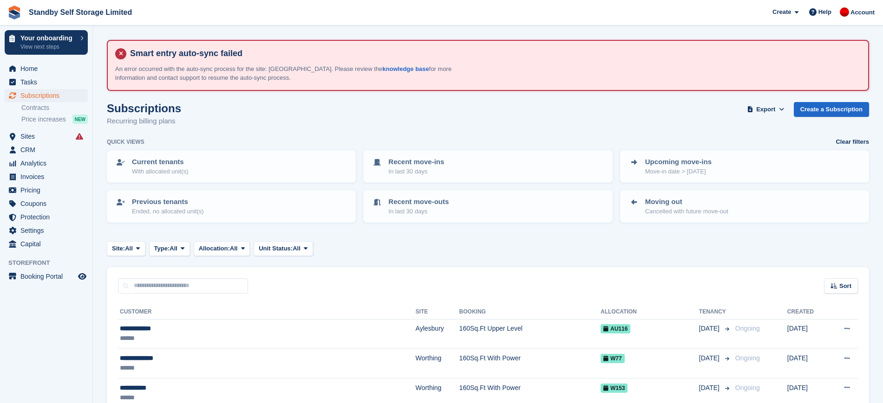
click at [643, 139] on div "Quick views Clear filters" at bounding box center [488, 141] width 762 height 9
click at [214, 284] on input "text" at bounding box center [183, 286] width 130 height 15
type input "*"
type input "********"
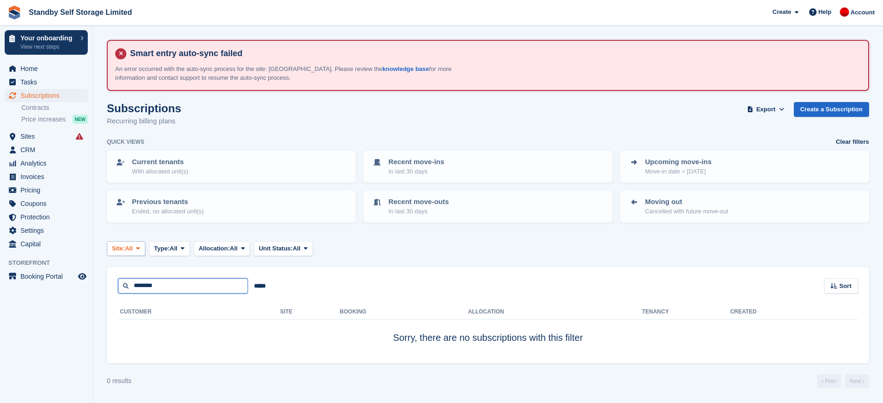
drag, startPoint x: 214, startPoint y: 284, endPoint x: 112, endPoint y: 255, distance: 106.1
click at [112, 255] on turbo-frame "Subscriptions Recurring billing plans Export Export Subscriptions Export a CSV …" at bounding box center [488, 245] width 762 height 286
type input "*"
click at [52, 96] on span "Subscriptions" at bounding box center [48, 95] width 56 height 13
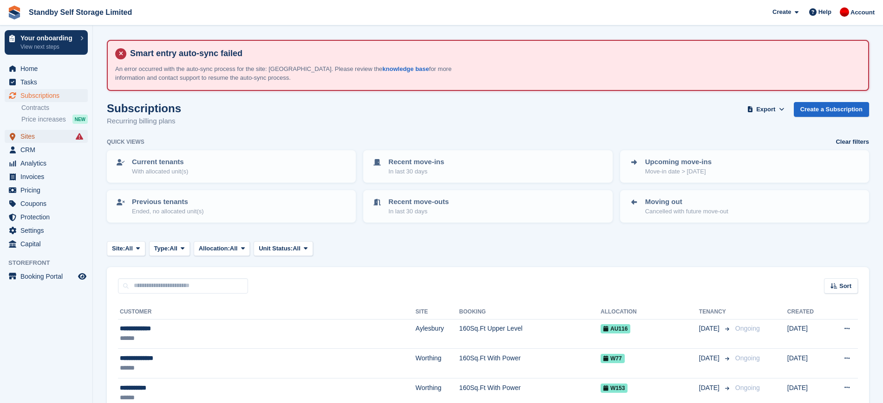
click at [51, 138] on span "Sites" at bounding box center [48, 136] width 56 height 13
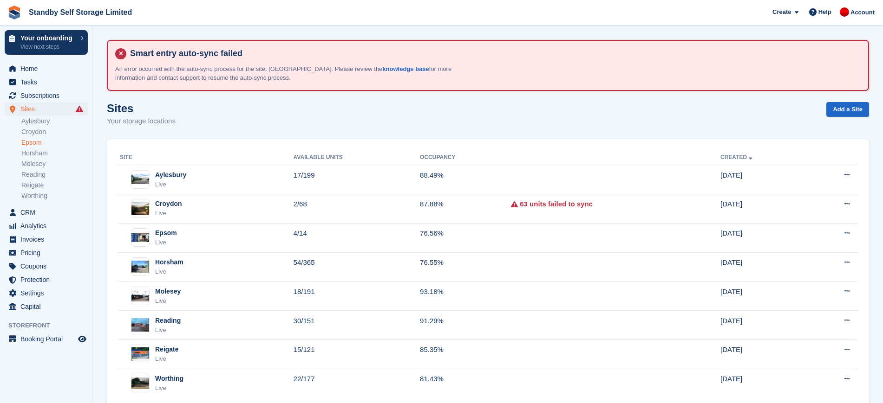
click at [49, 141] on link "Epsom" at bounding box center [54, 142] width 66 height 9
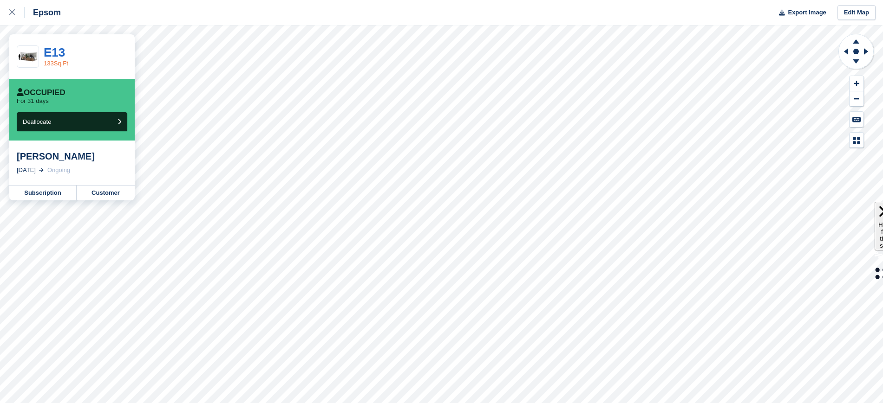
click at [58, 62] on link "133Sq.Ft" at bounding box center [56, 63] width 25 height 7
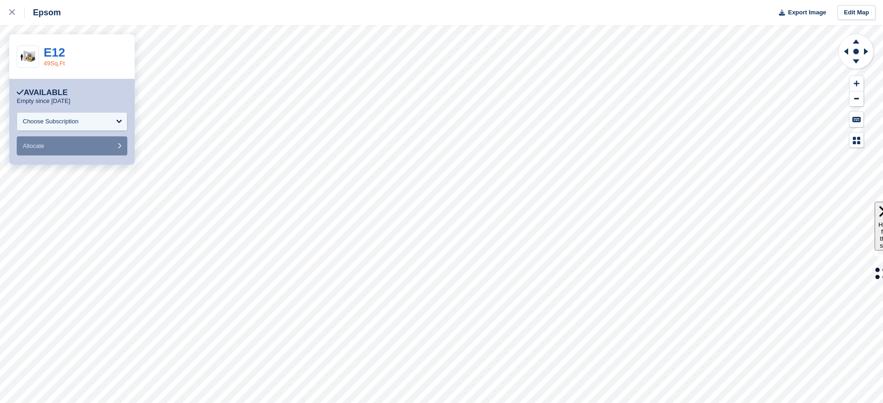
click at [62, 62] on link "49Sq.Ft" at bounding box center [54, 63] width 21 height 7
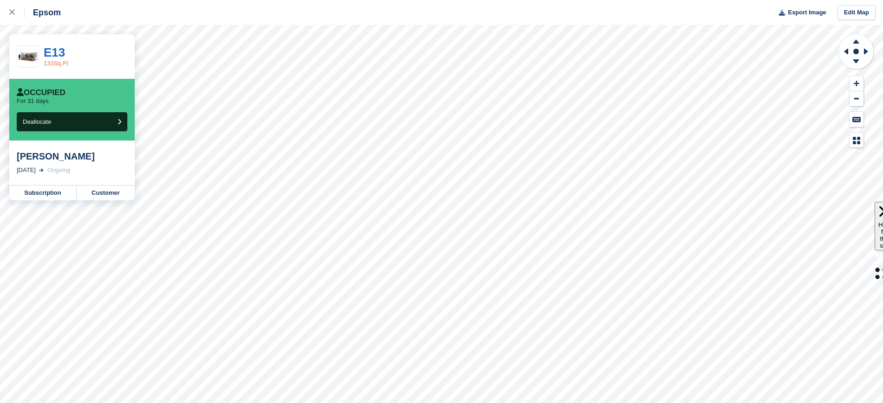
click at [55, 65] on link "133Sq.Ft" at bounding box center [56, 63] width 25 height 7
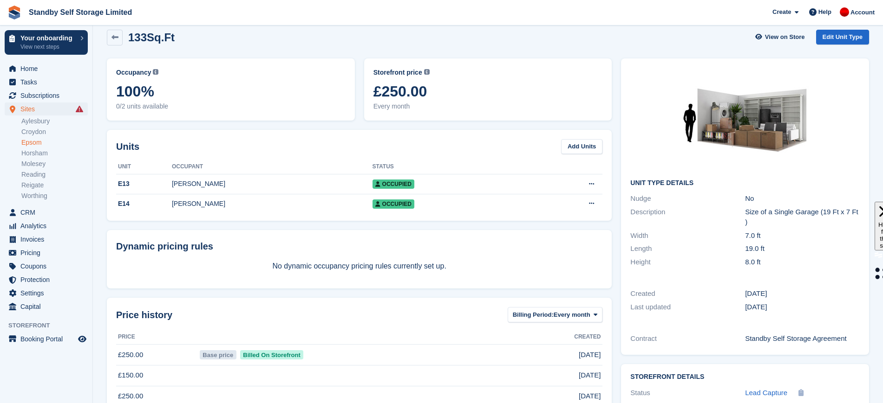
scroll to position [28, 0]
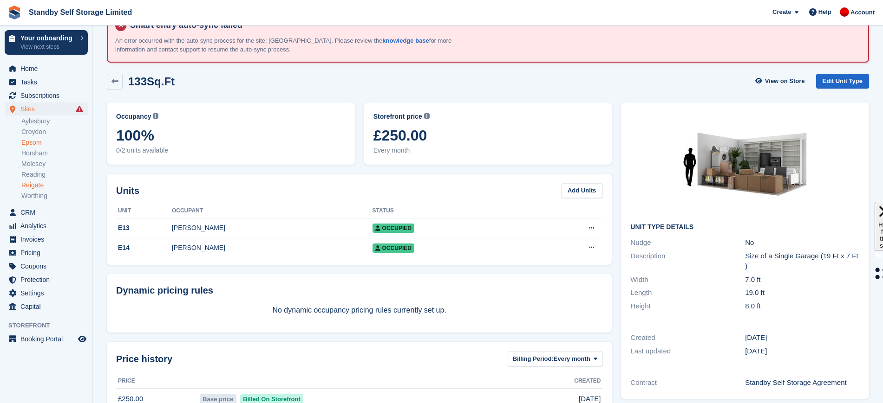
click at [41, 186] on link "Reigate" at bounding box center [54, 185] width 66 height 9
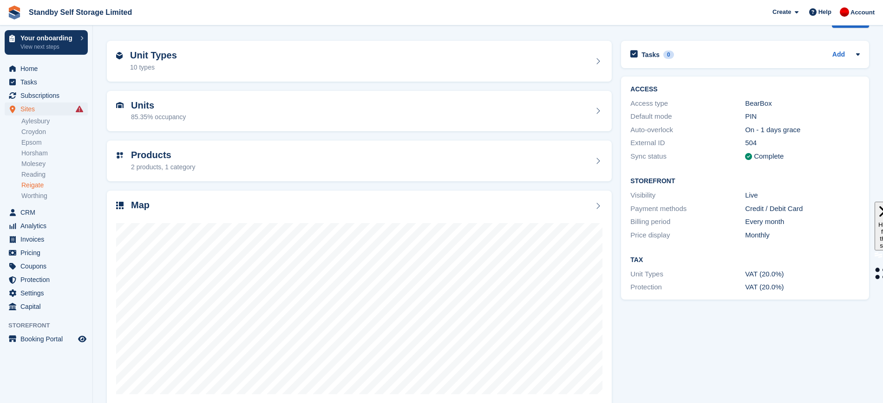
scroll to position [104, 0]
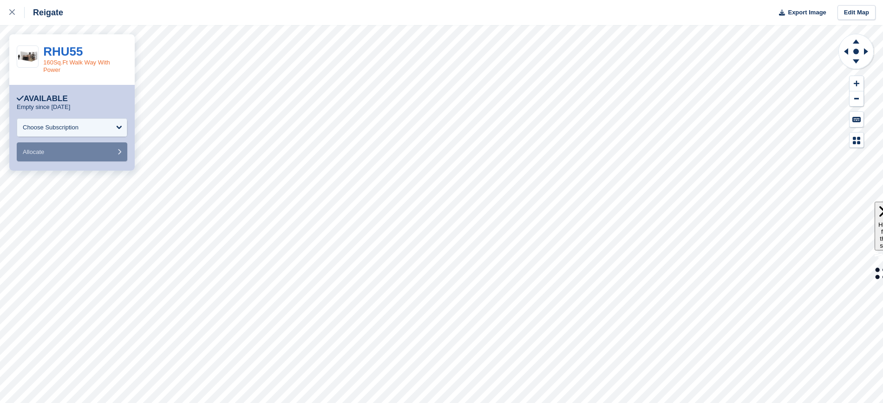
click at [92, 59] on link "160Sq.Ft Walk Way With Power" at bounding box center [76, 66] width 67 height 14
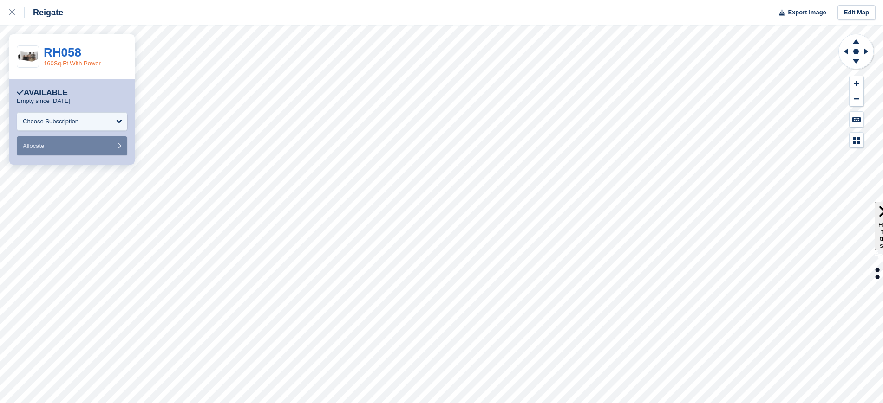
click at [72, 62] on link "160Sq.Ft With Power" at bounding box center [72, 63] width 57 height 7
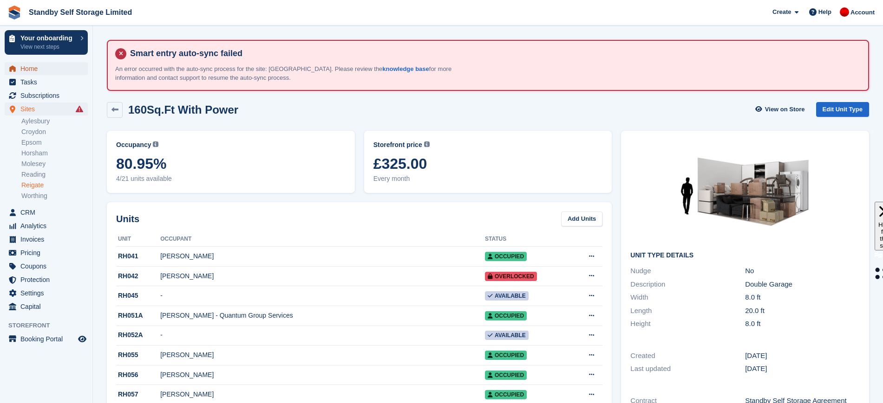
click at [42, 67] on span "Home" at bounding box center [48, 68] width 56 height 13
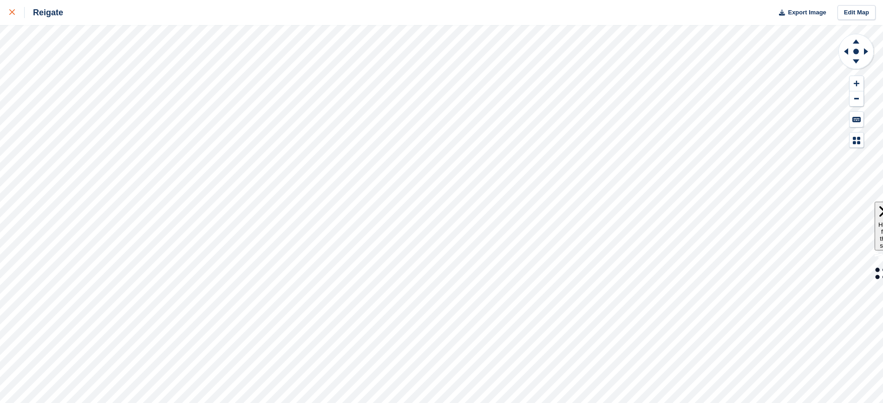
click at [10, 11] on icon at bounding box center [12, 12] width 6 height 6
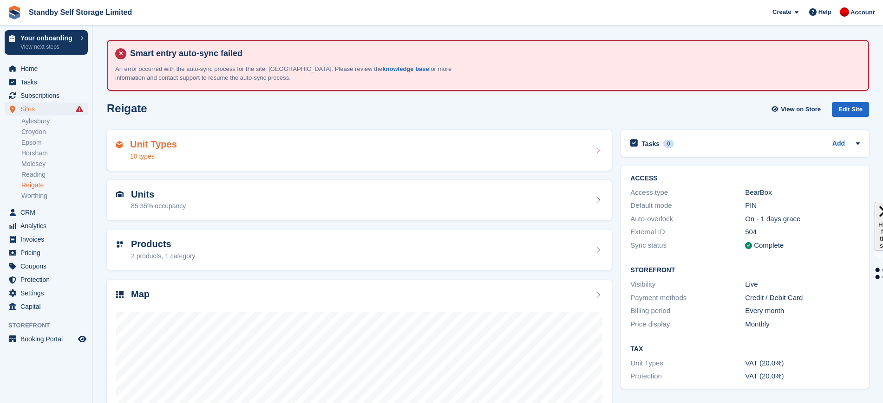
click at [317, 156] on div "Unit Types 10 types" at bounding box center [359, 150] width 486 height 22
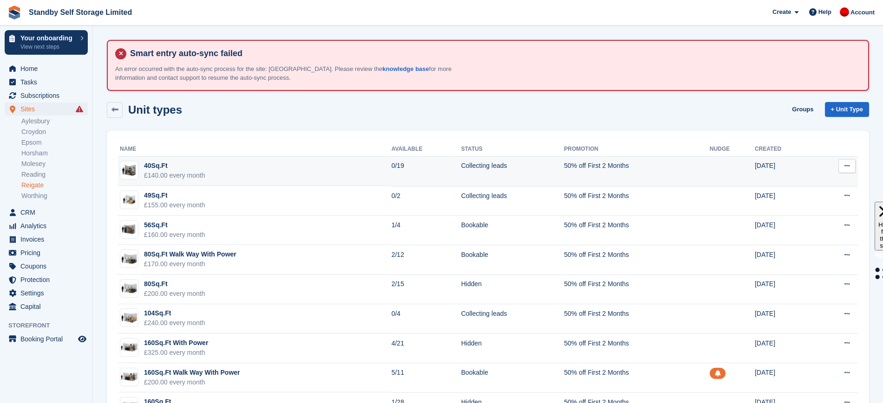
click at [727, 182] on td at bounding box center [731, 171] width 45 height 30
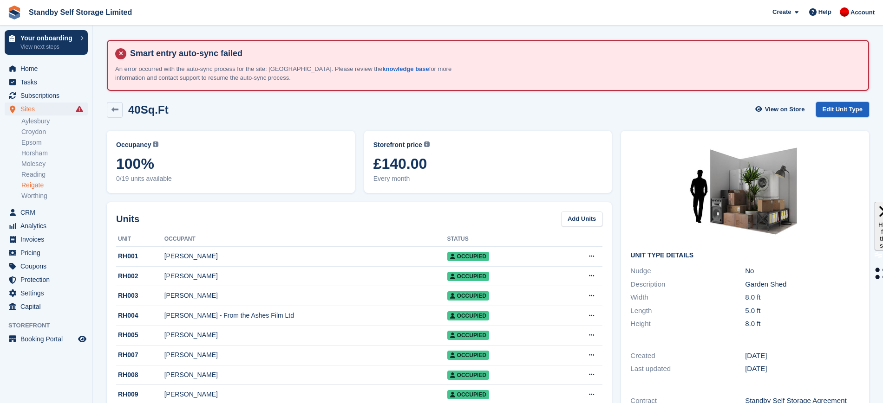
click at [848, 108] on link "Edit Unit Type" at bounding box center [842, 109] width 53 height 15
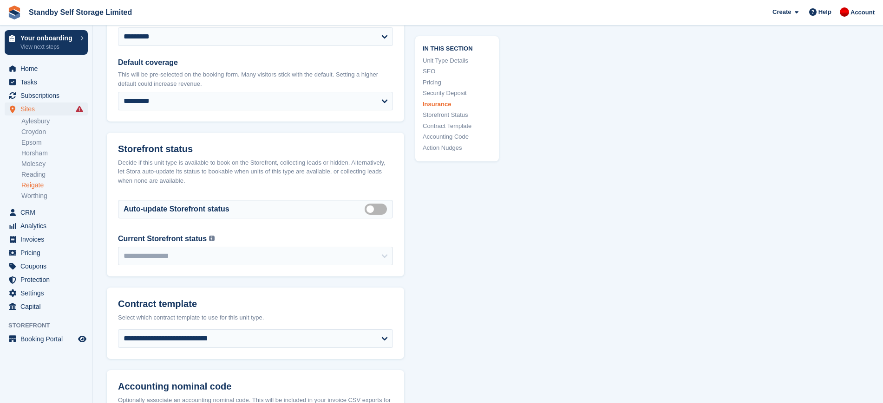
scroll to position [1467, 0]
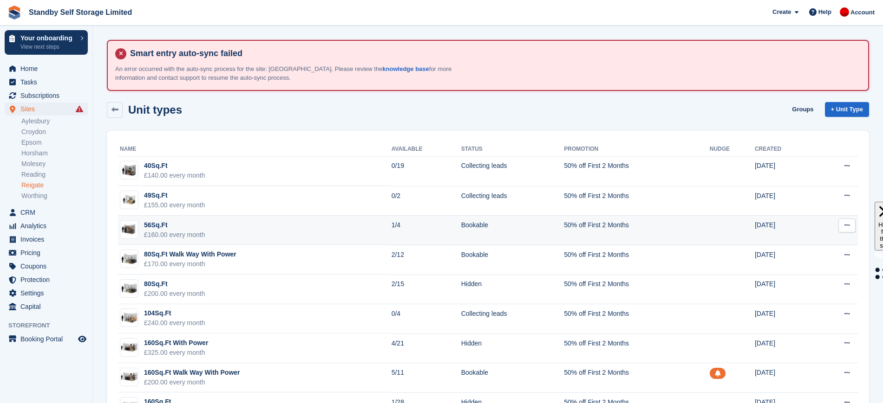
click at [511, 229] on td "Bookable" at bounding box center [512, 231] width 103 height 30
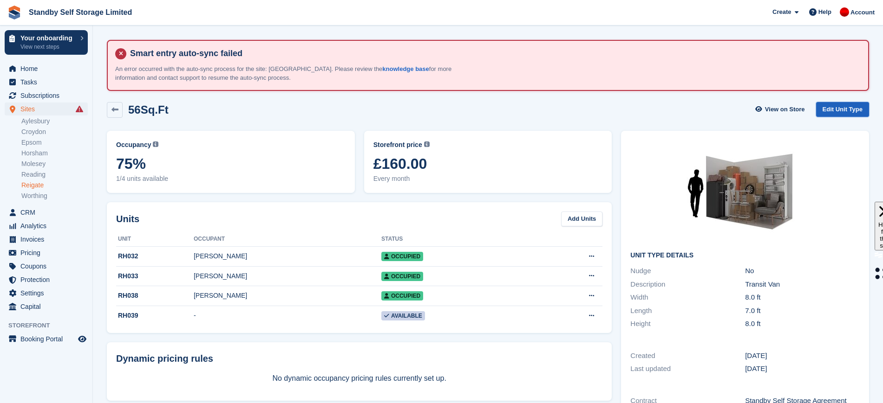
click at [853, 109] on link "Edit Unit Type" at bounding box center [842, 109] width 53 height 15
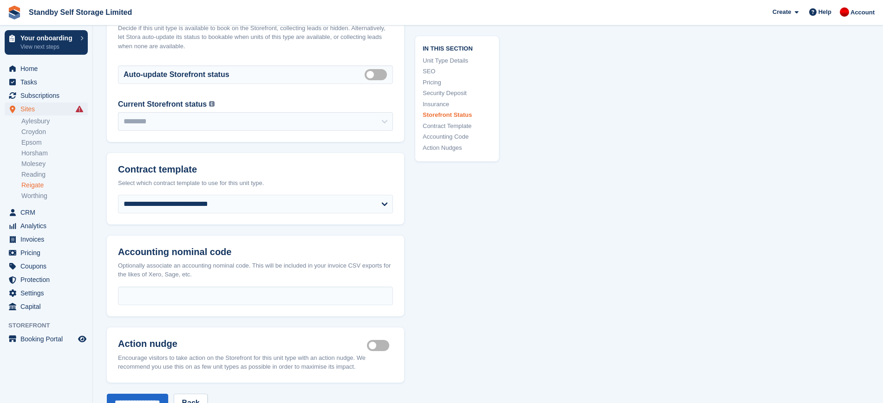
scroll to position [1591, 0]
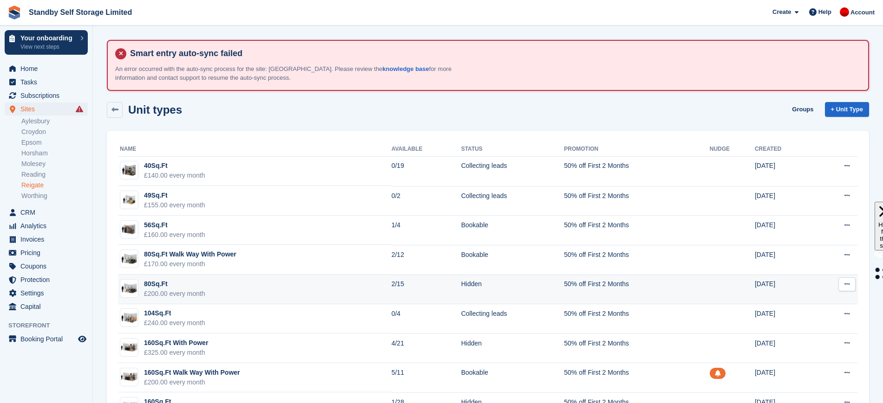
click at [592, 295] on td "50% off First 2 Months" at bounding box center [636, 290] width 145 height 30
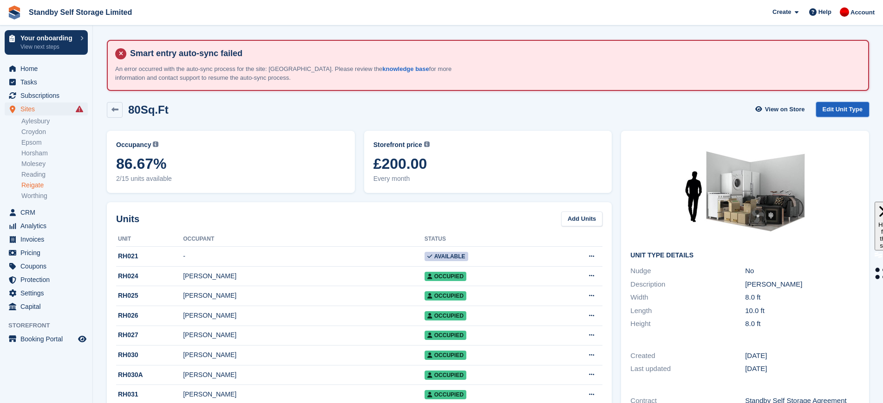
click at [850, 107] on link "Edit Unit Type" at bounding box center [842, 109] width 53 height 15
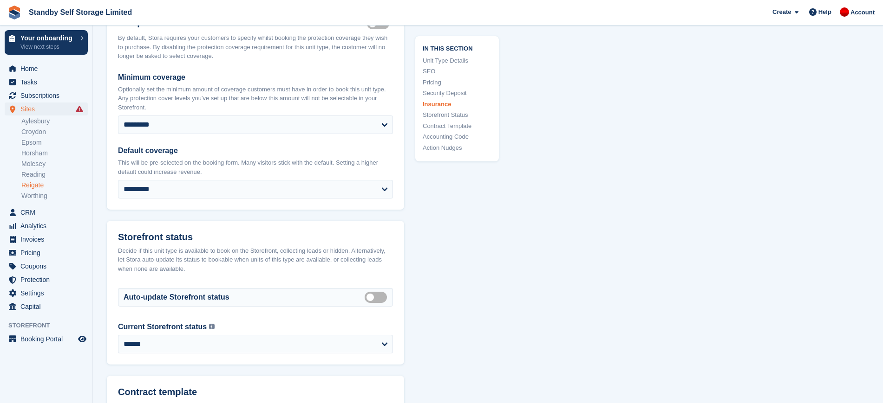
scroll to position [1385, 0]
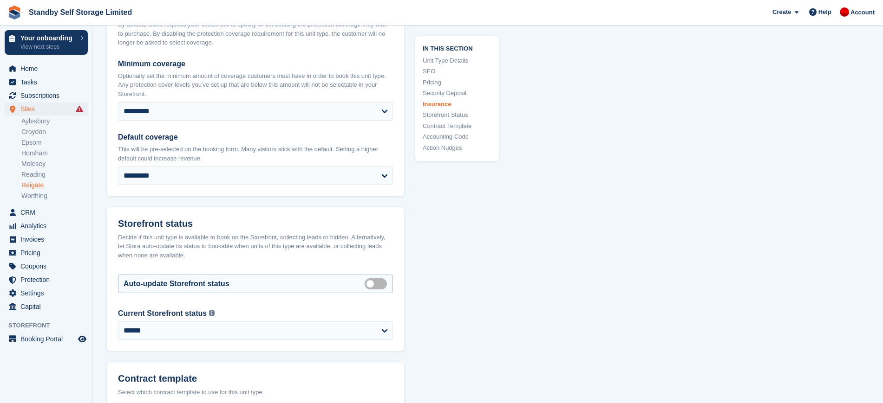
click at [370, 283] on label "Auto manage storefront status" at bounding box center [377, 283] width 26 height 1
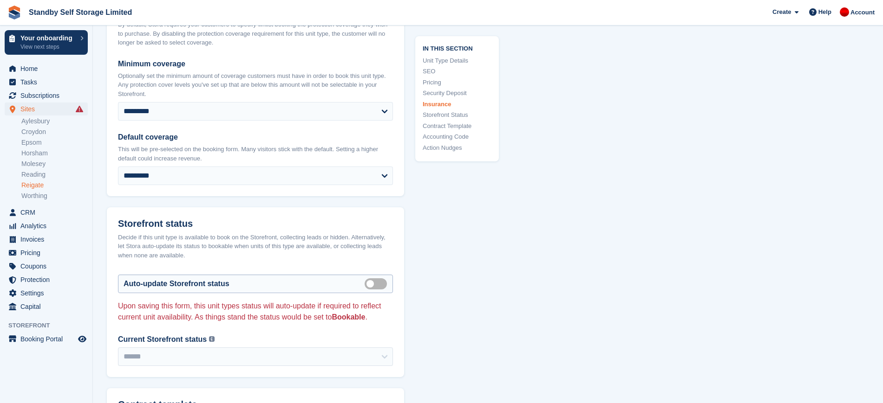
click at [370, 278] on div "Auto-update Storefront status Auto manage storefront status" at bounding box center [255, 284] width 275 height 19
click at [376, 283] on label "Auto manage storefront status" at bounding box center [377, 283] width 26 height 1
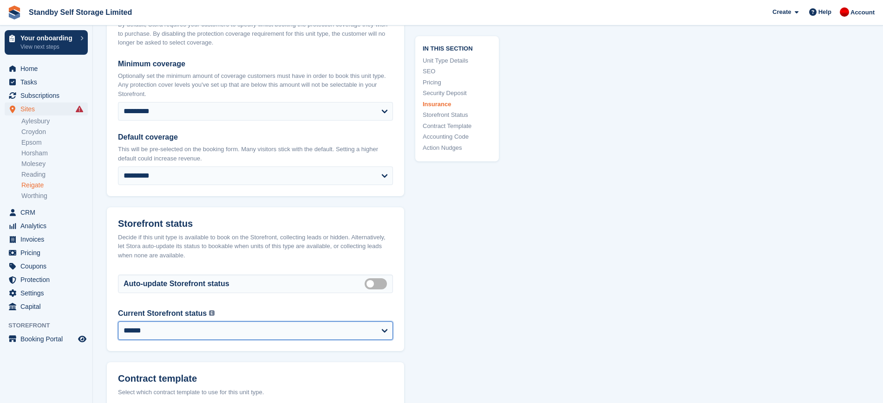
click at [380, 322] on select "**********" at bounding box center [255, 331] width 275 height 19
select select "********"
click at [118, 322] on select "**********" at bounding box center [255, 331] width 275 height 19
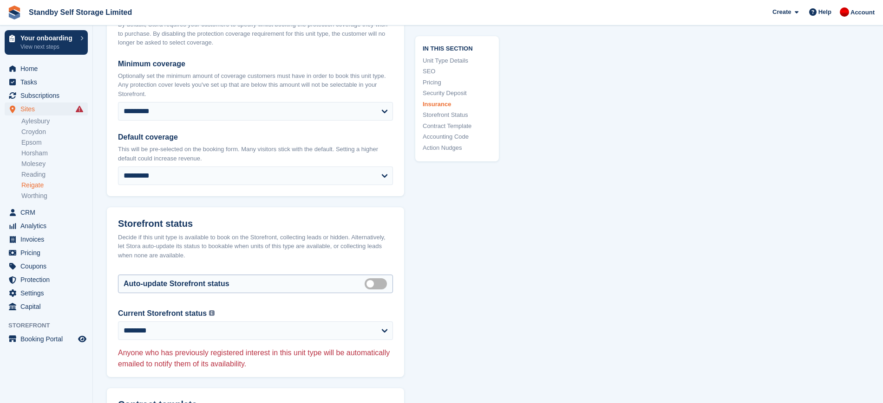
click at [374, 283] on label "Auto manage storefront status" at bounding box center [377, 283] width 26 height 1
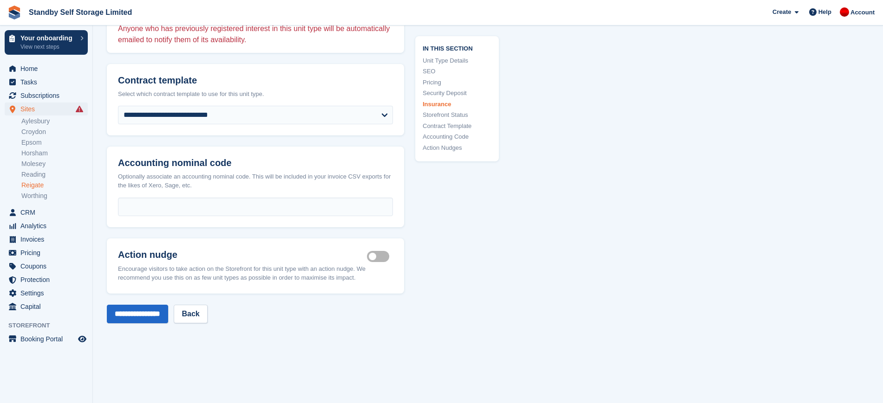
scroll to position [1867, 0]
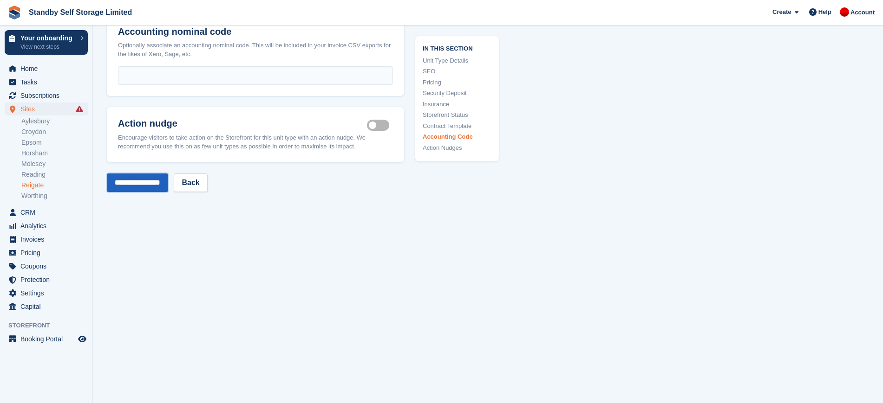
click at [154, 174] on input "**********" at bounding box center [137, 183] width 61 height 19
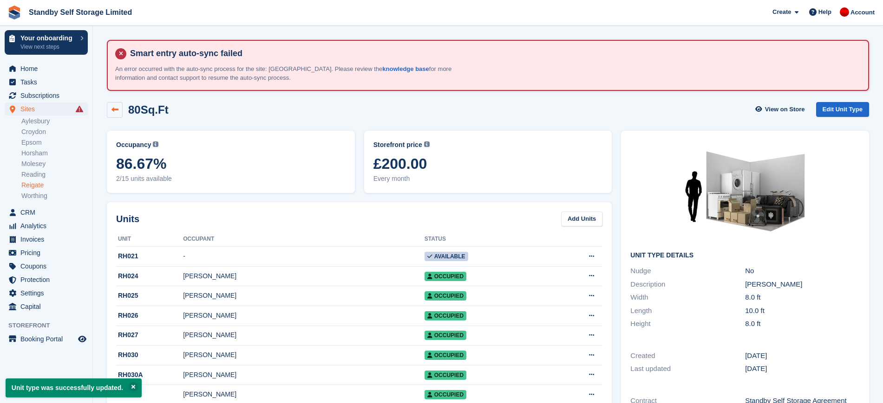
click at [117, 112] on icon at bounding box center [114, 109] width 7 height 7
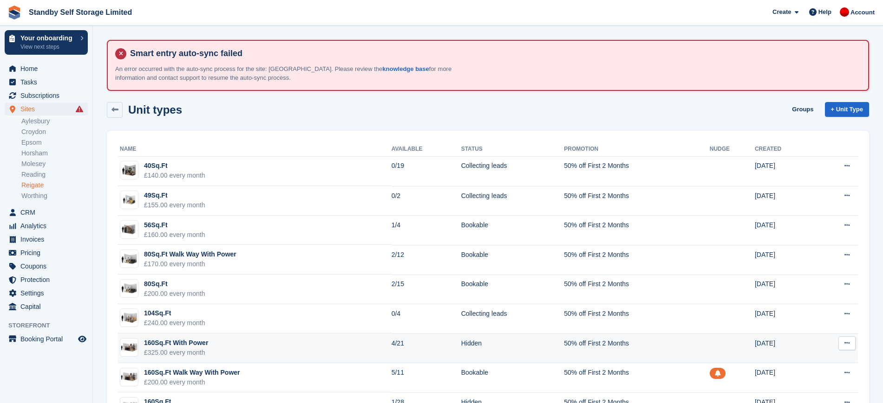
click at [593, 353] on td "50% off First 2 Months" at bounding box center [636, 349] width 145 height 30
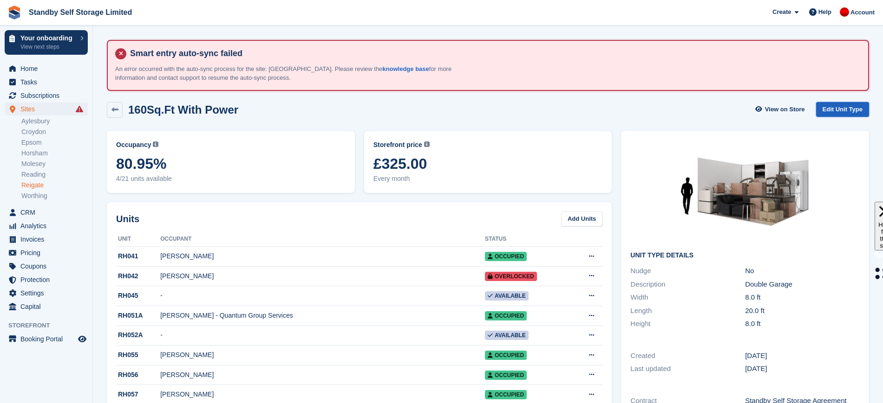
click at [836, 109] on link "Edit Unit Type" at bounding box center [842, 109] width 53 height 15
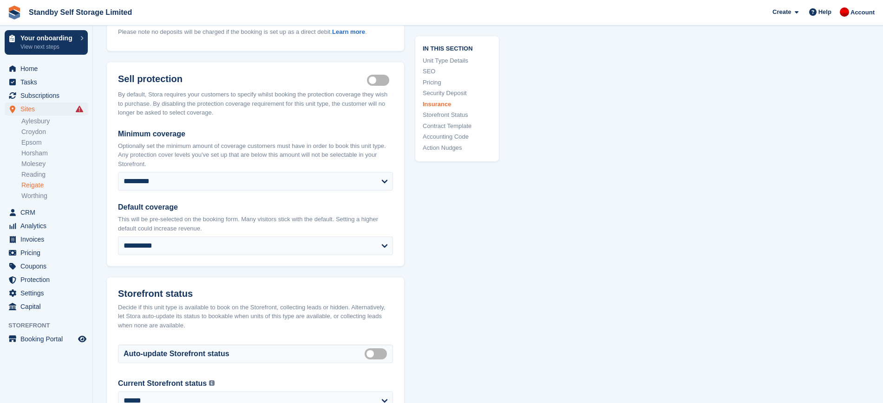
scroll to position [1374, 0]
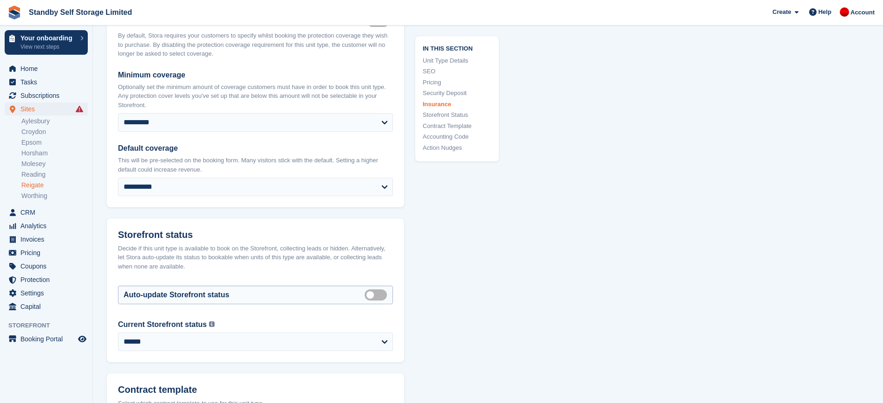
click at [372, 294] on label "Auto manage storefront status" at bounding box center [377, 294] width 26 height 1
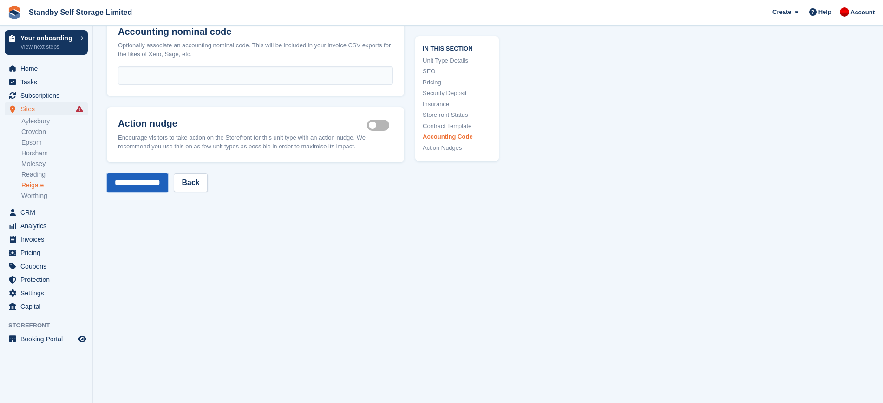
click at [148, 174] on input "**********" at bounding box center [137, 183] width 61 height 19
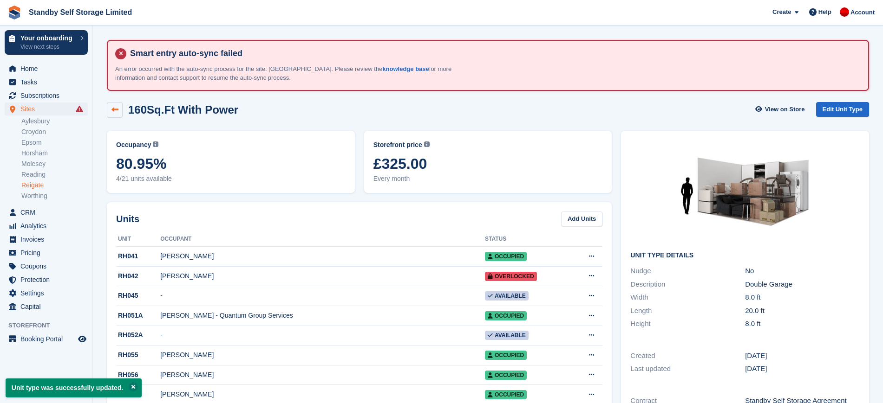
click at [108, 105] on link at bounding box center [115, 110] width 16 height 16
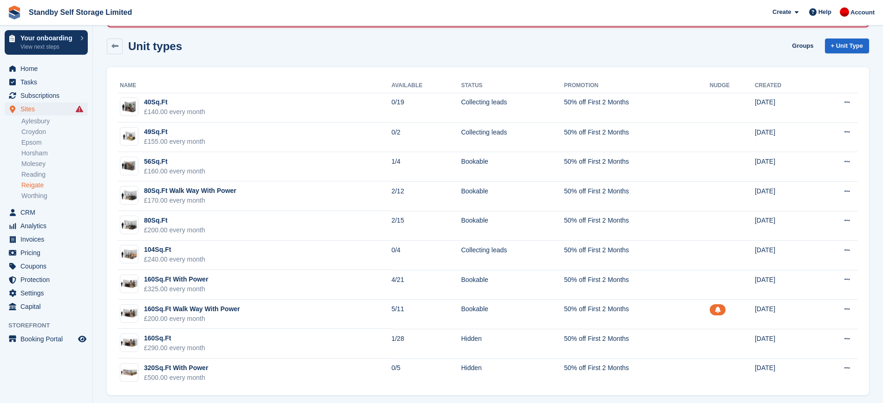
scroll to position [70, 0]
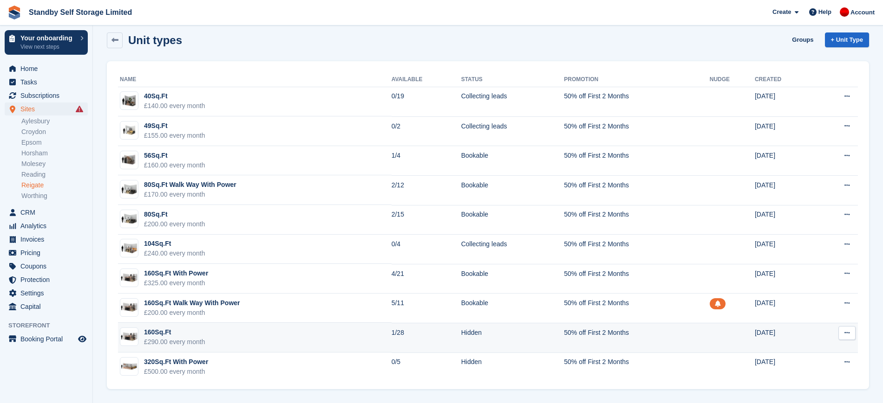
click at [493, 335] on td "Hidden" at bounding box center [512, 338] width 103 height 30
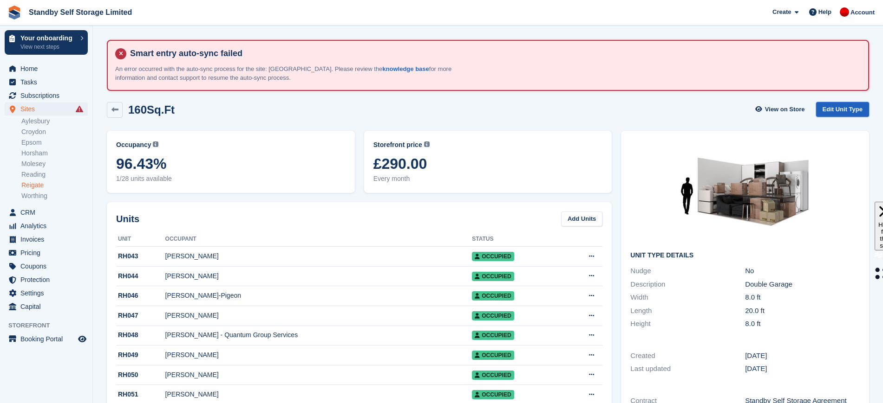
click at [834, 110] on link "Edit Unit Type" at bounding box center [842, 109] width 53 height 15
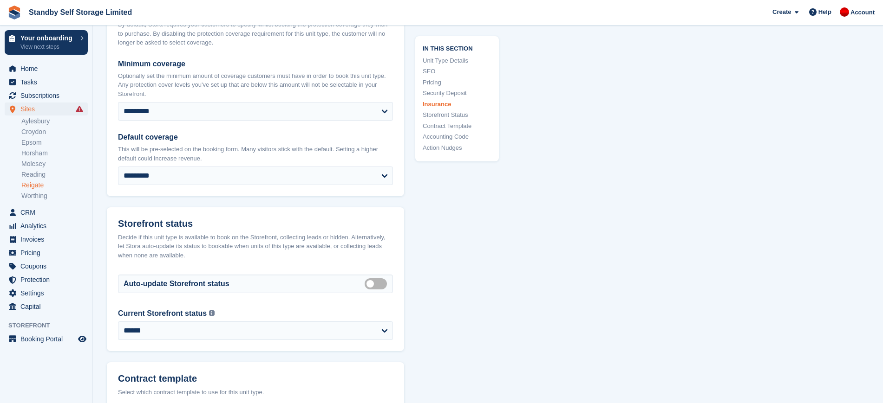
scroll to position [1395, 0]
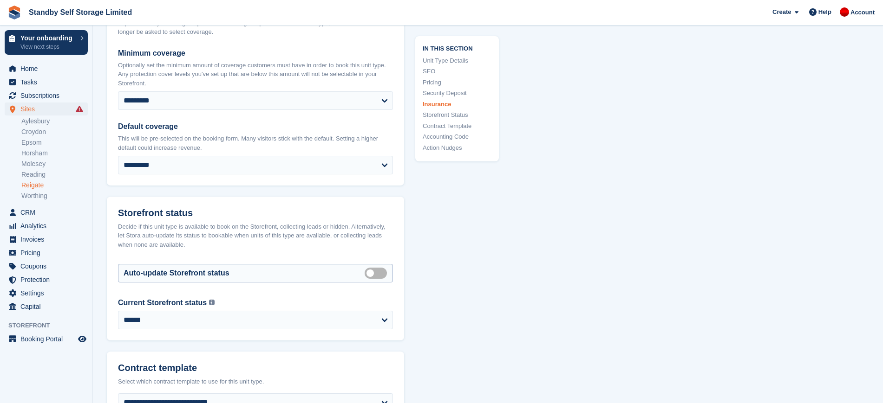
click at [380, 273] on label "Auto manage storefront status" at bounding box center [377, 273] width 26 height 1
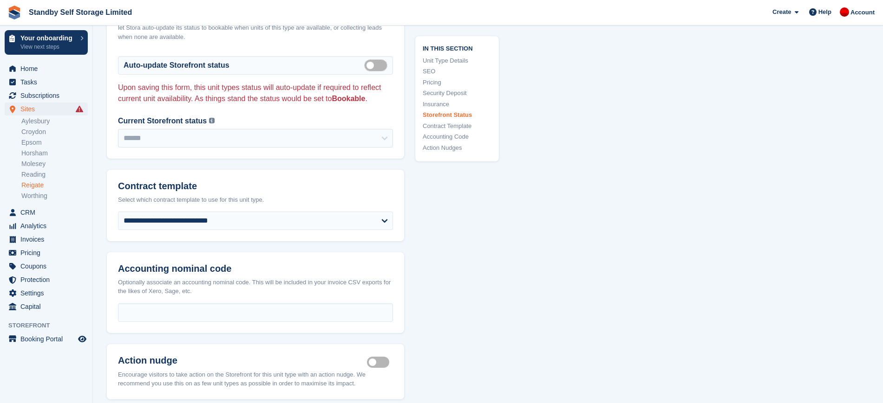
scroll to position [1611, 0]
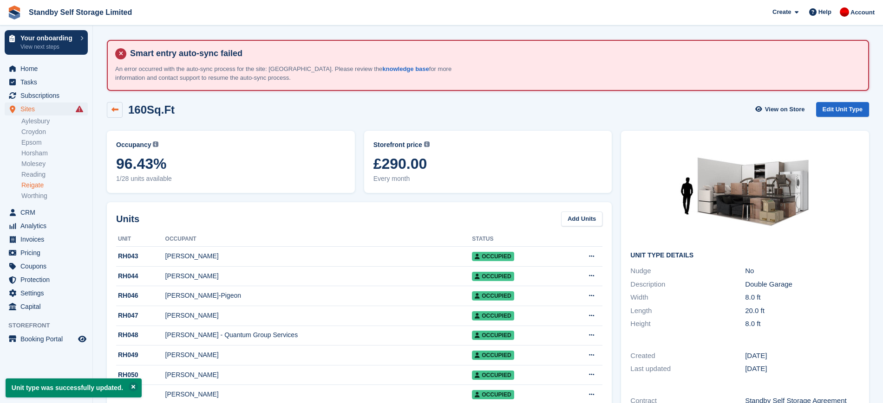
click at [119, 113] on link at bounding box center [115, 110] width 16 height 16
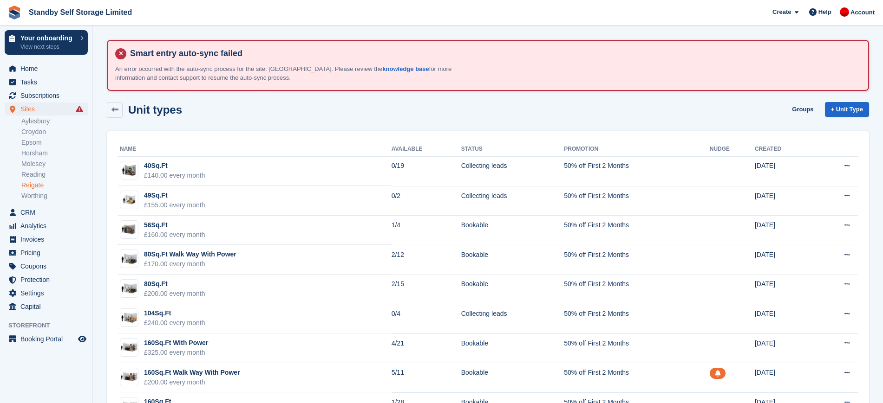
scroll to position [70, 0]
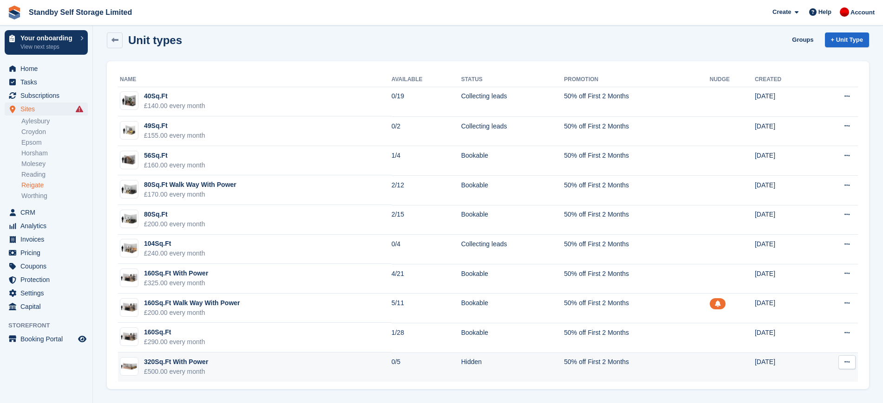
click at [644, 373] on td "50% off First 2 Months" at bounding box center [636, 367] width 145 height 29
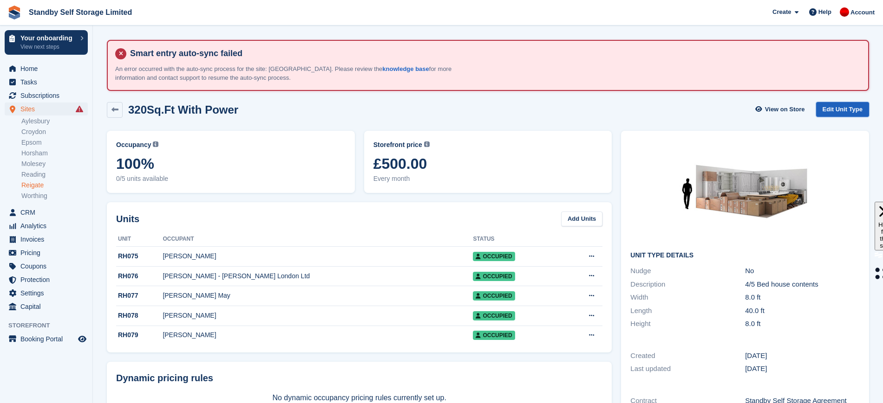
click at [842, 109] on link "Edit Unit Type" at bounding box center [842, 109] width 53 height 15
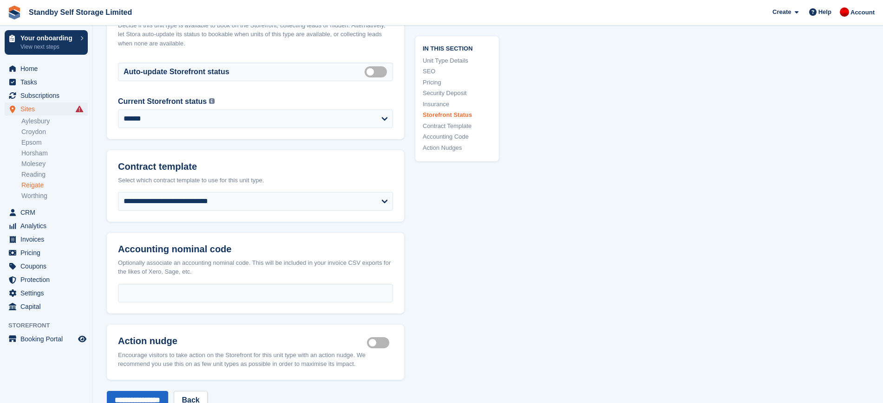
scroll to position [1603, 0]
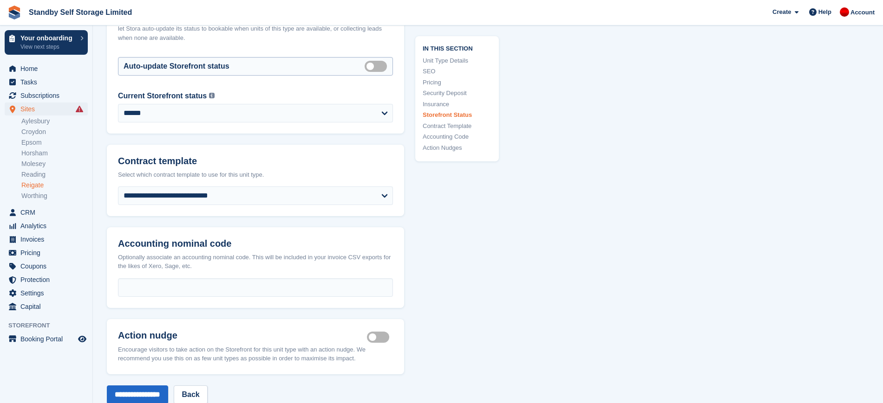
click at [382, 65] on label "Auto manage storefront status" at bounding box center [377, 65] width 26 height 1
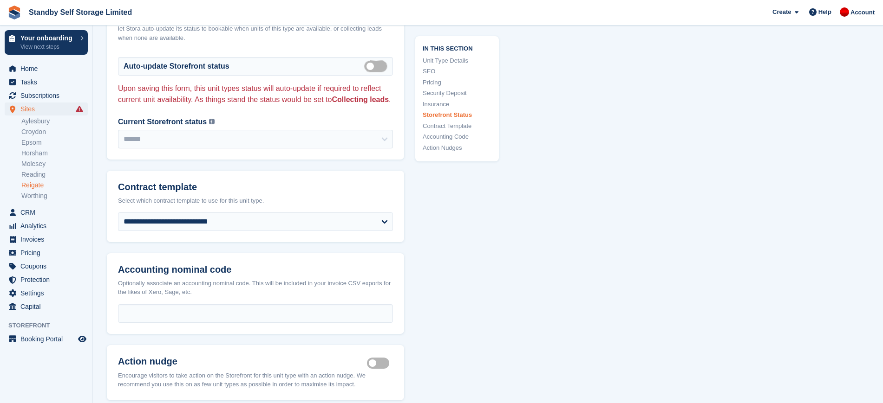
scroll to position [1841, 0]
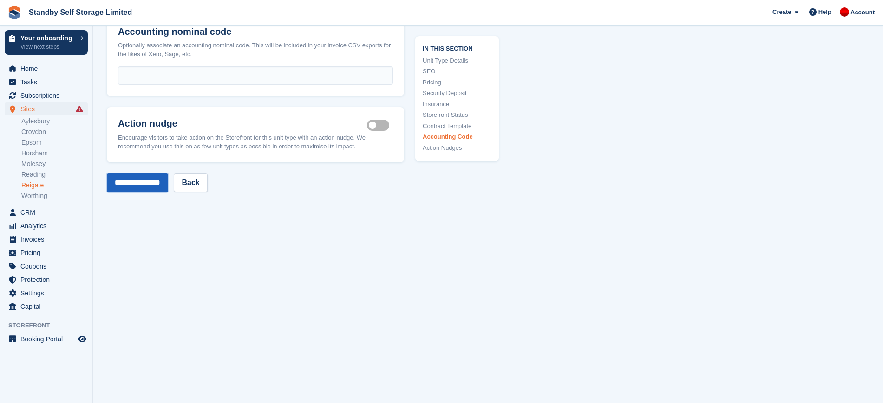
click at [164, 179] on input "**********" at bounding box center [137, 183] width 61 height 19
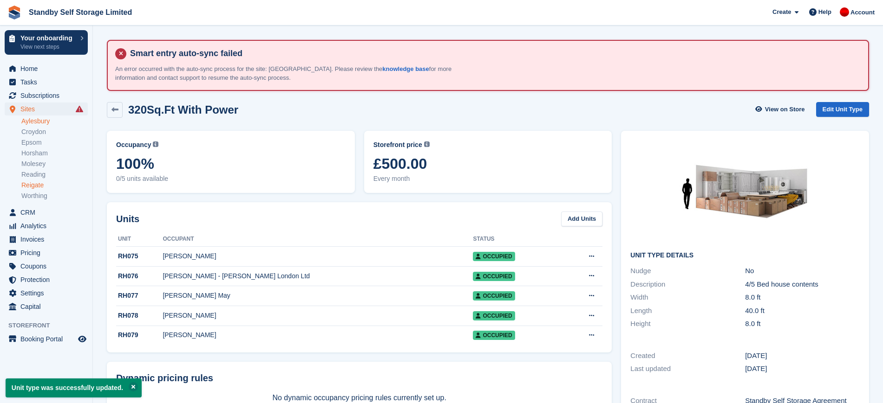
click at [50, 123] on link "Aylesbury" at bounding box center [54, 121] width 66 height 9
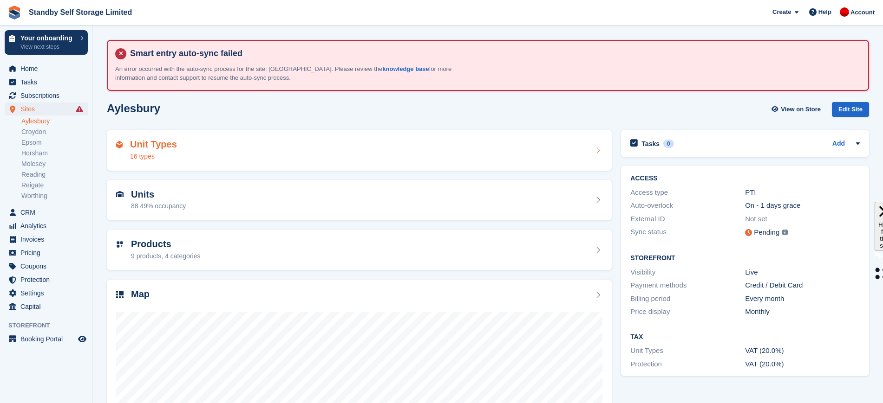
click at [469, 165] on div "Unit Types 16 types" at bounding box center [359, 150] width 505 height 41
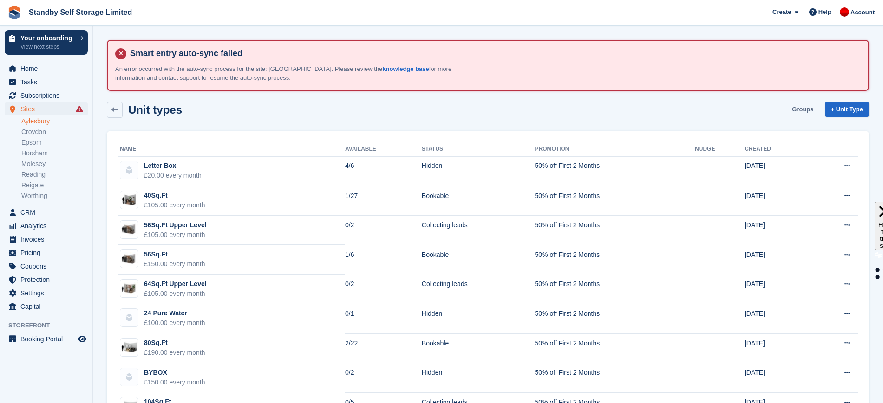
click at [798, 108] on link "Groups" at bounding box center [802, 109] width 29 height 15
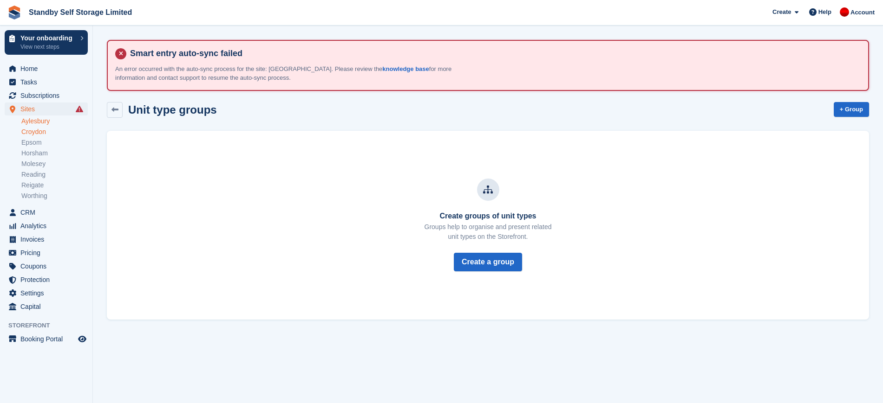
click at [61, 132] on link "Croydon" at bounding box center [54, 132] width 66 height 9
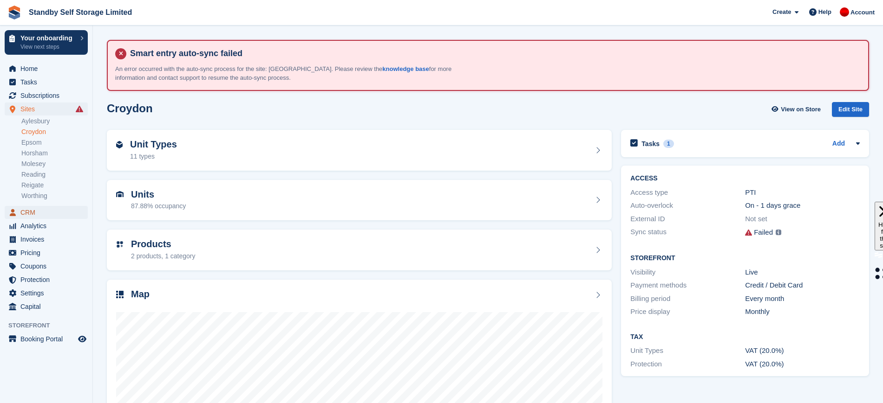
click at [37, 210] on span "CRM" at bounding box center [48, 212] width 56 height 13
